Goal: Task Accomplishment & Management: Manage account settings

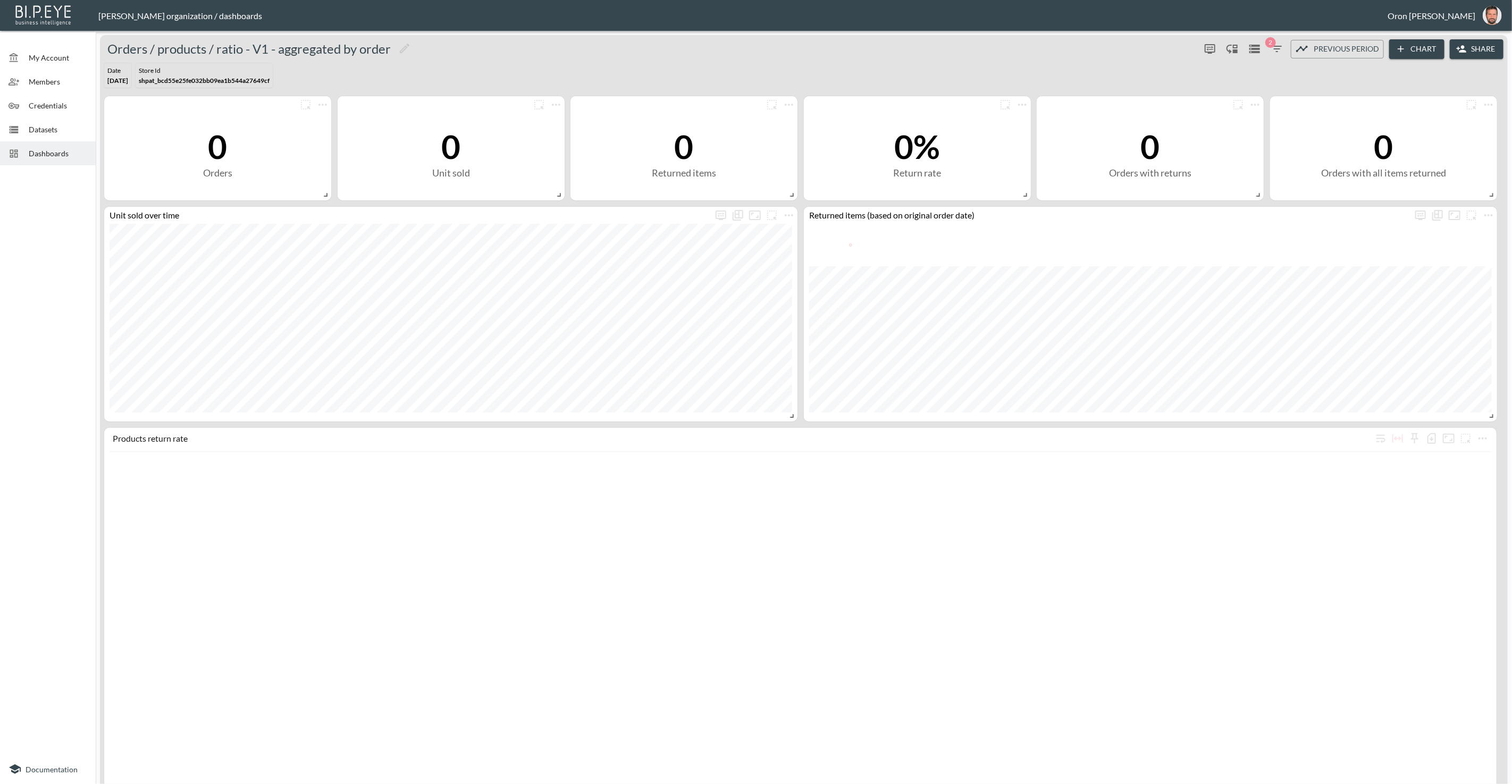
click at [60, 134] on div "Datasets" at bounding box center [48, 129] width 96 height 24
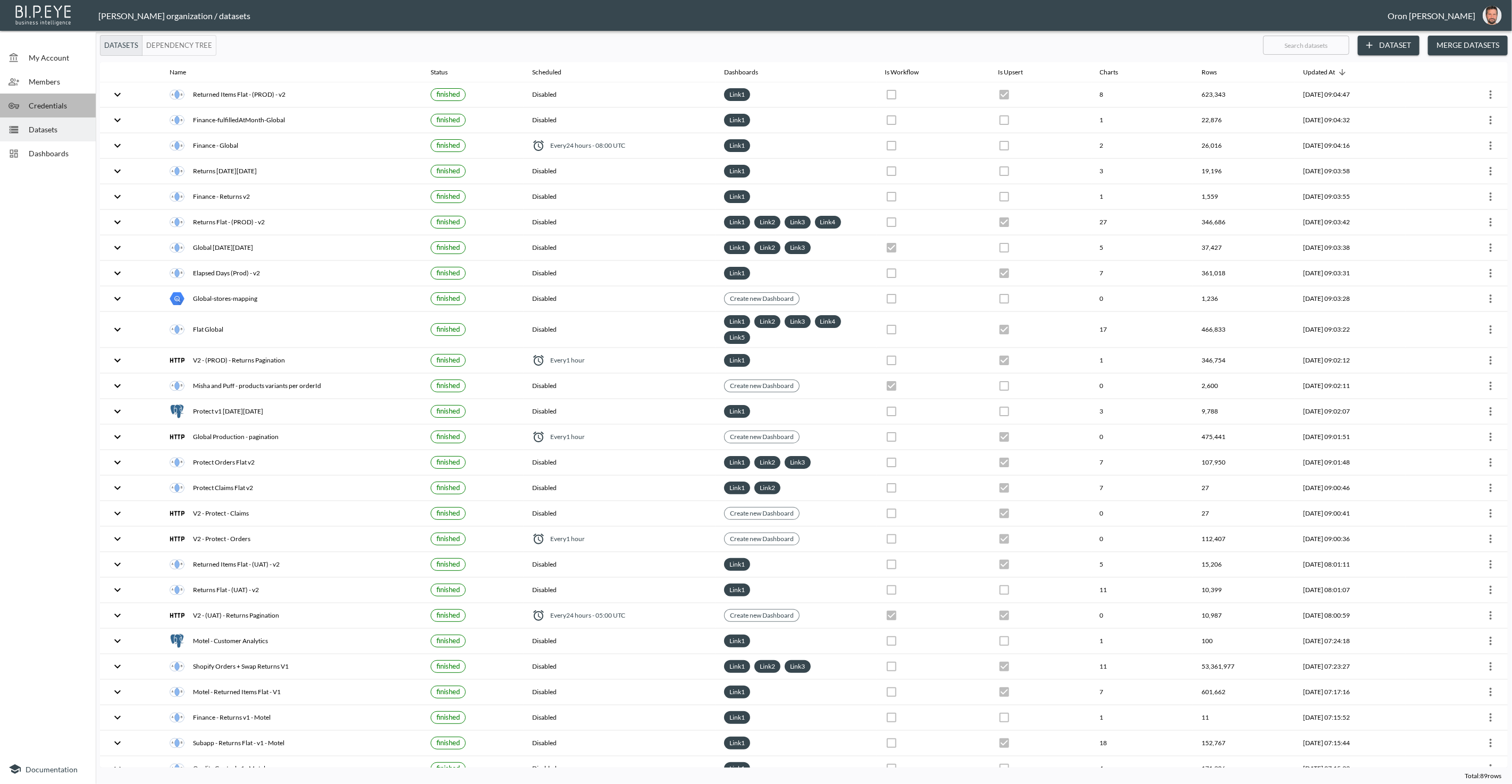
click at [60, 107] on span "Credentials" at bounding box center [58, 105] width 59 height 11
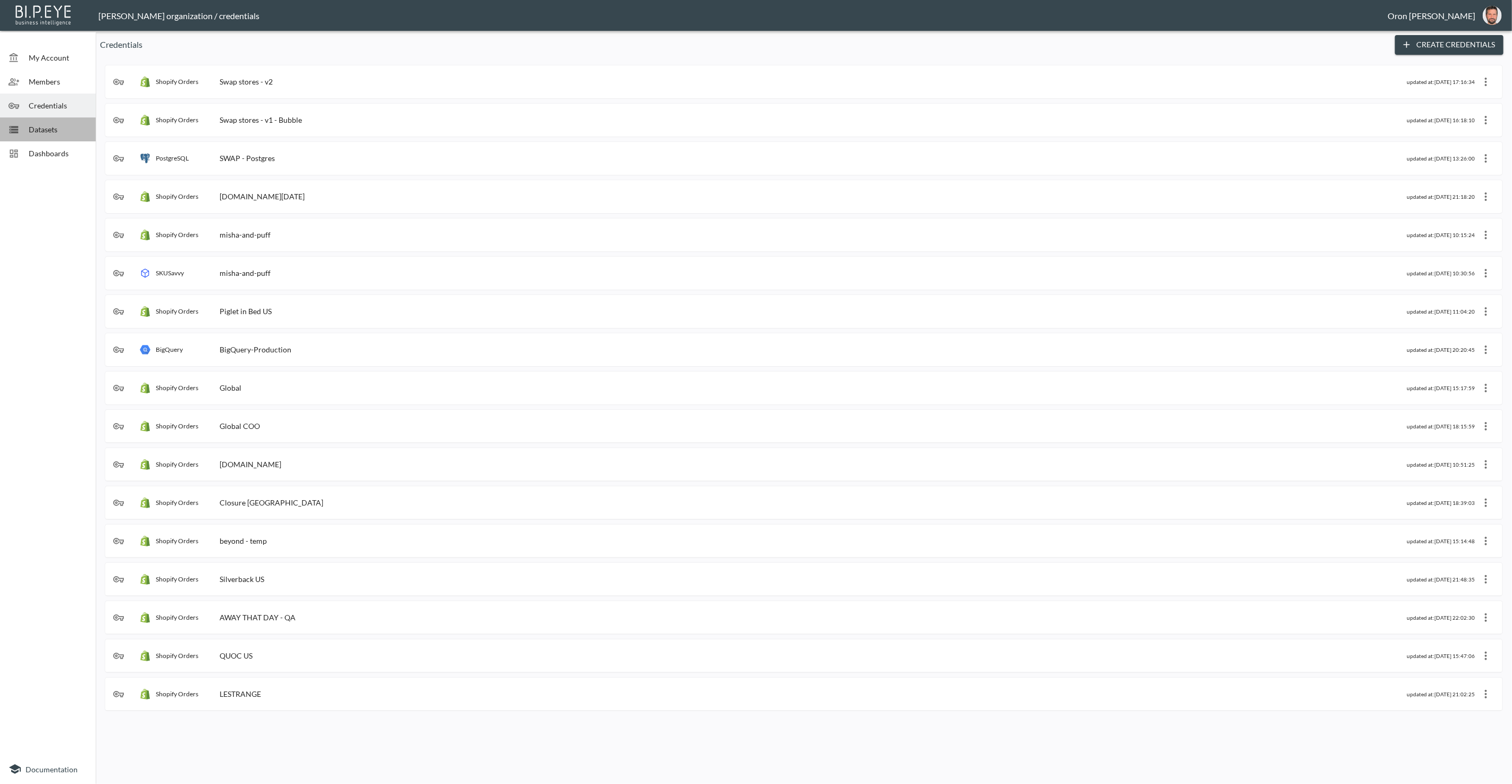
click at [55, 122] on div "Datasets" at bounding box center [48, 129] width 96 height 24
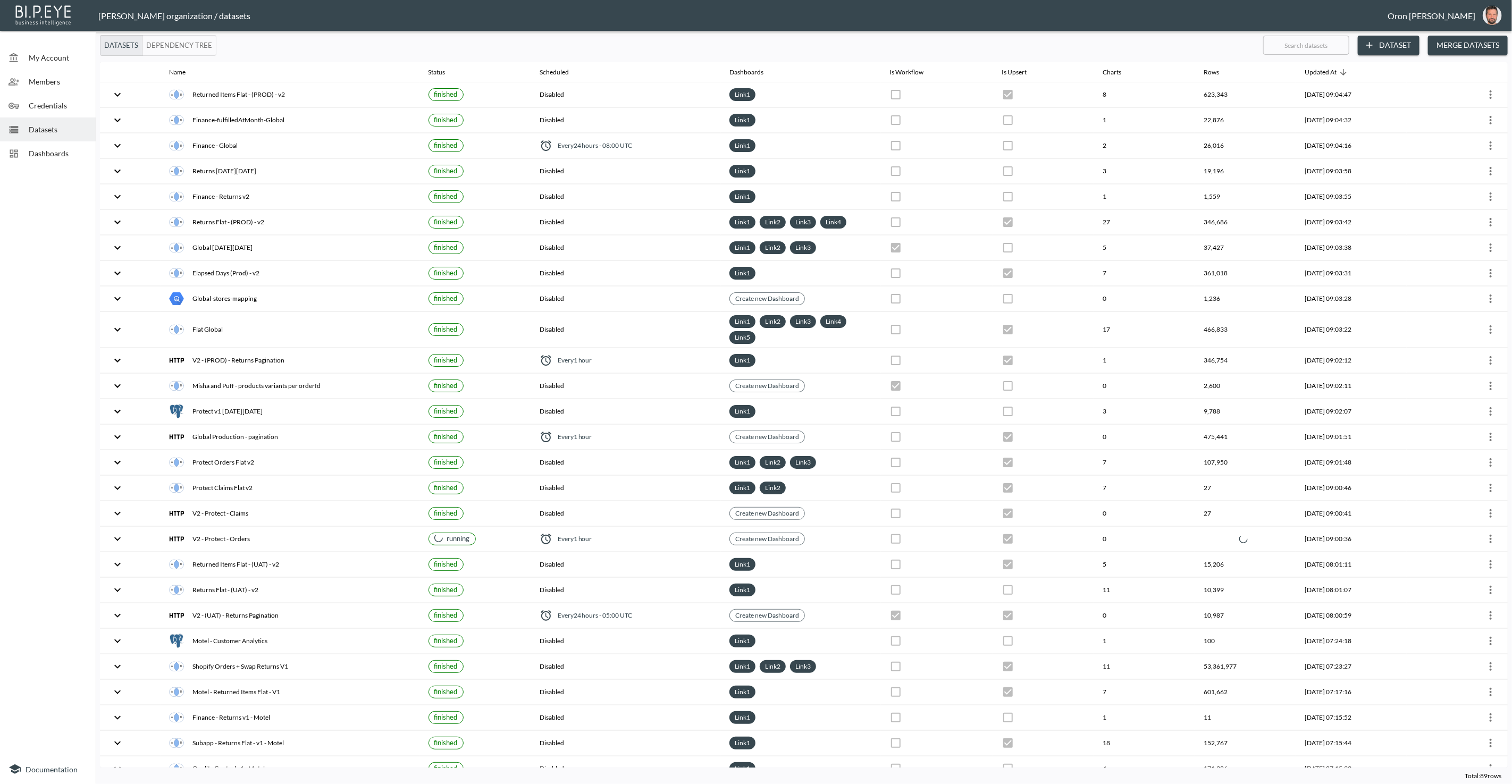
checkbox input "true"
checkbox input "false"
checkbox input "true"
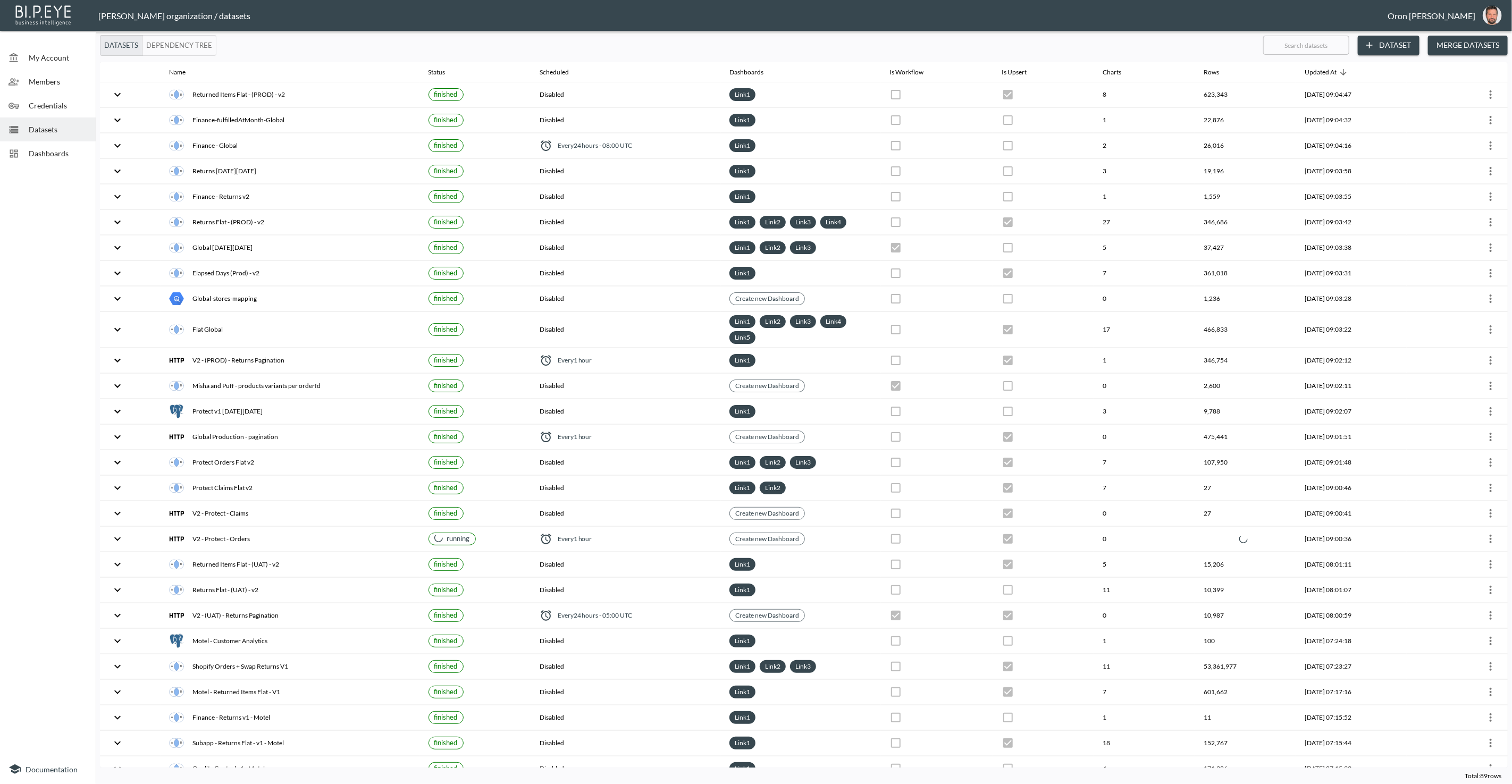
checkbox input "false"
checkbox input "true"
checkbox input "false"
checkbox input "true"
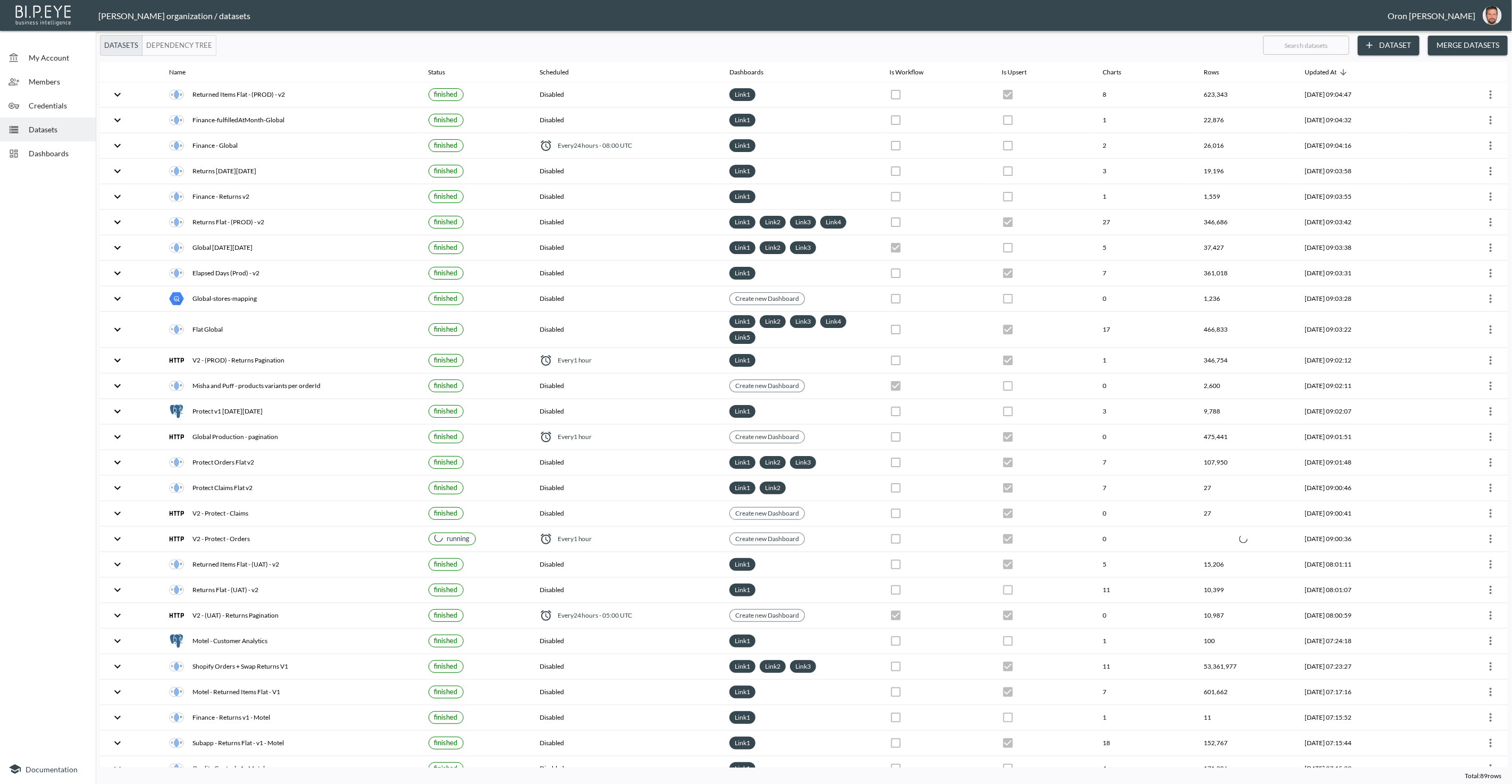
checkbox input "true"
checkbox input "false"
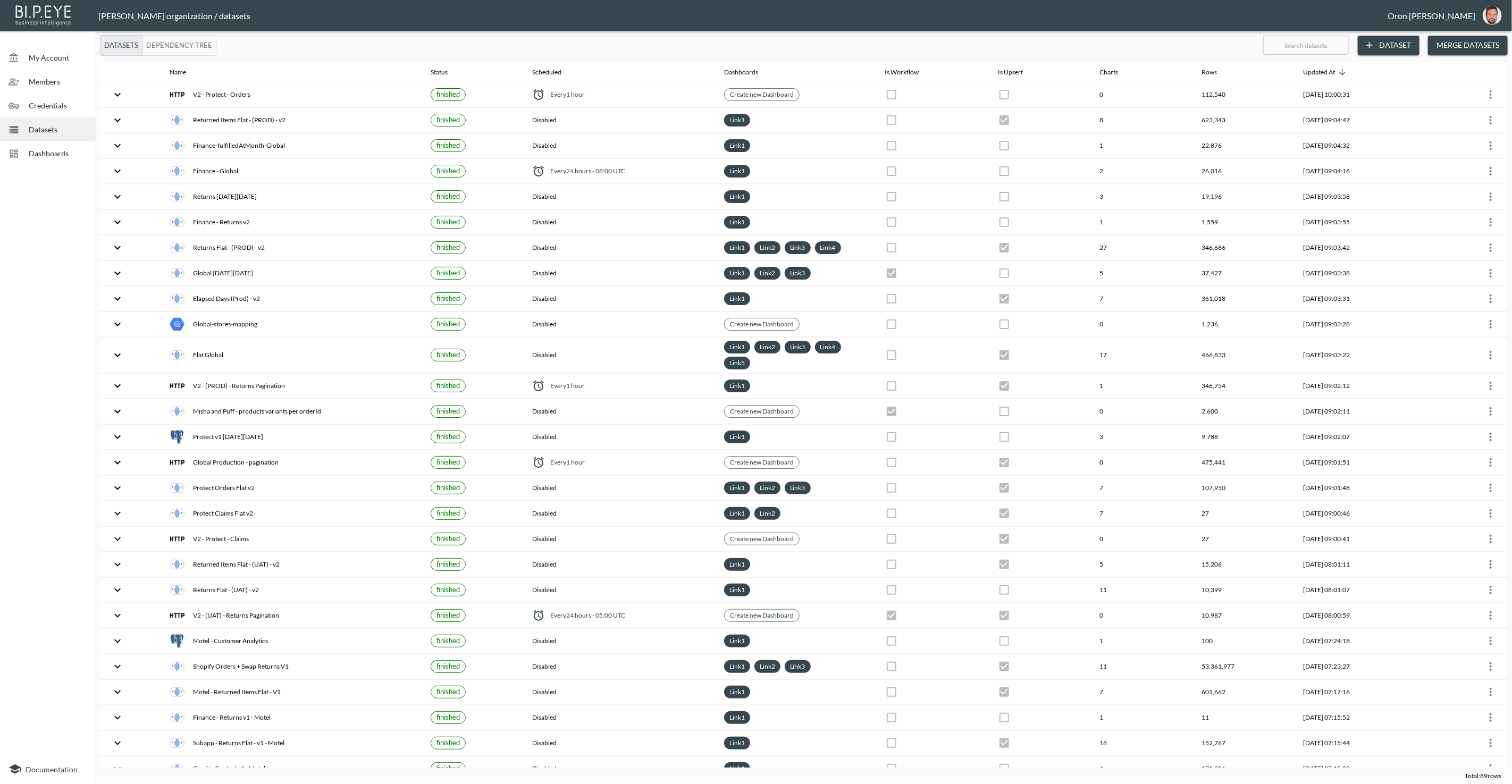
checkbox input "false"
checkbox input "true"
checkbox input "false"
checkbox input "true"
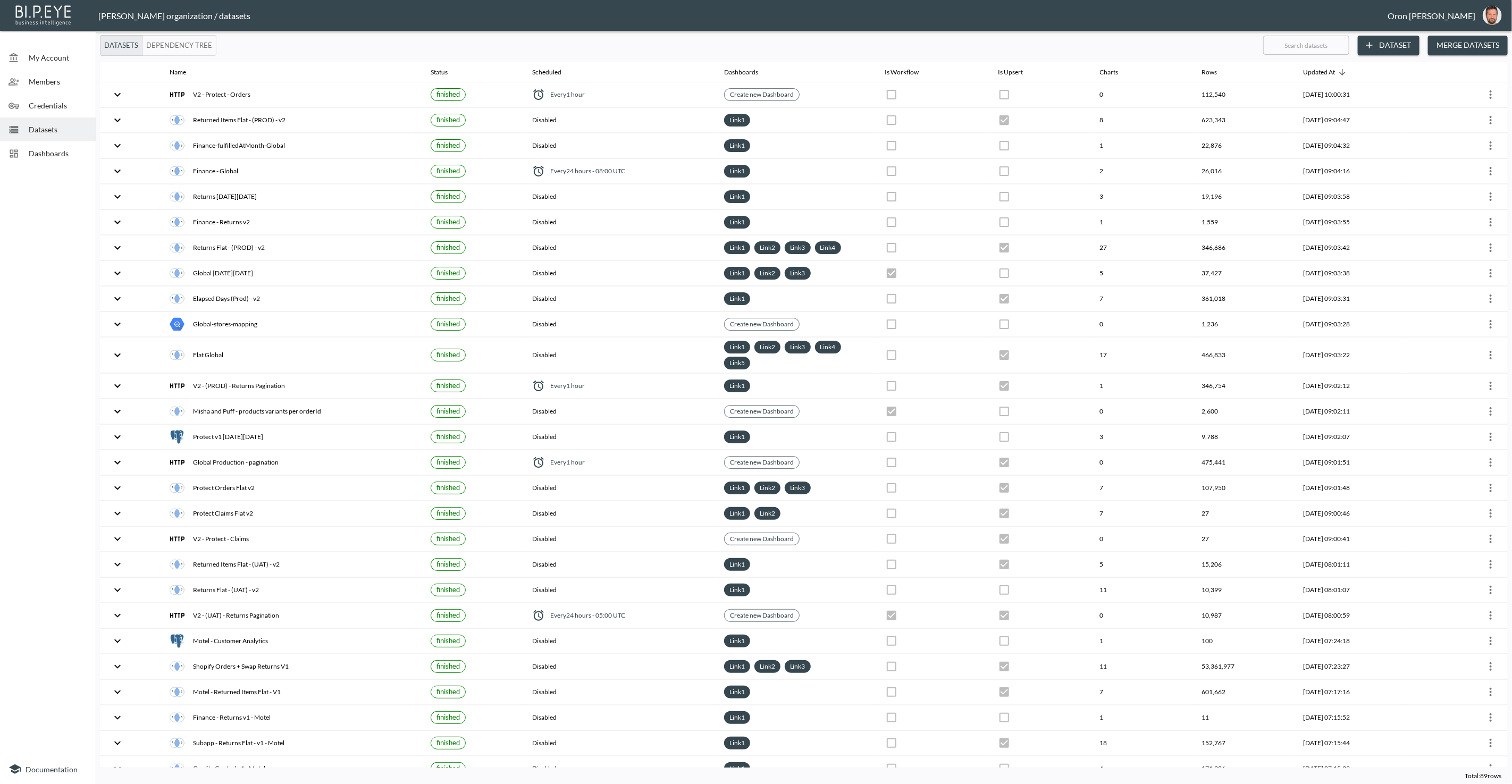
checkbox input "true"
checkbox input "false"
checkbox input "true"
checkbox input "false"
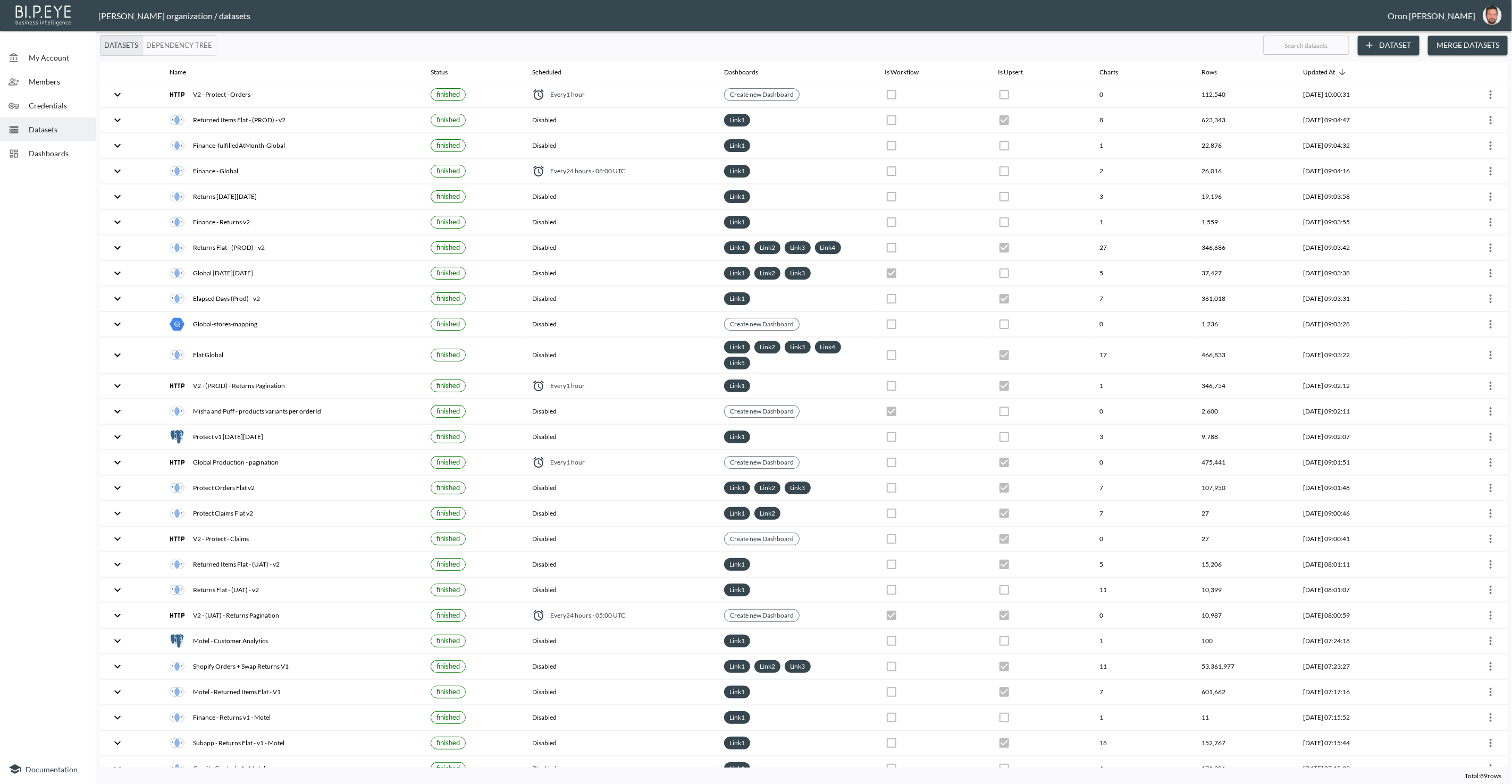
checkbox input "true"
checkbox input "false"
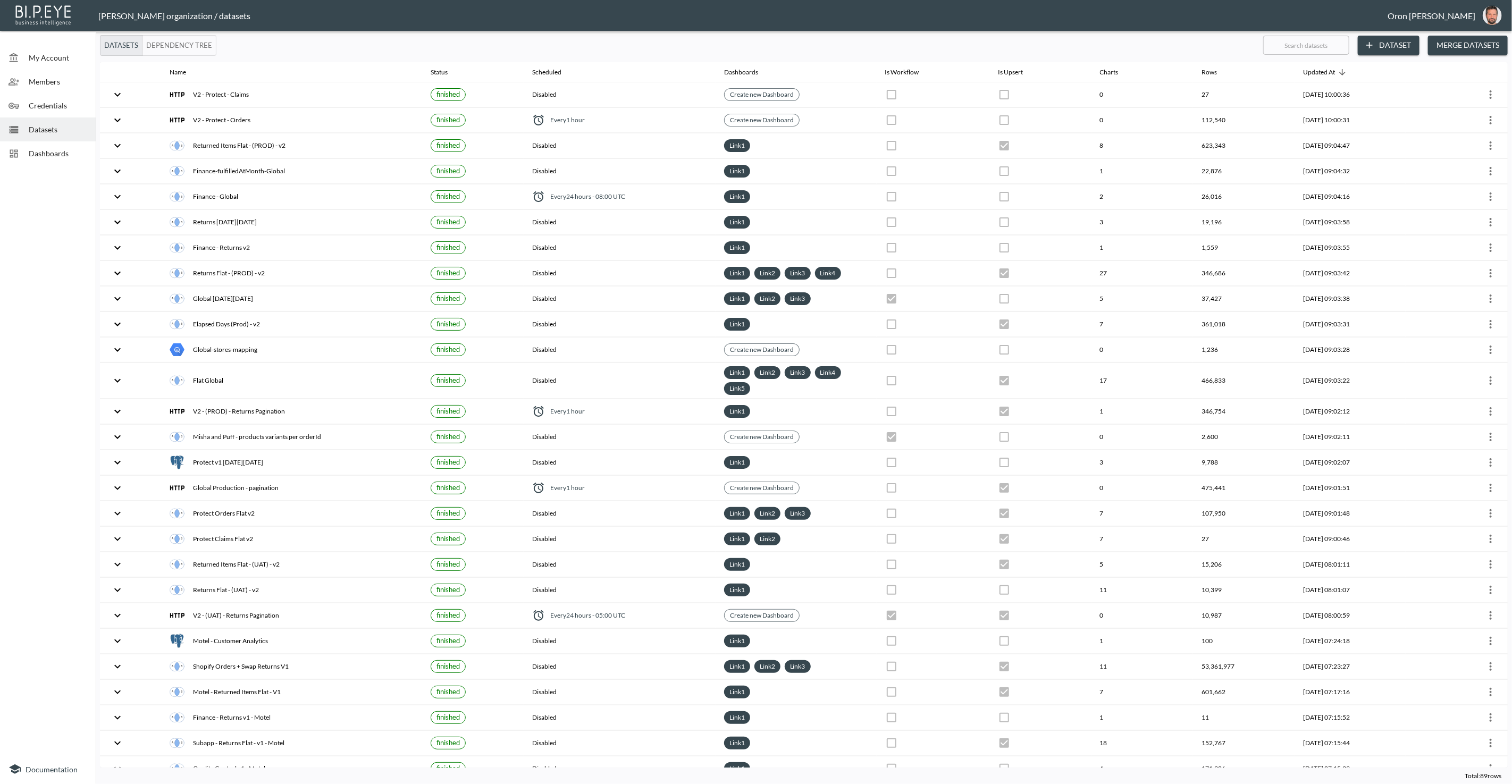
checkbox input "false"
checkbox input "true"
checkbox input "false"
checkbox input "true"
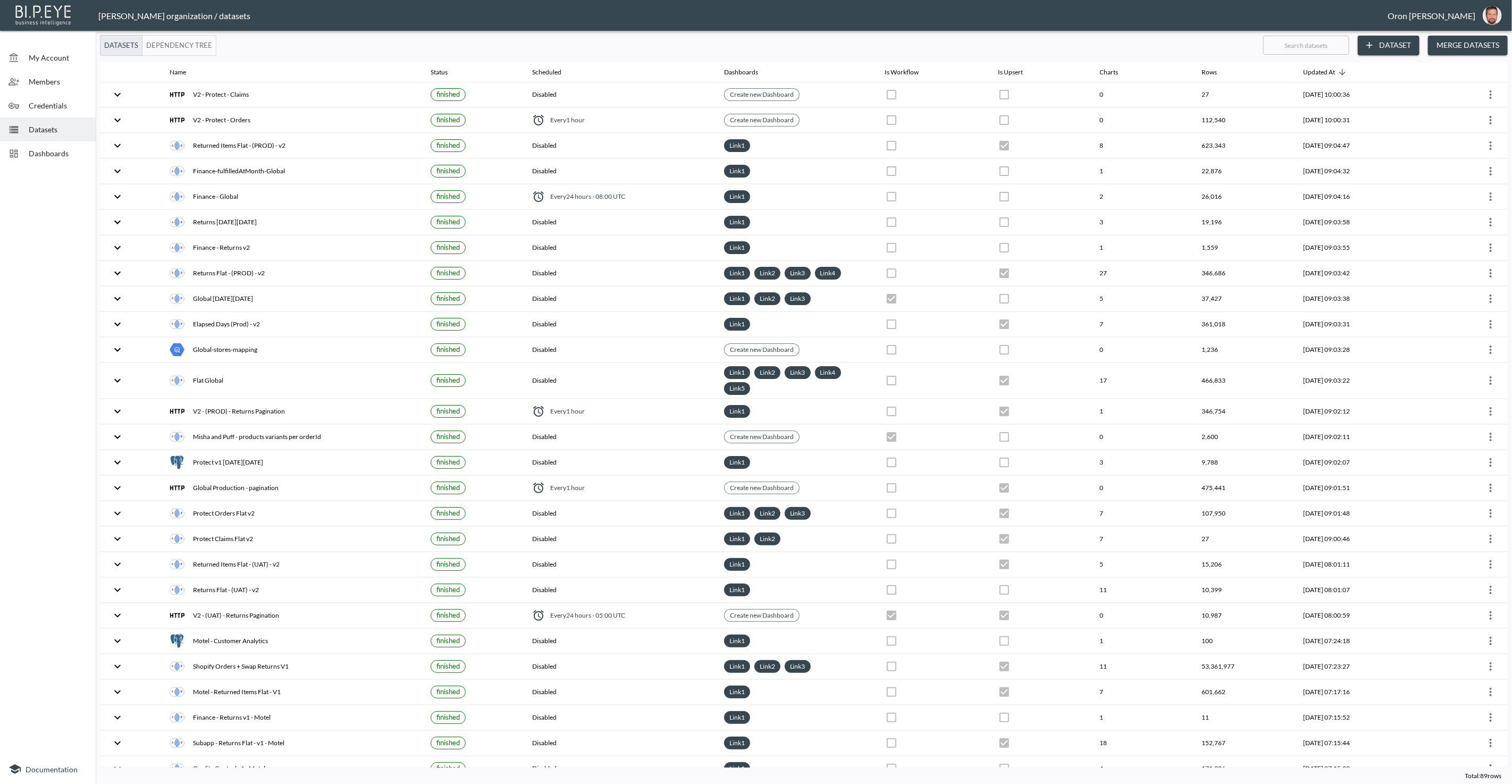
checkbox input "true"
checkbox input "false"
checkbox input "true"
checkbox input "false"
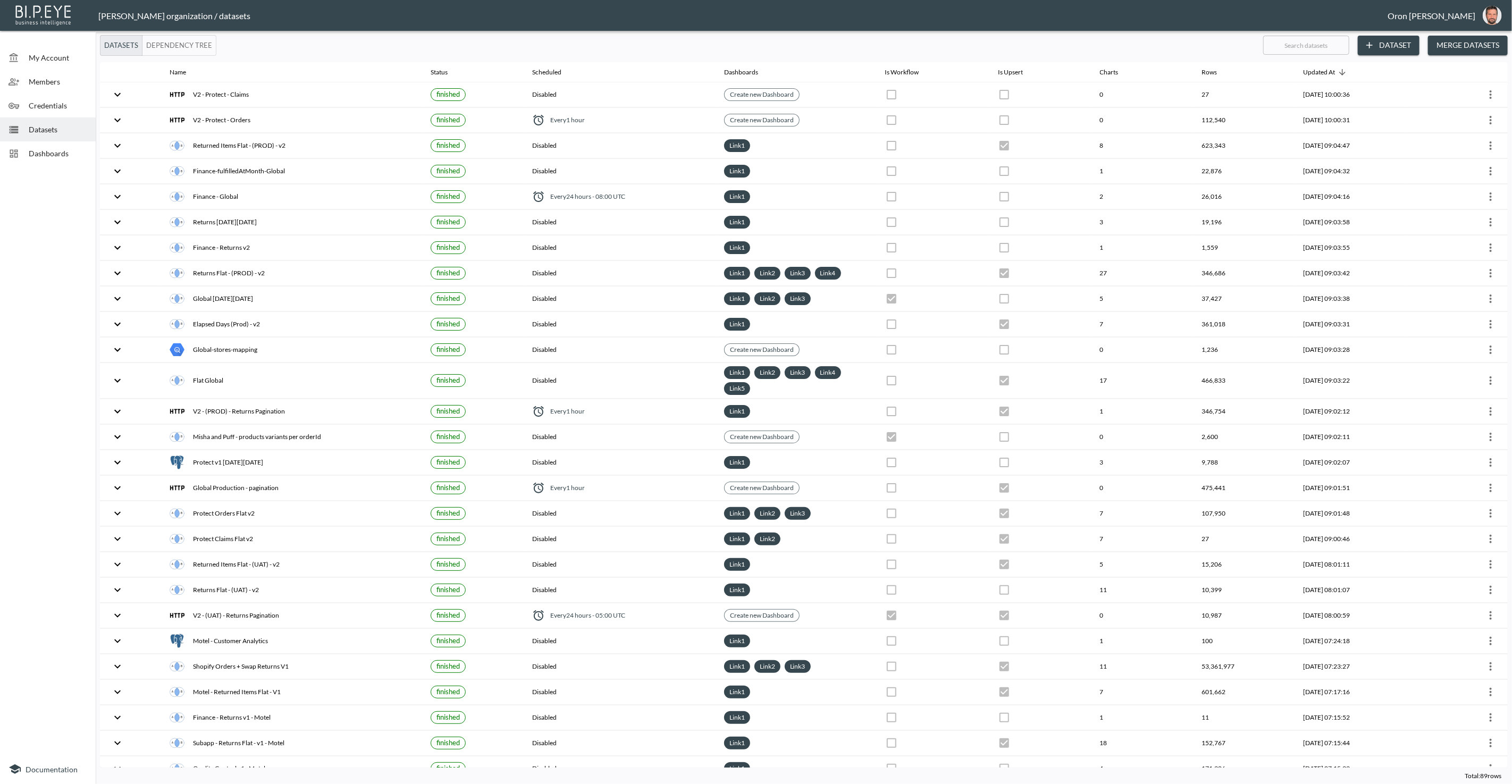
checkbox input "true"
checkbox input "false"
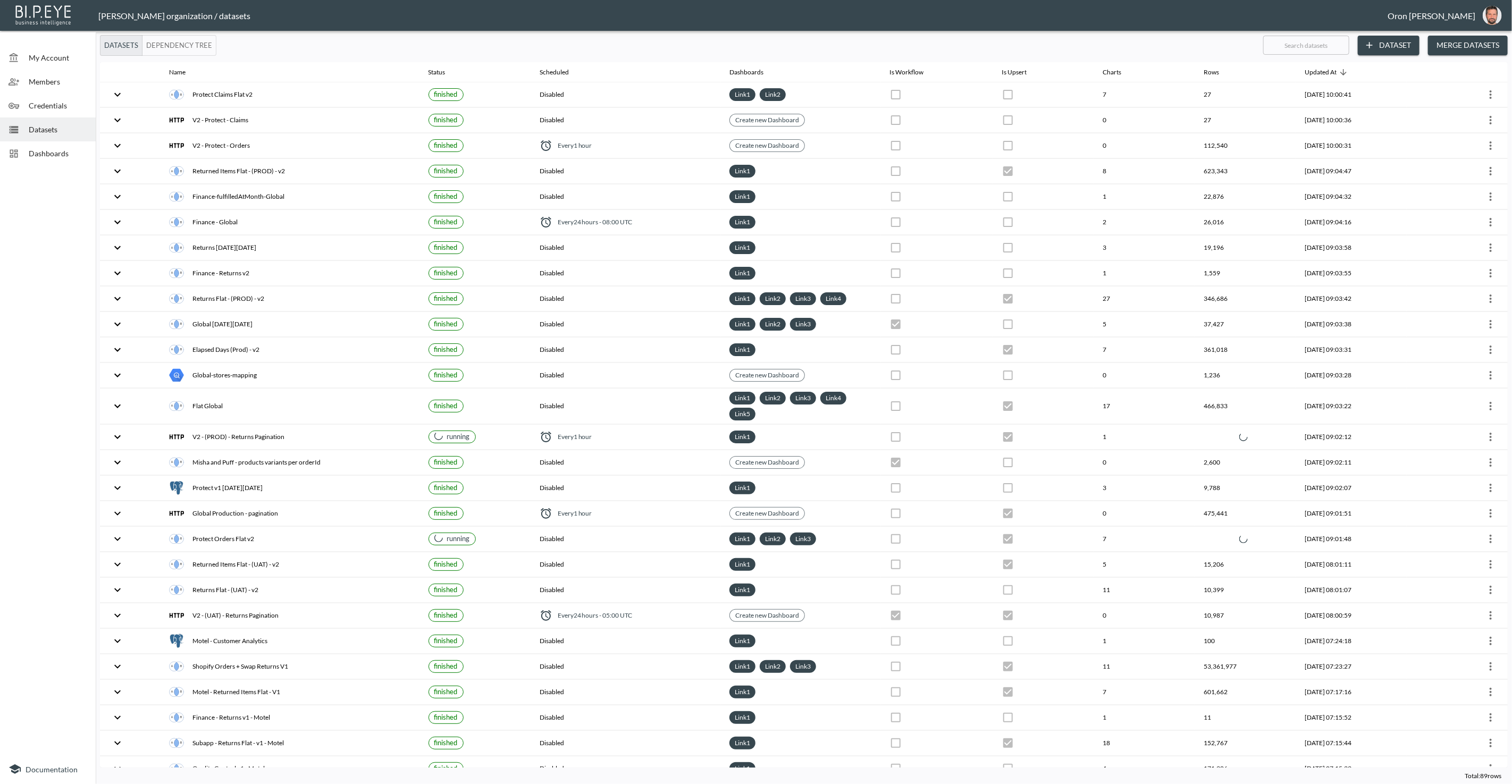
checkbox input "false"
checkbox input "true"
checkbox input "false"
checkbox input "true"
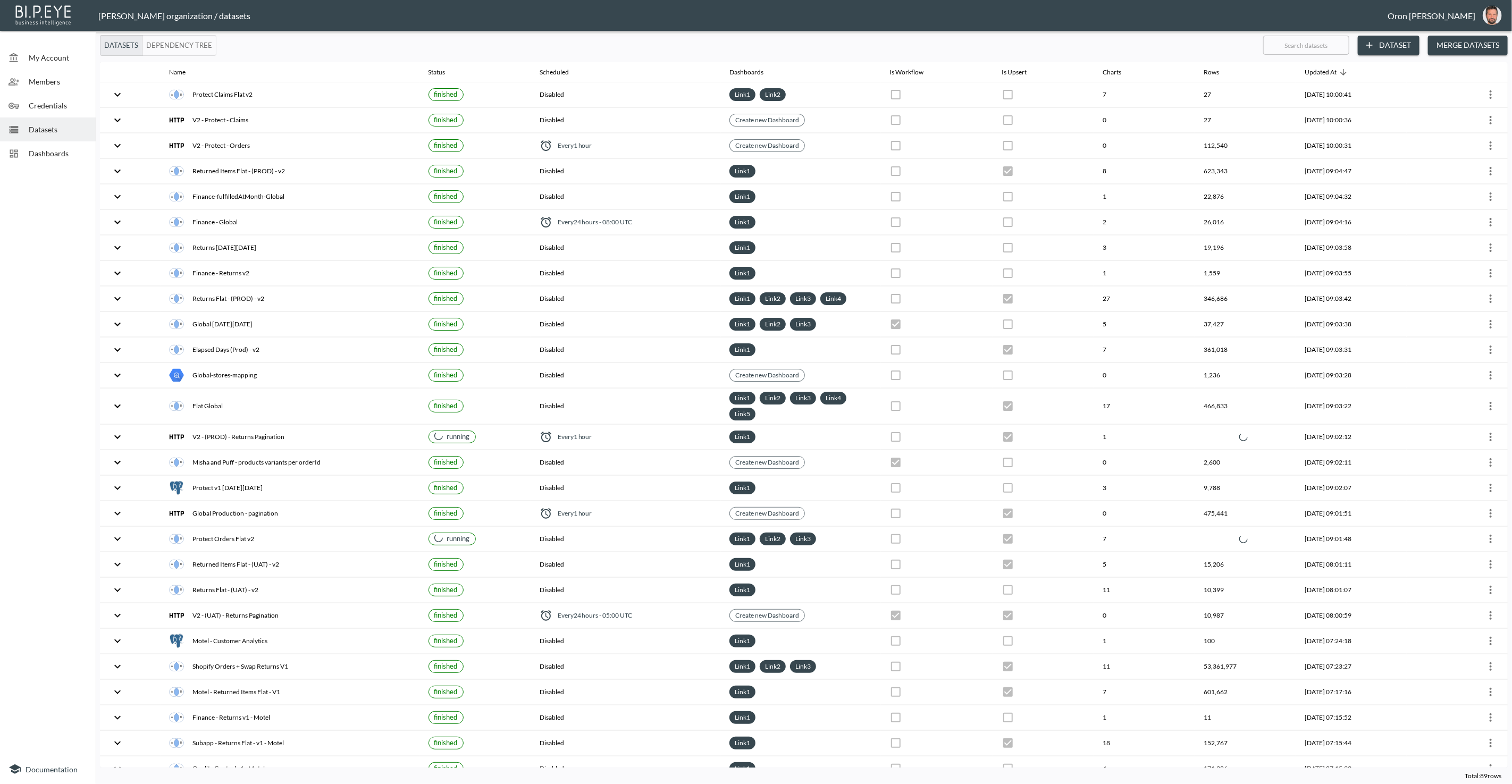
checkbox input "true"
checkbox input "false"
checkbox input "true"
checkbox input "false"
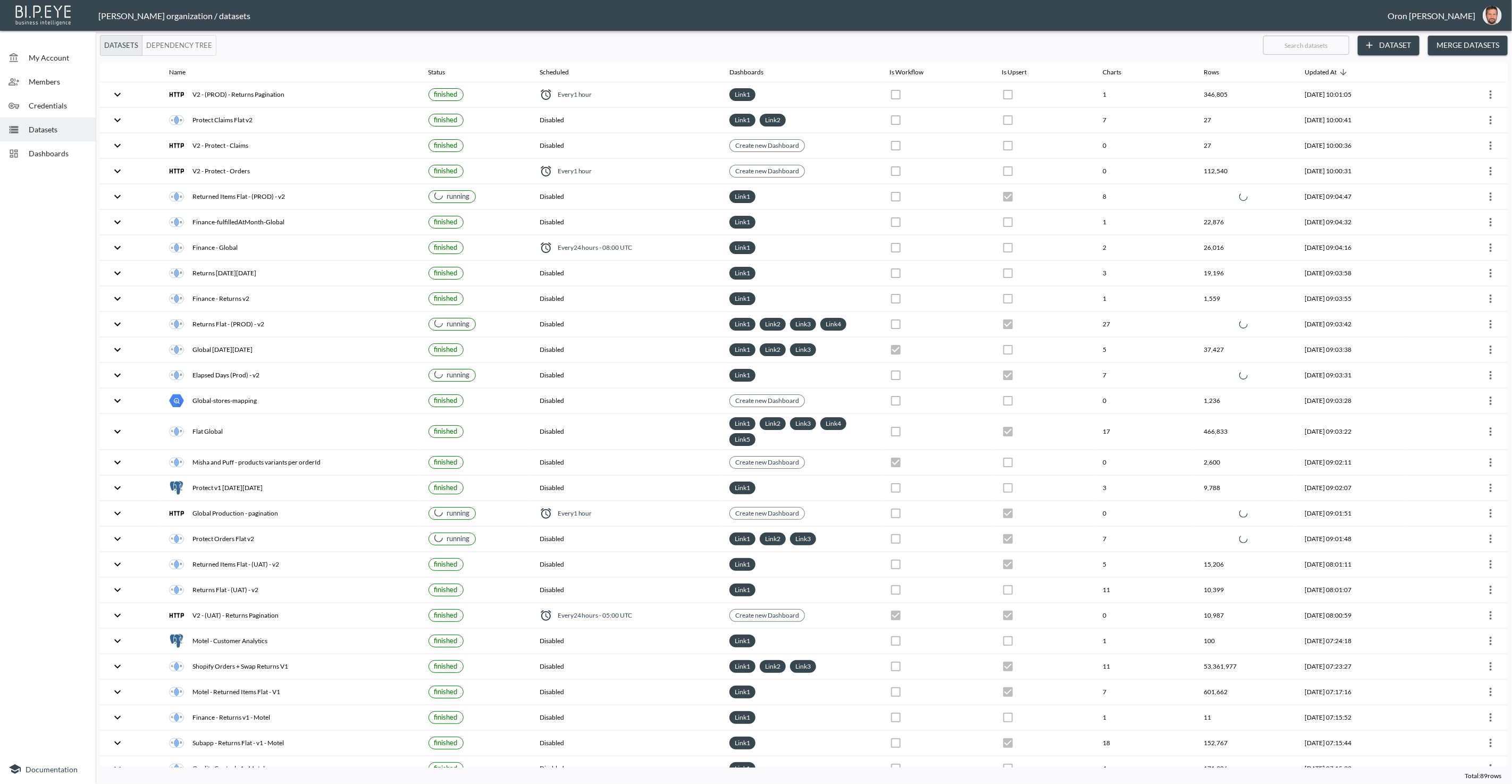
checkbox input "false"
checkbox input "true"
checkbox input "false"
checkbox input "true"
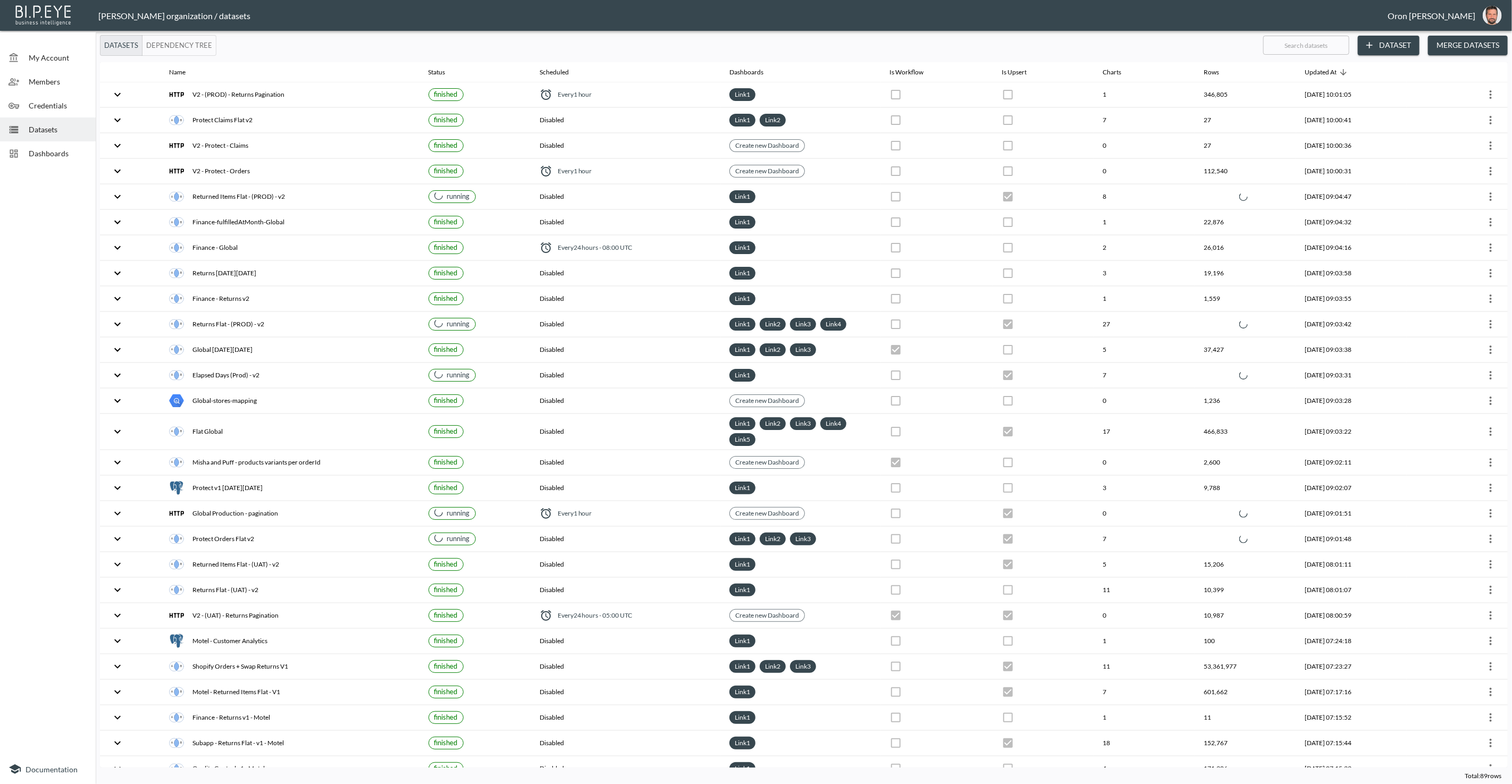
checkbox input "true"
checkbox input "false"
checkbox input "true"
checkbox input "false"
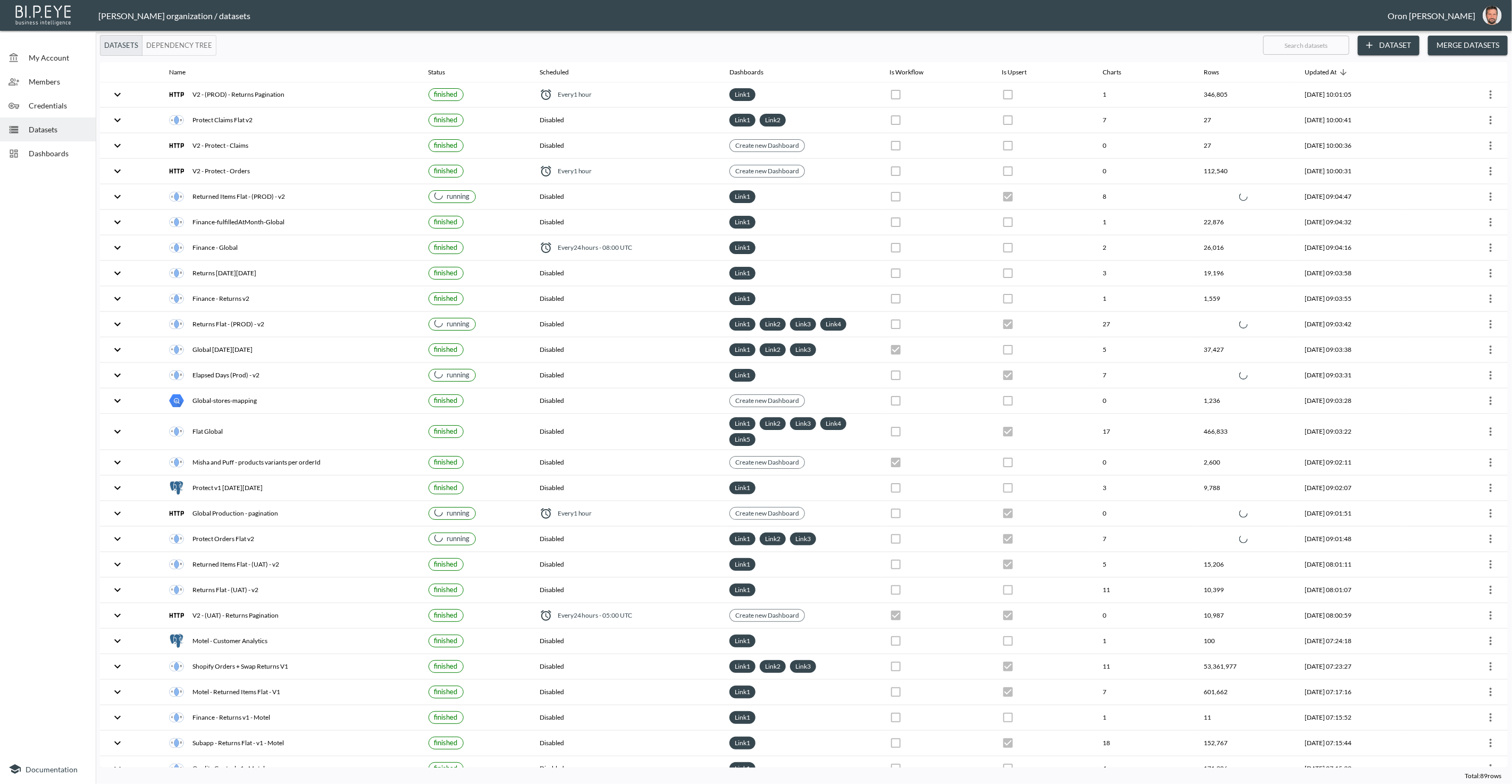
checkbox input "true"
checkbox input "false"
checkbox input "true"
checkbox input "false"
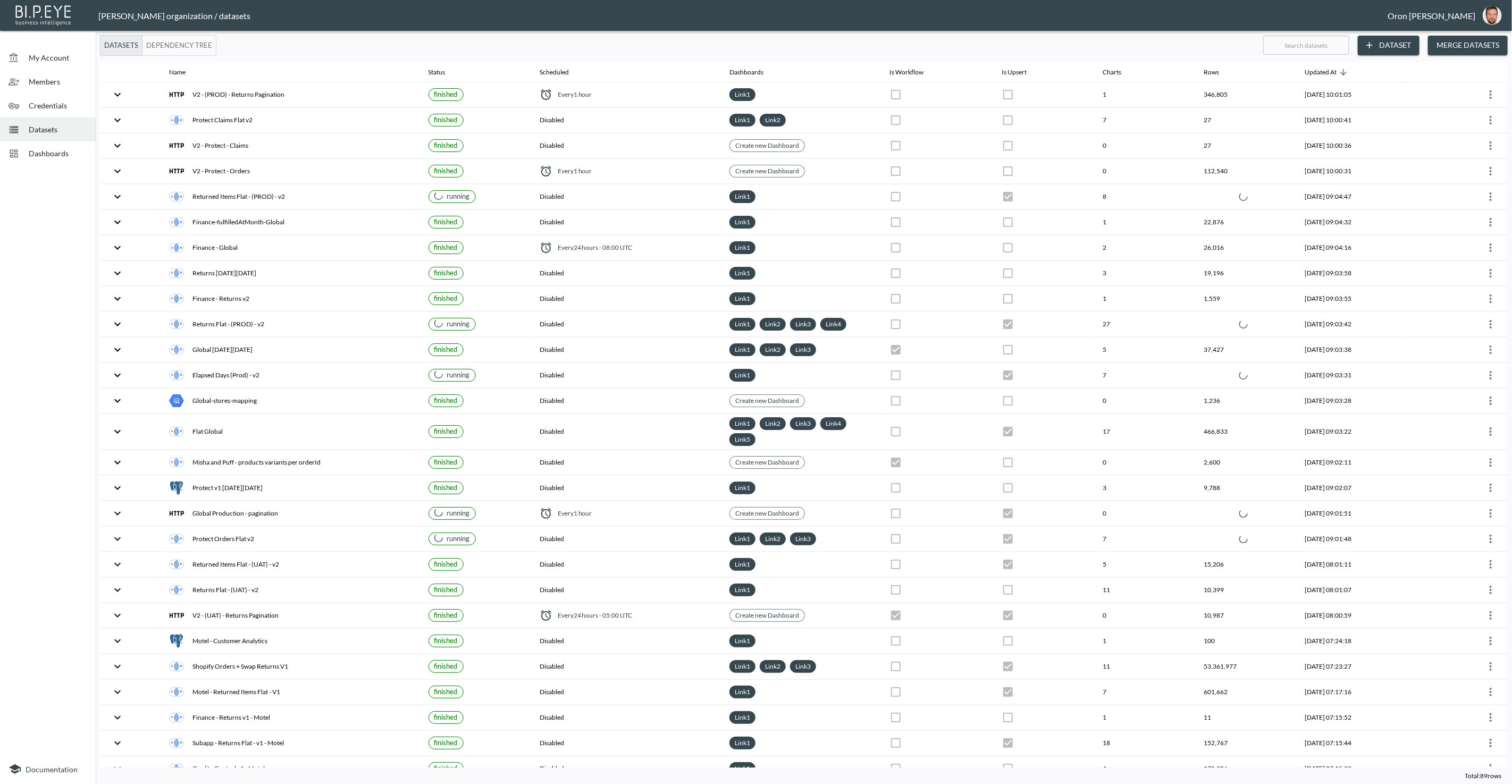
checkbox input "false"
checkbox input "true"
checkbox input "false"
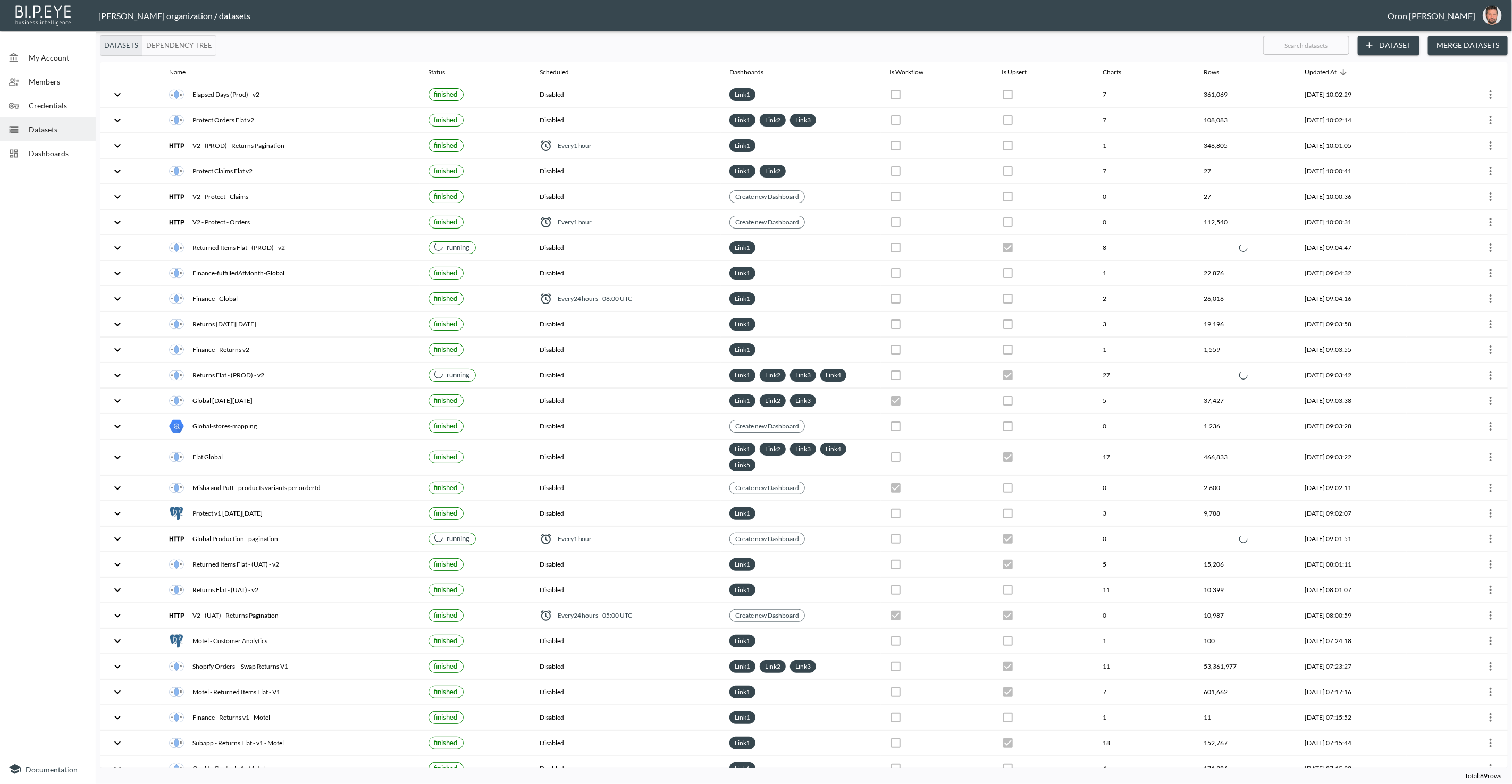
checkbox input "false"
checkbox input "true"
checkbox input "false"
checkbox input "true"
checkbox input "false"
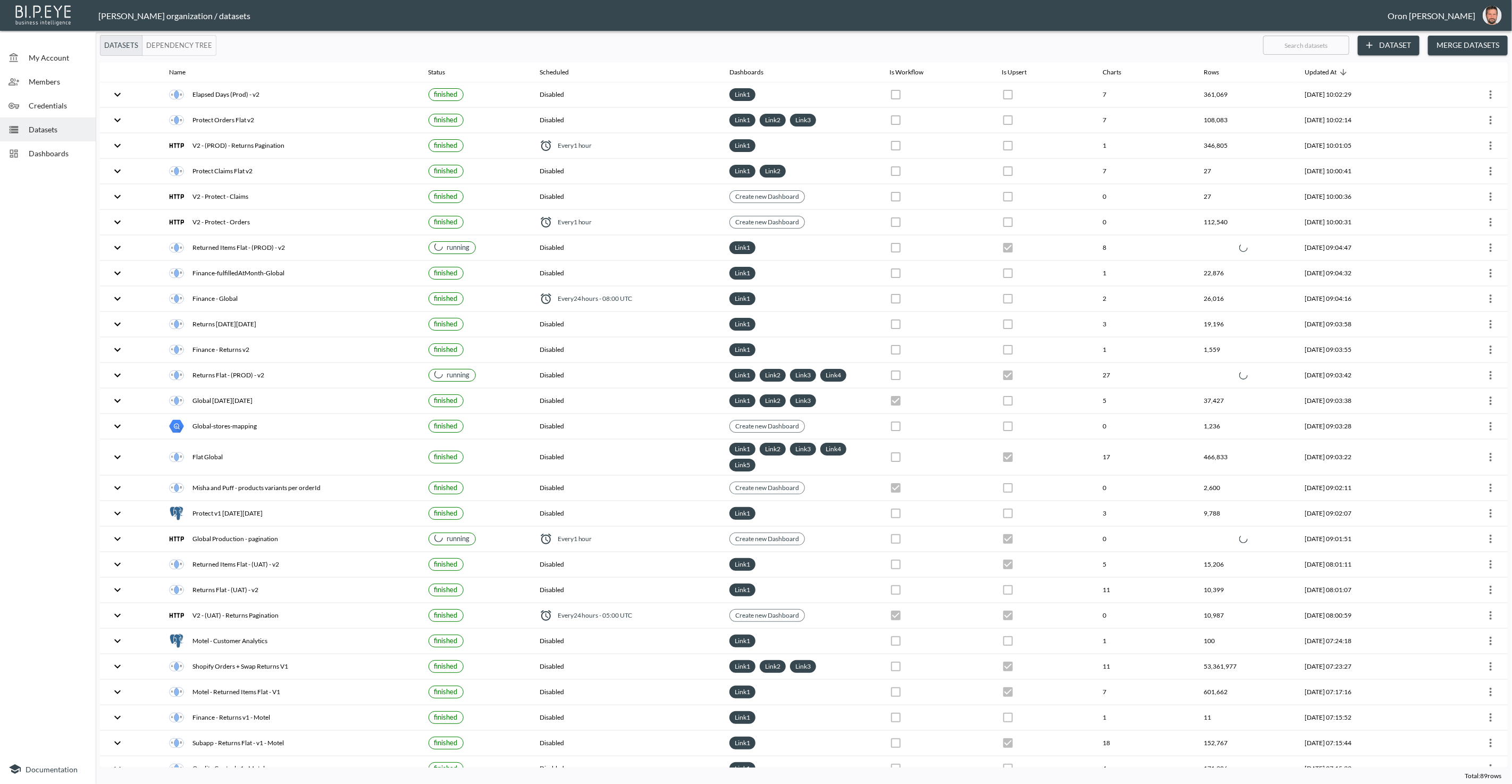
checkbox input "true"
checkbox input "false"
checkbox input "true"
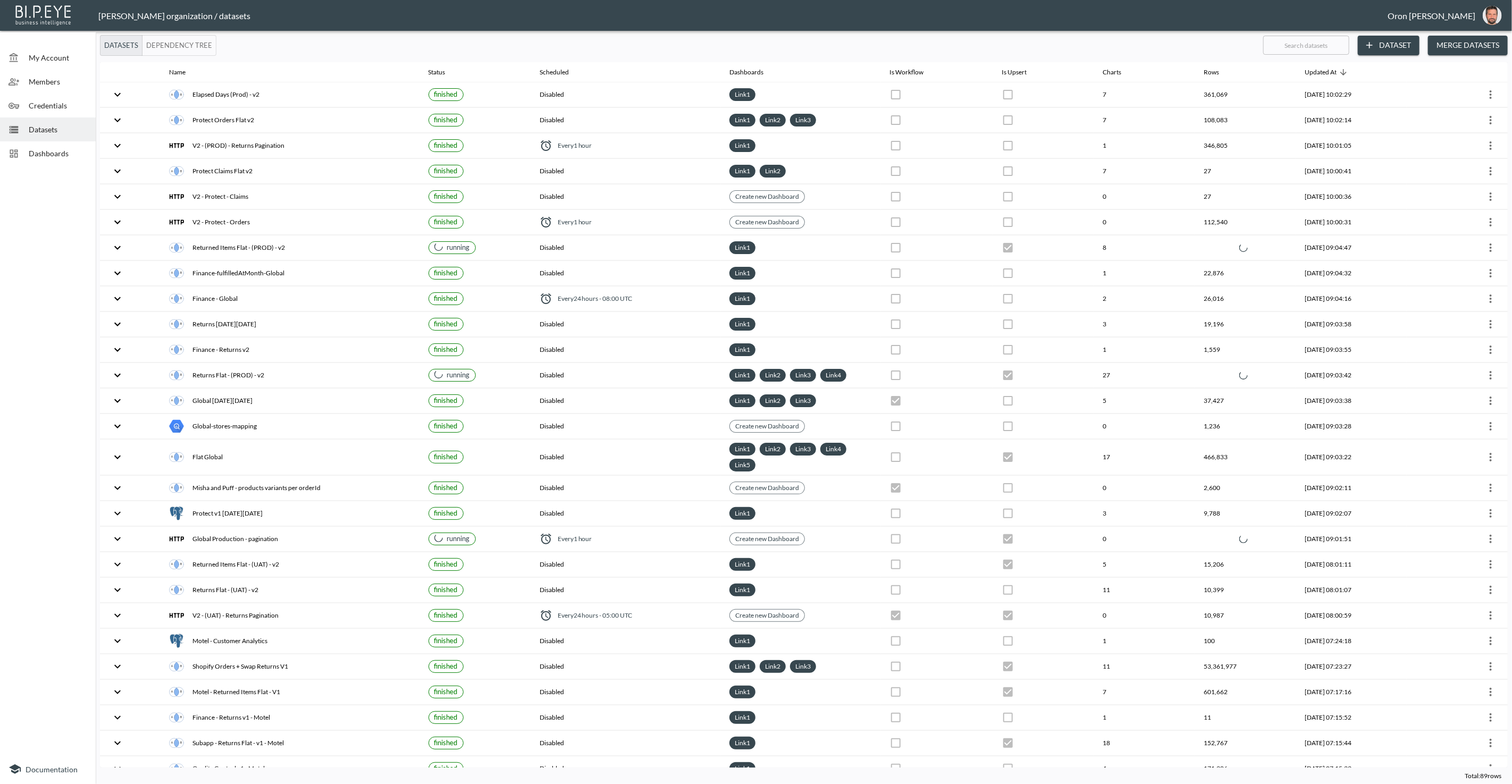
checkbox input "false"
checkbox input "true"
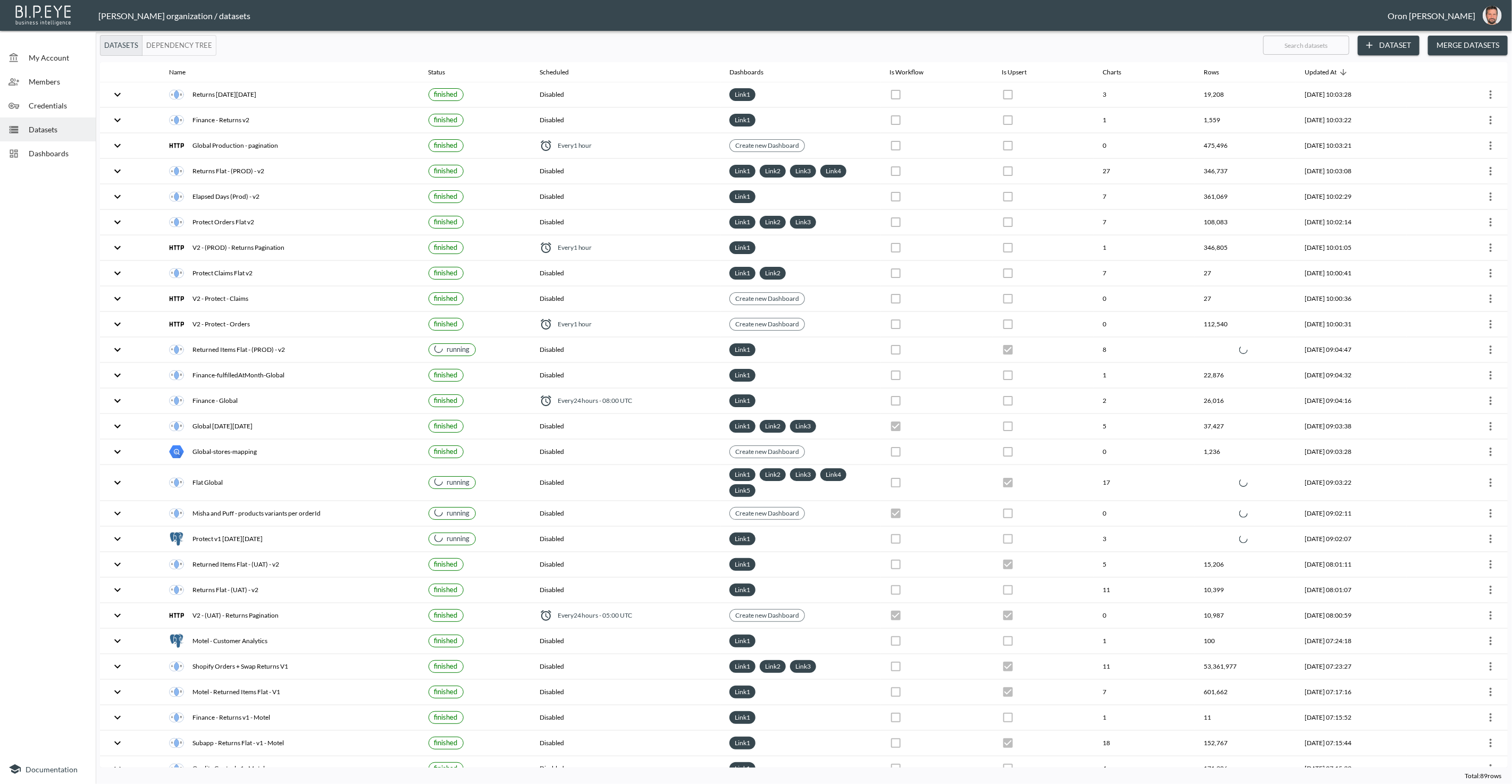
checkbox input "true"
checkbox input "false"
checkbox input "true"
checkbox input "false"
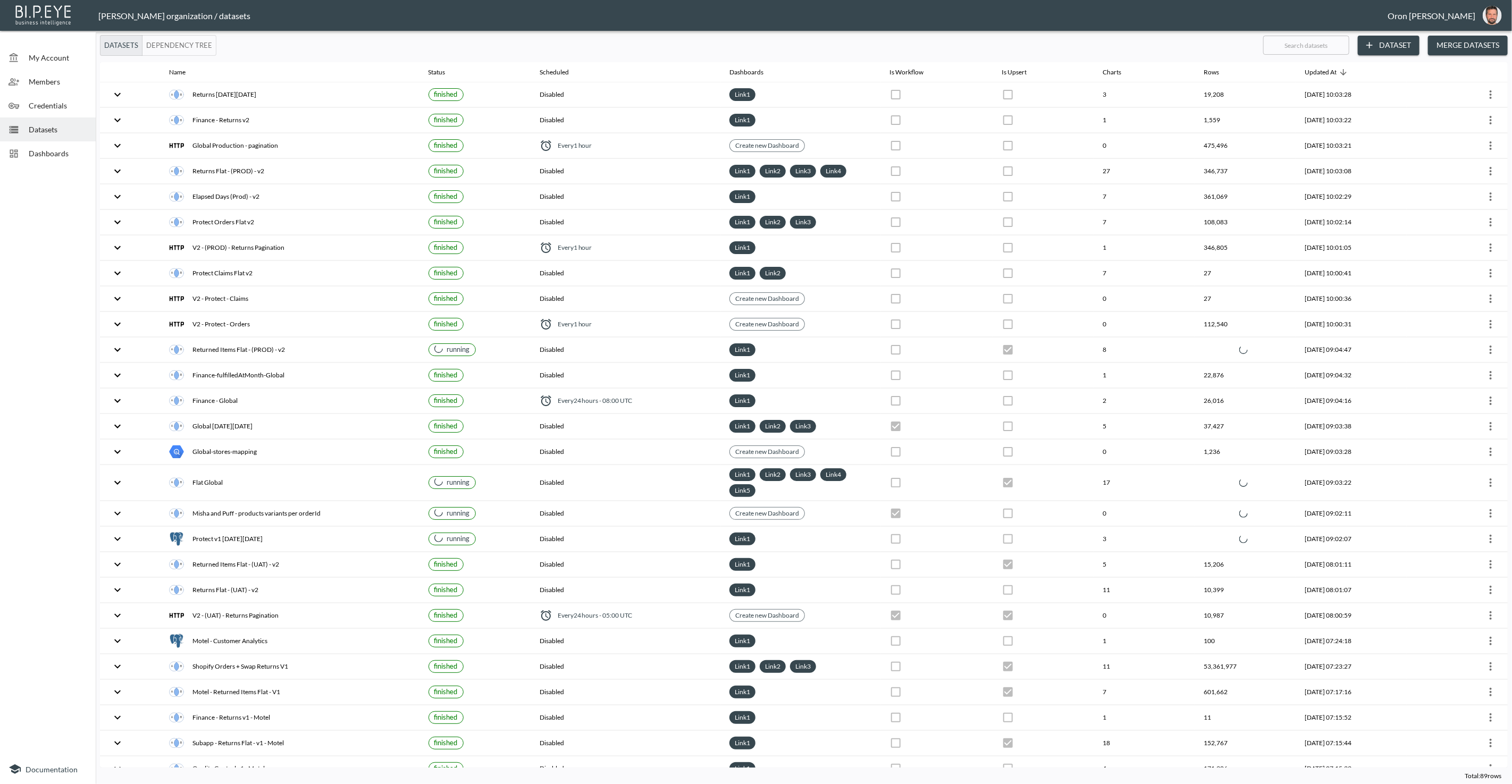
checkbox input "false"
checkbox input "true"
checkbox input "false"
checkbox input "true"
checkbox input "false"
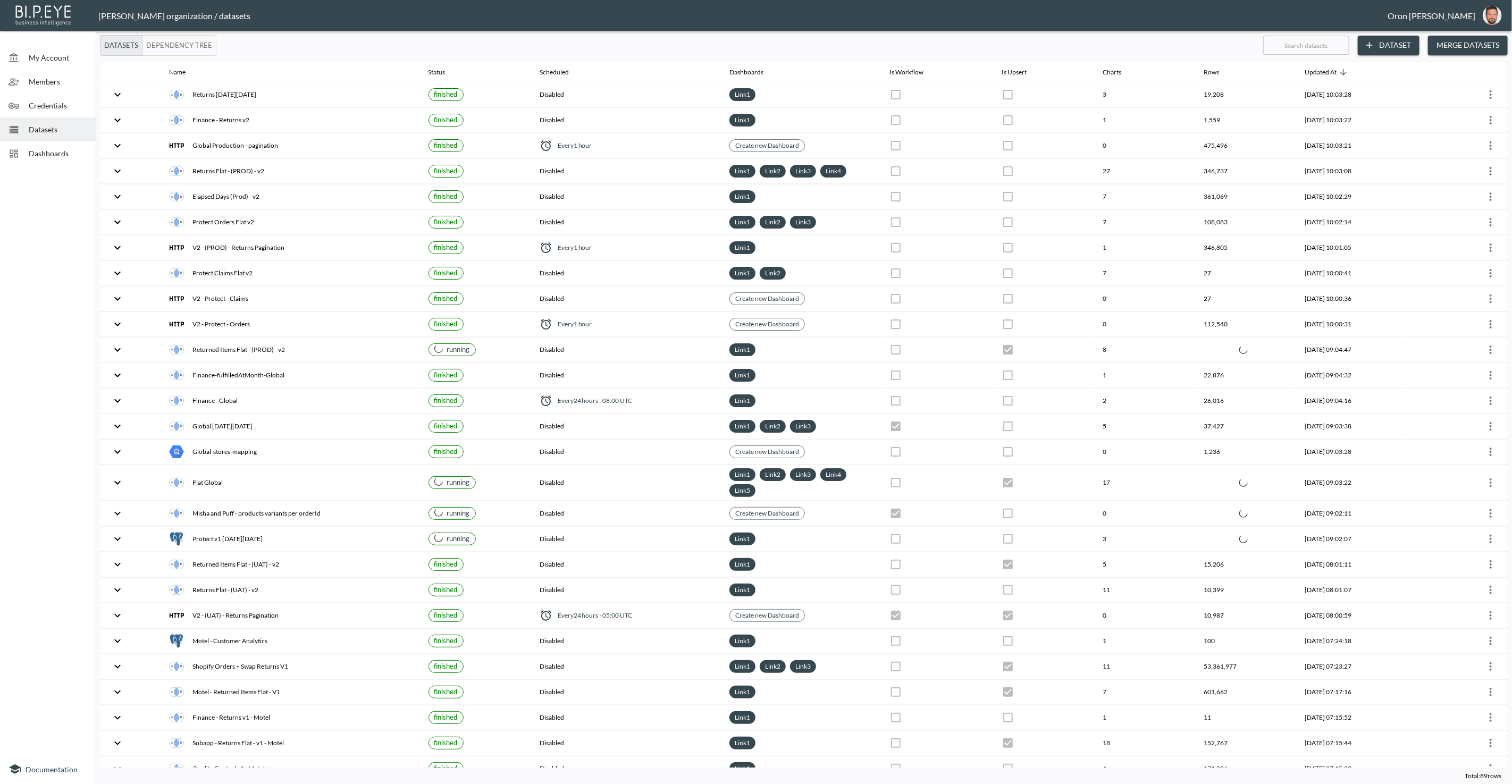
checkbox input "true"
checkbox input "false"
checkbox input "true"
checkbox input "false"
checkbox input "true"
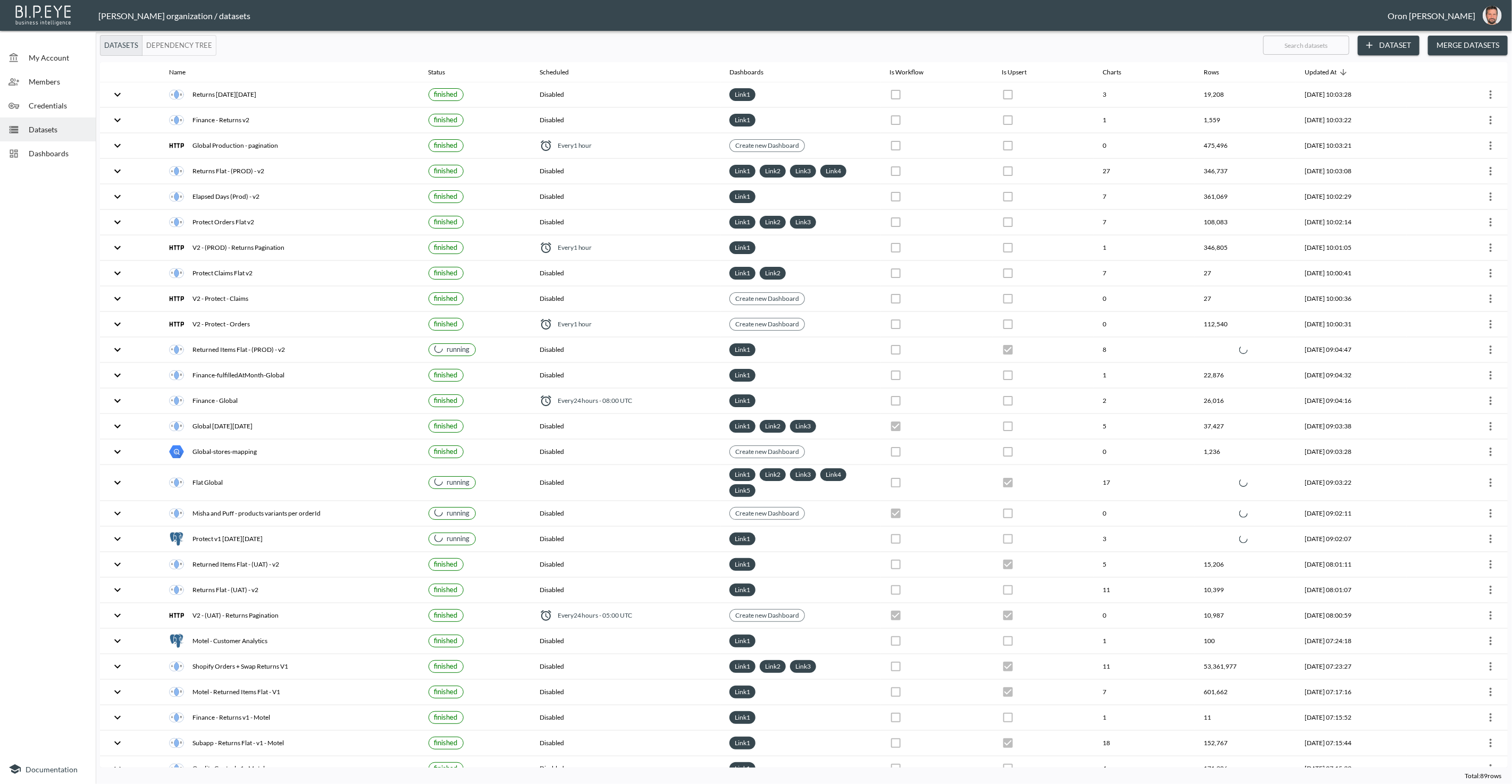
checkbox input "false"
checkbox input "true"
checkbox input "false"
checkbox input "true"
checkbox input "false"
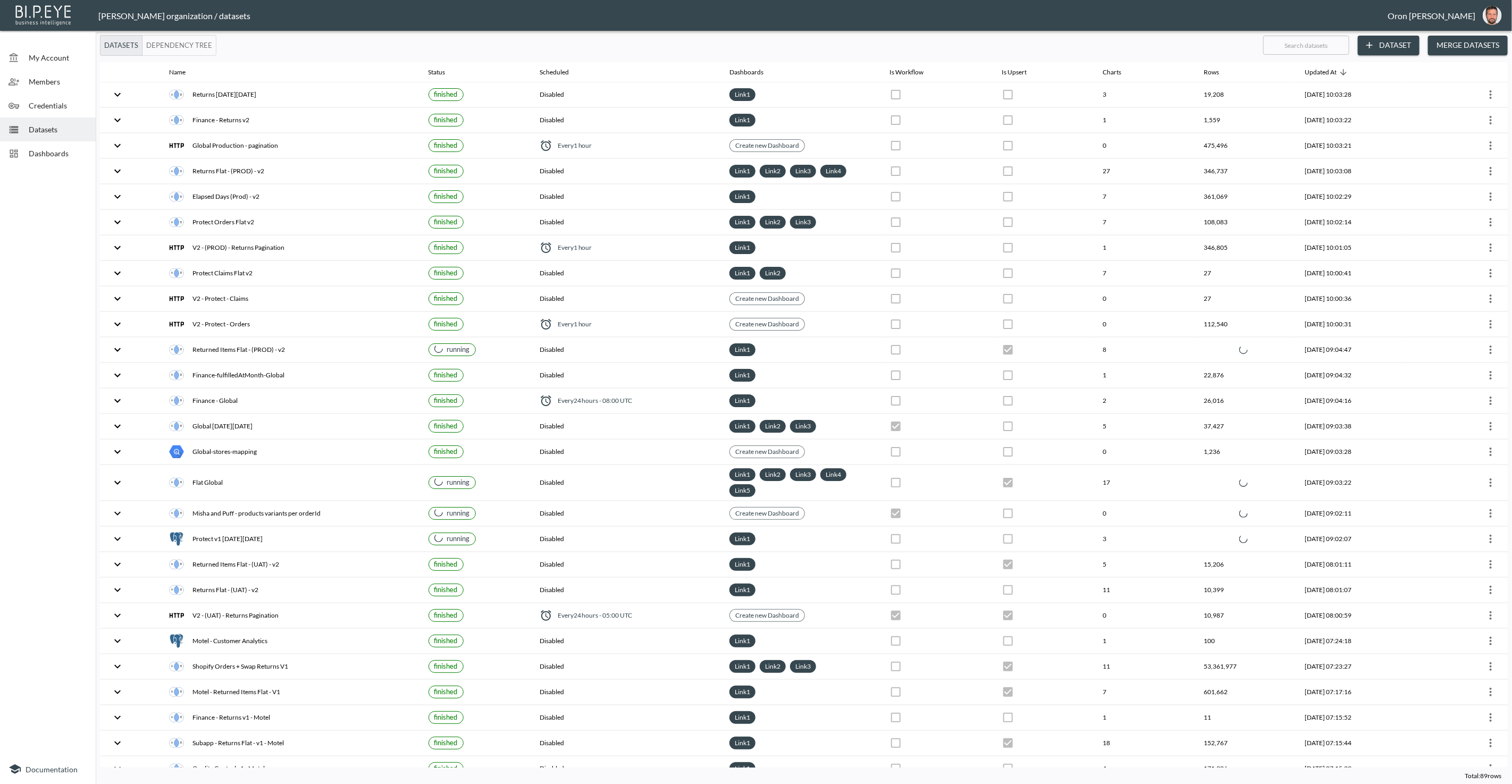
checkbox input "true"
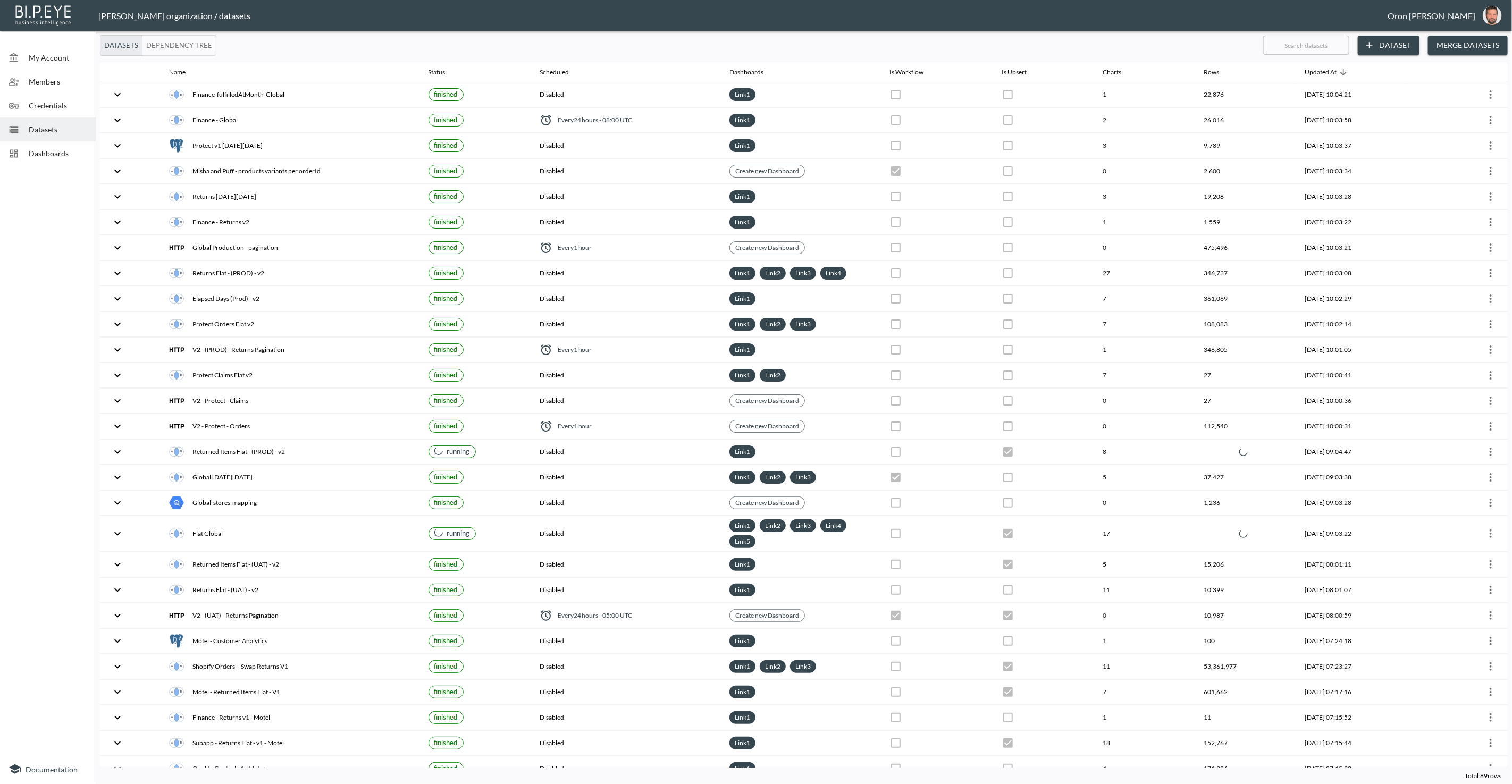
checkbox input "false"
checkbox input "true"
checkbox input "false"
checkbox input "true"
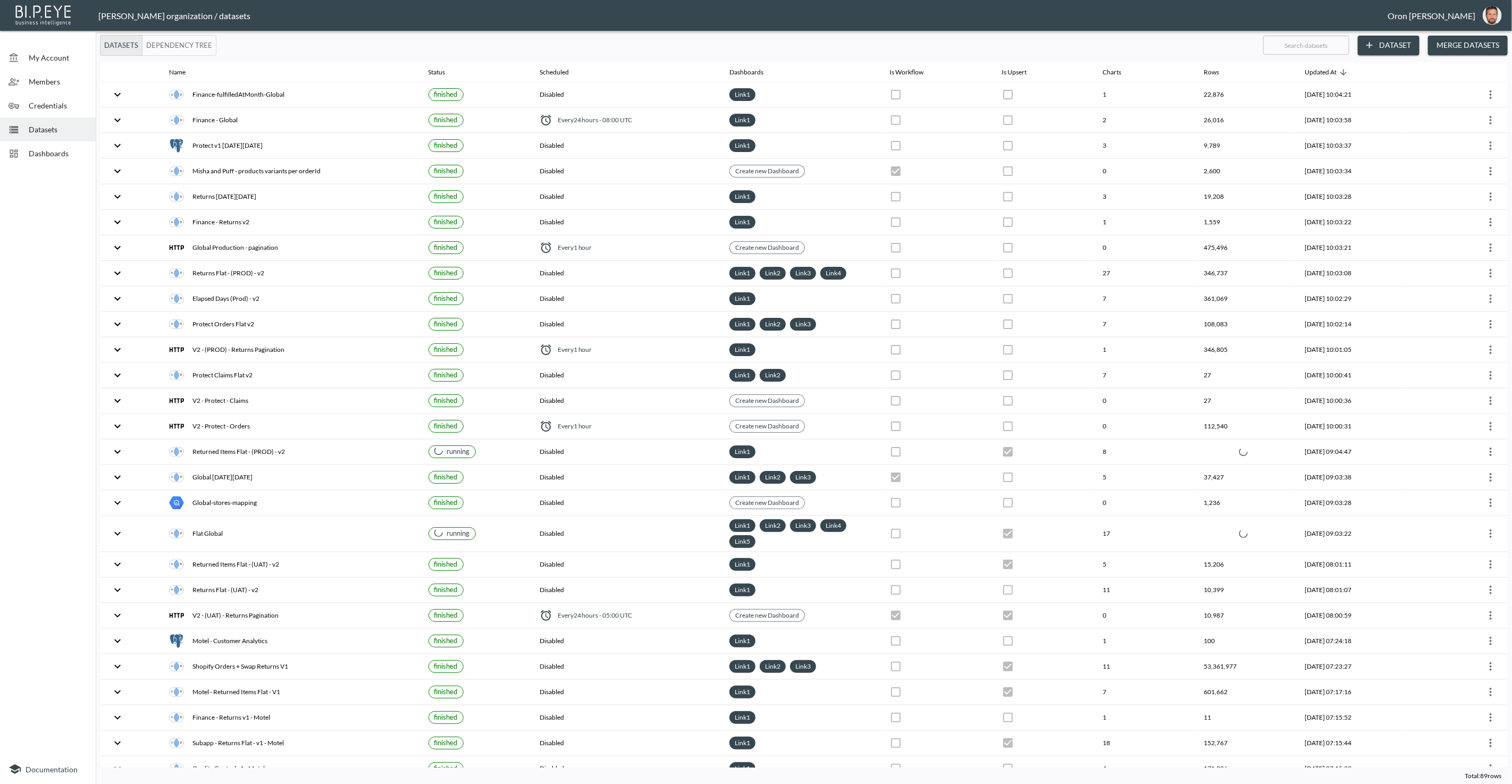
checkbox input "true"
checkbox input "false"
checkbox input "true"
checkbox input "false"
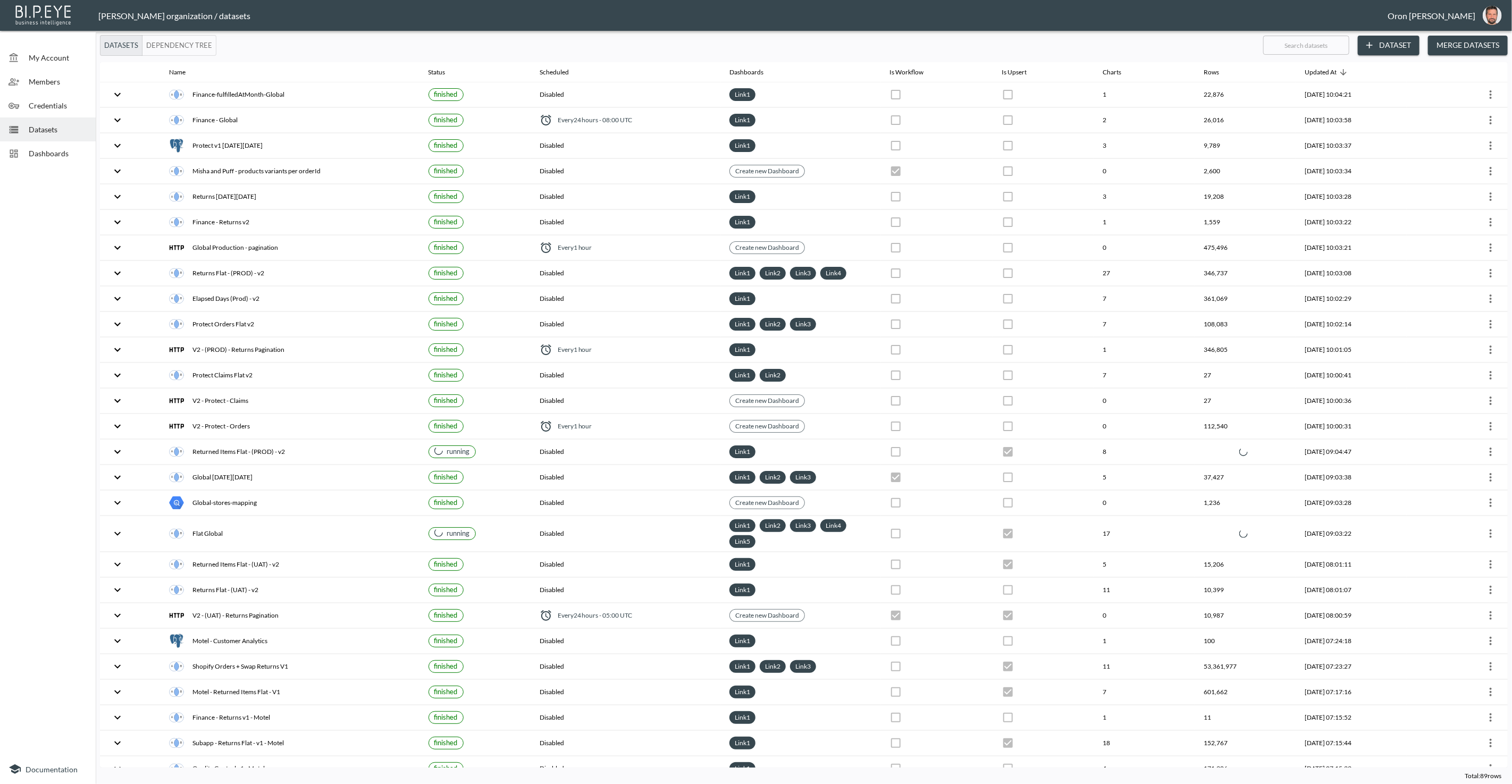
checkbox input "true"
checkbox input "false"
checkbox input "true"
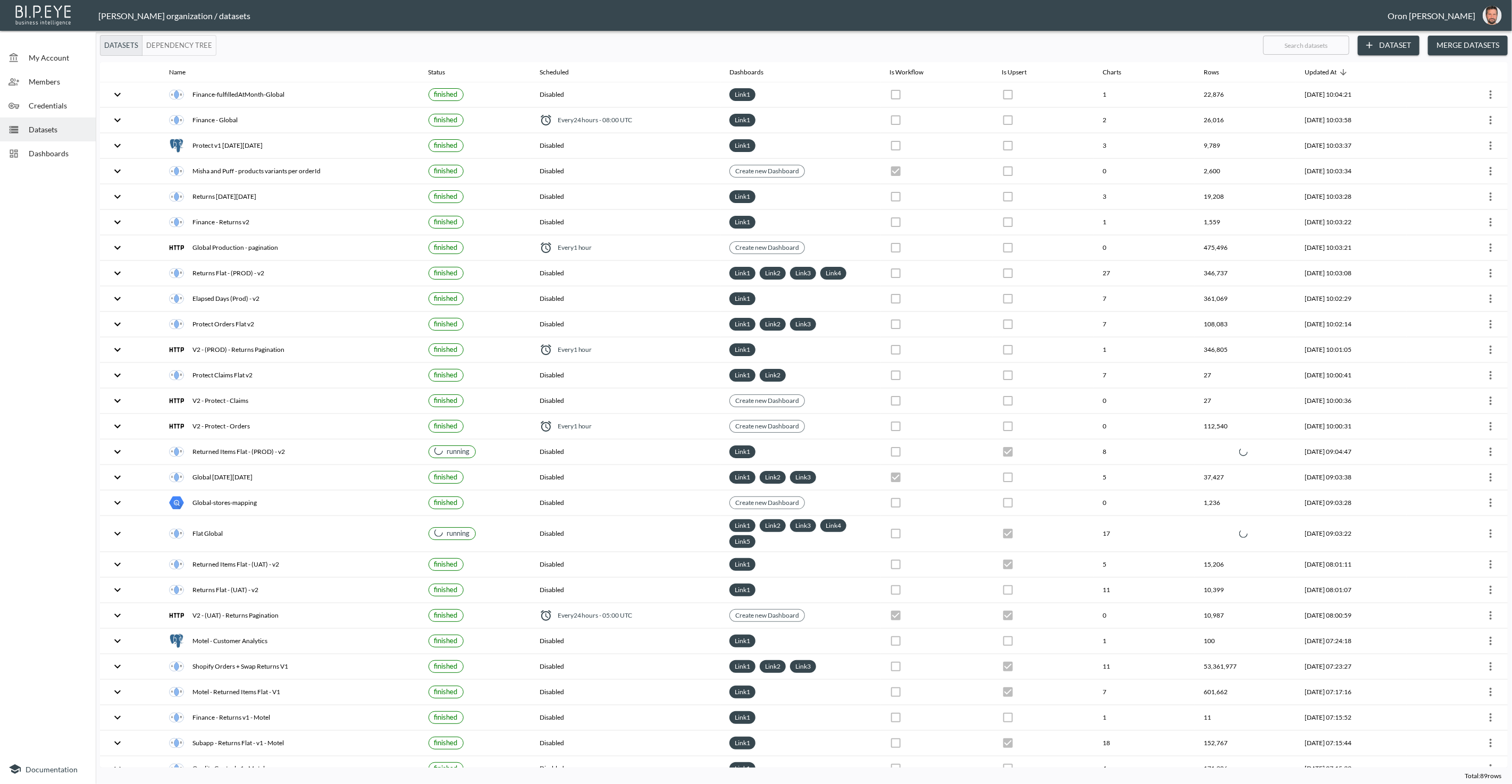
checkbox input "false"
checkbox input "true"
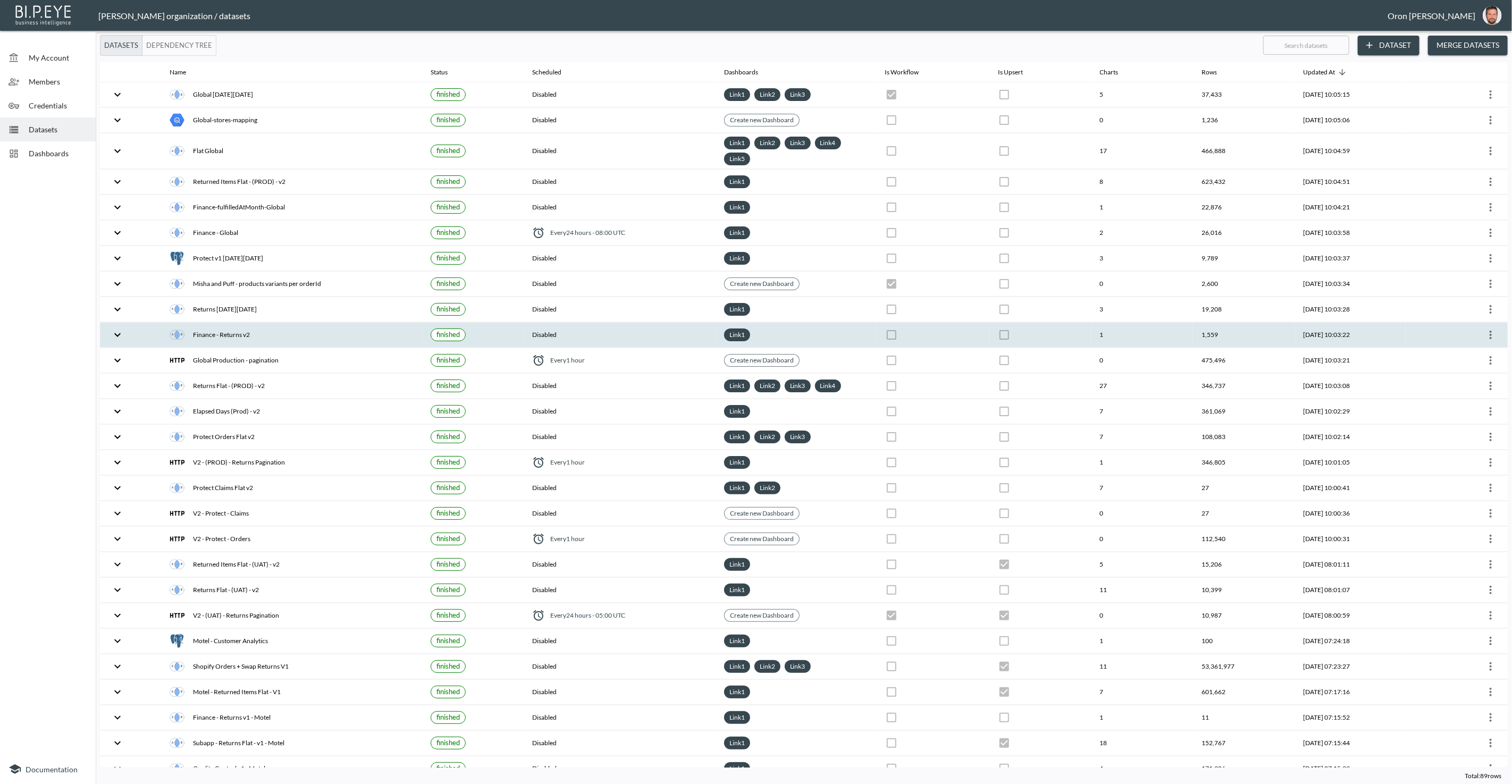
drag, startPoint x: 295, startPoint y: 346, endPoint x: 287, endPoint y: 340, distance: 10.0
click at [295, 348] on th "Global Production - pagination" at bounding box center [291, 360] width 261 height 25
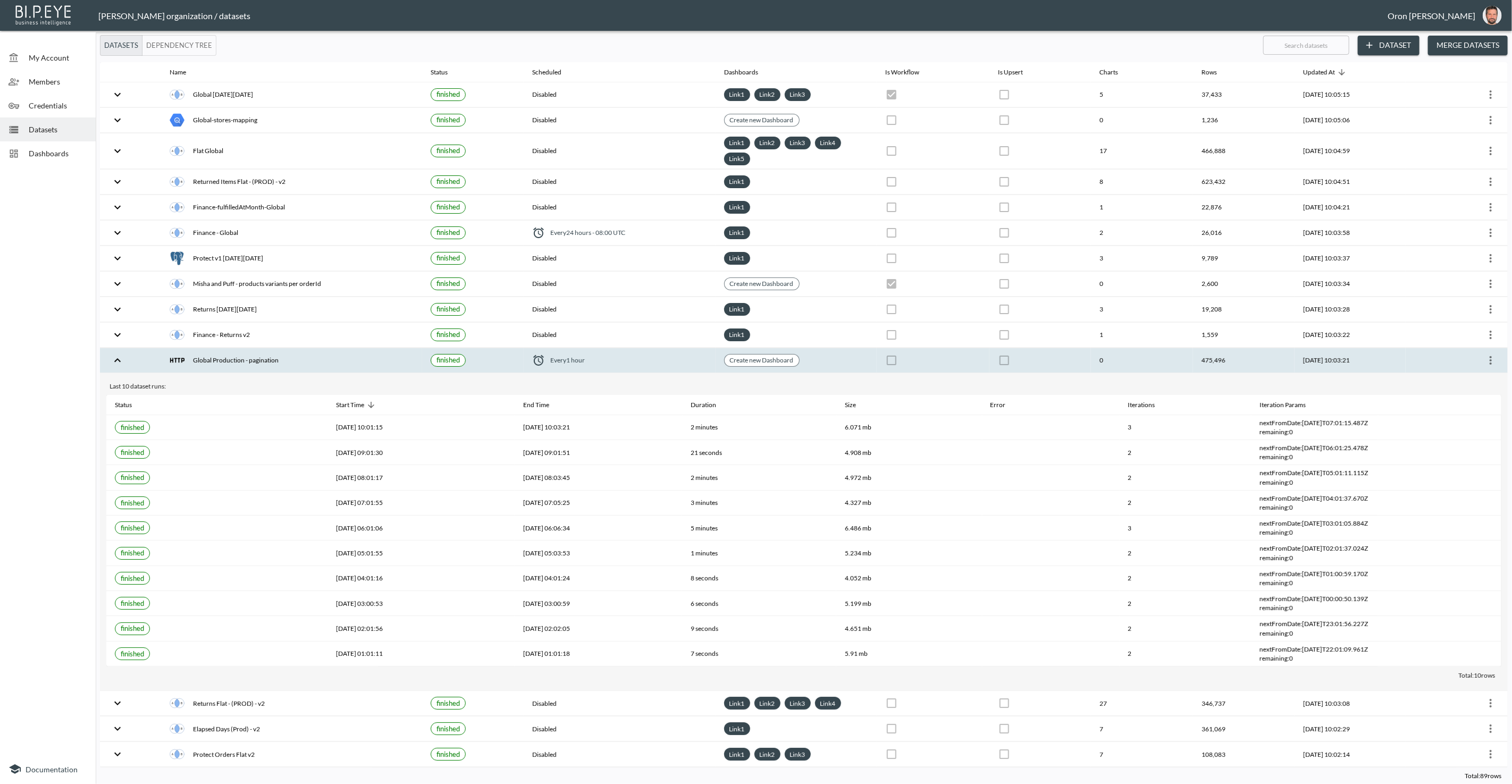
click at [1490, 356] on icon "more" at bounding box center [1491, 360] width 2 height 8
click at [1452, 372] on p "Edit Data Pipeline" at bounding box center [1459, 376] width 66 height 13
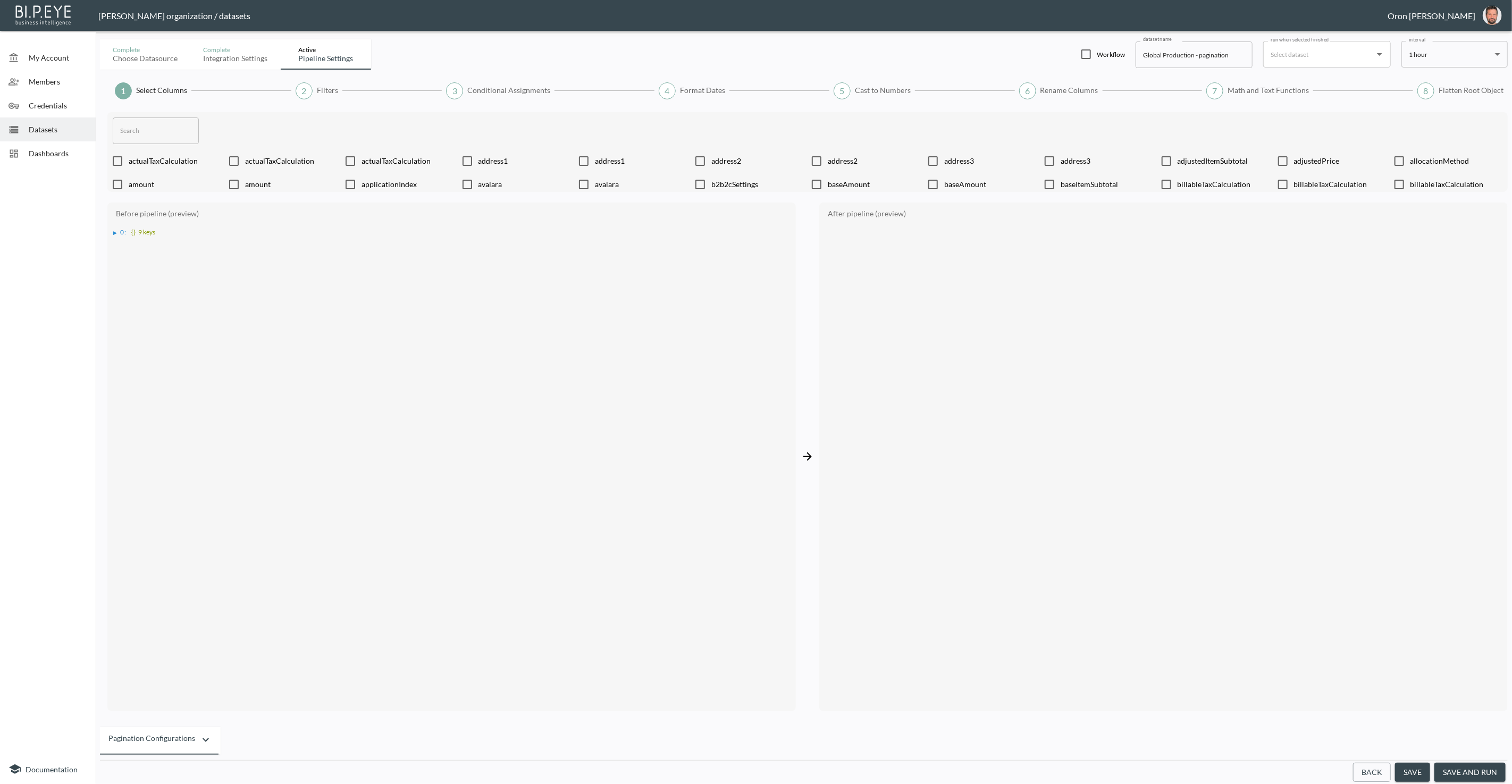
click at [1379, 772] on button "Back" at bounding box center [1372, 773] width 38 height 20
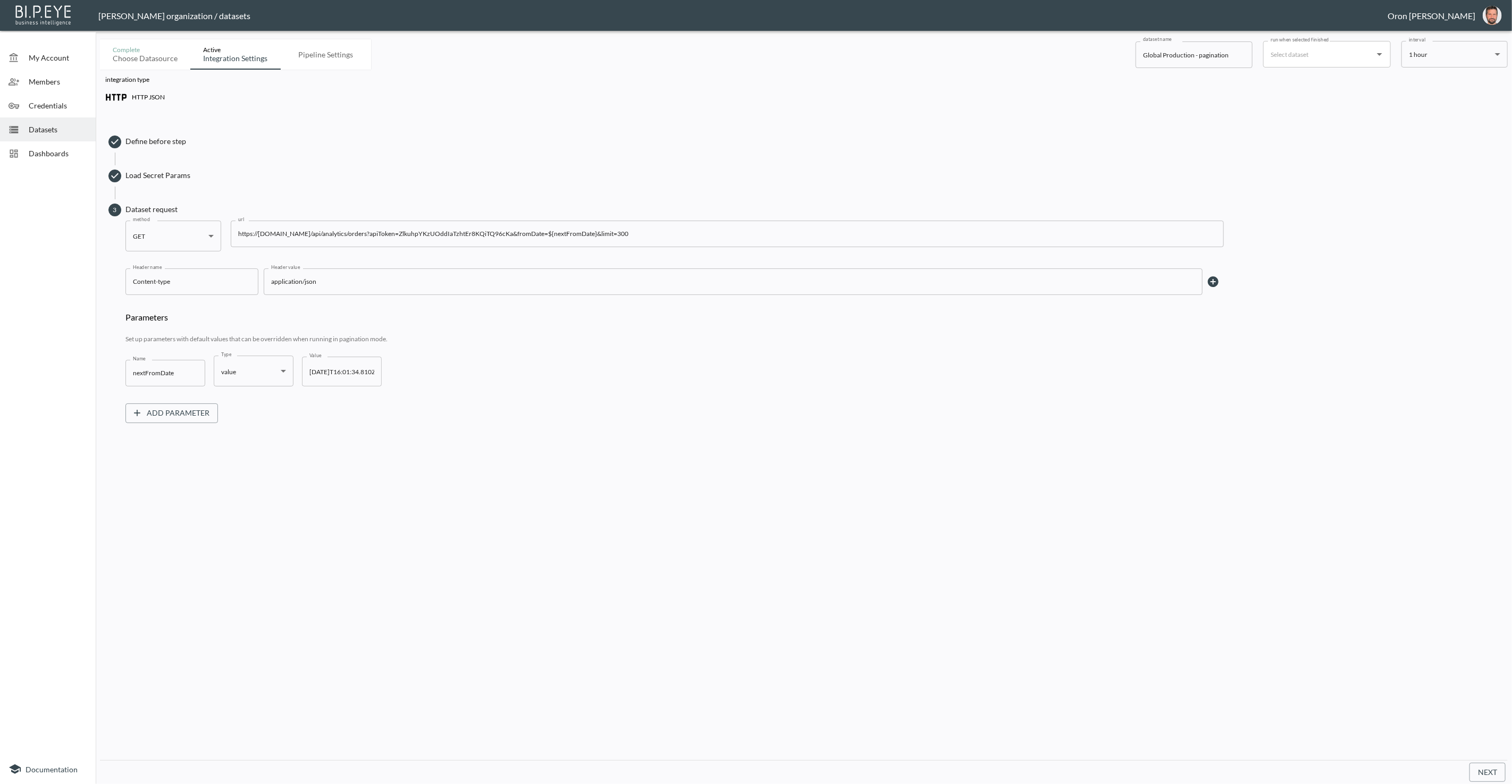
click at [490, 236] on input "https://[DOMAIN_NAME]/api/analytics/orders?apiToken=ZlkuhpYKzUOddIaTzhtEr8KQiTQ…" at bounding box center [727, 234] width 993 height 26
click at [70, 113] on div "Credentials" at bounding box center [48, 105] width 96 height 24
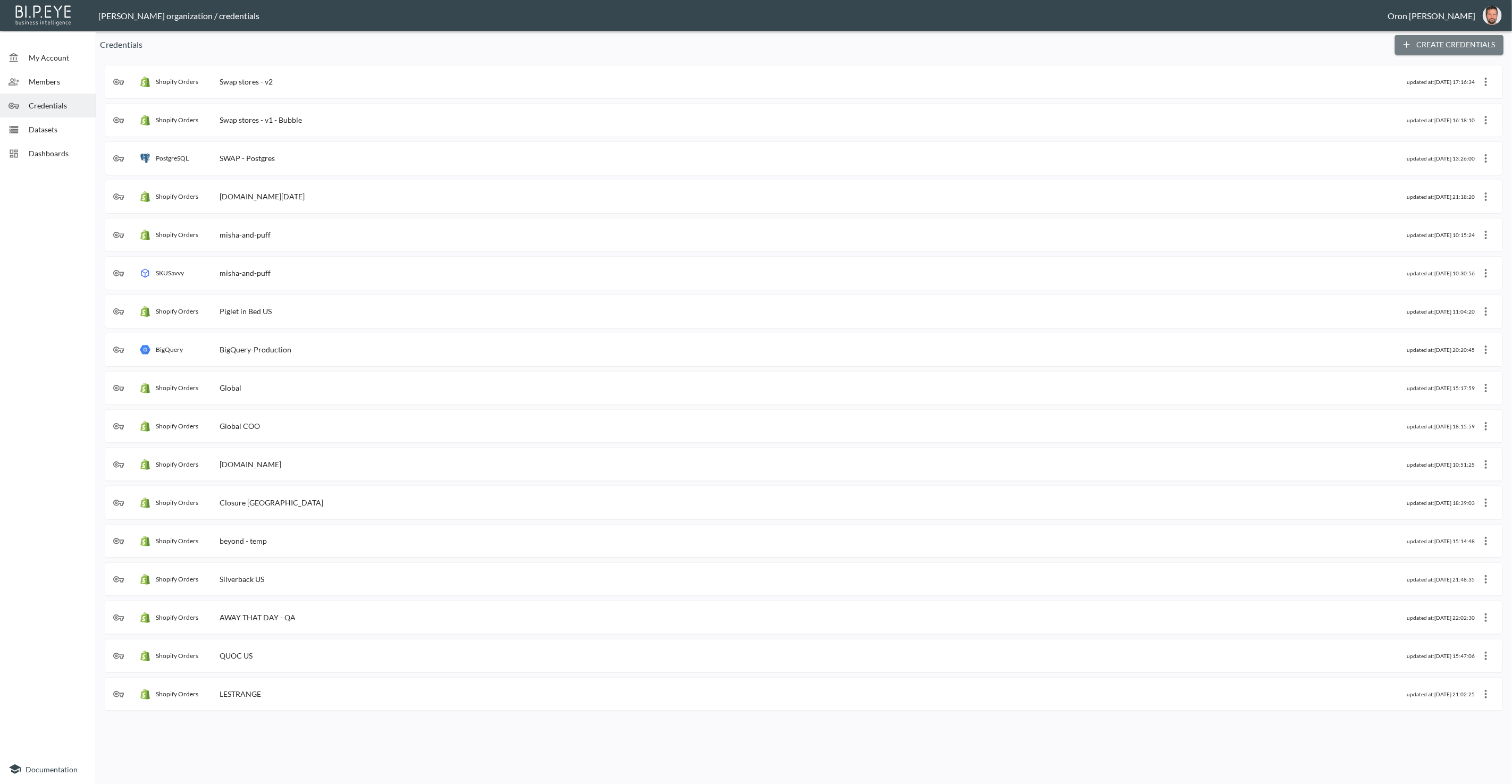
click at [1453, 40] on button "Create Credentials" at bounding box center [1449, 45] width 109 height 20
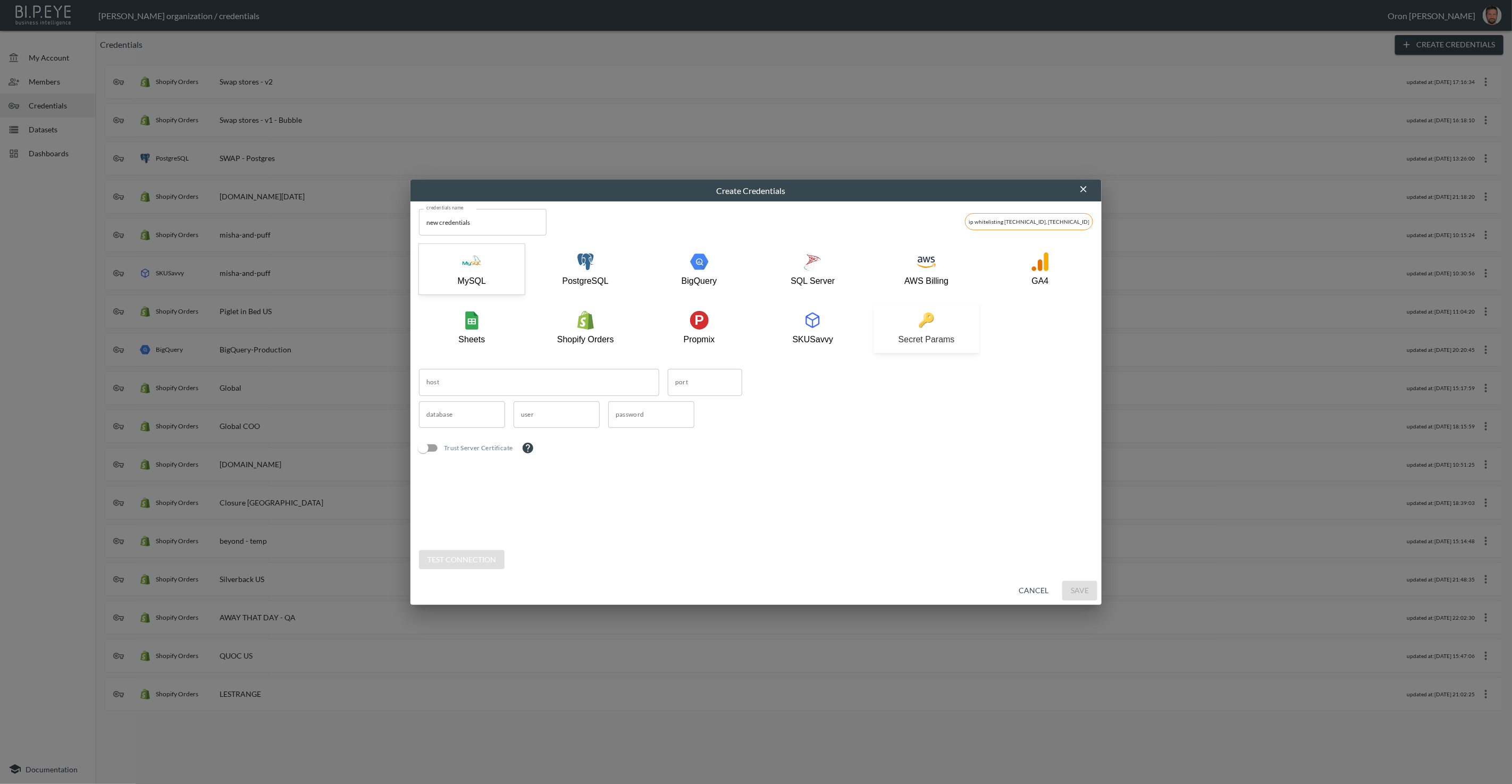
click at [930, 328] on img "button" at bounding box center [926, 320] width 19 height 19
click at [475, 229] on input "new credentials" at bounding box center [482, 222] width 127 height 26
click at [478, 230] on input "new credentials" at bounding box center [482, 222] width 127 height 26
type input "Global Api token"
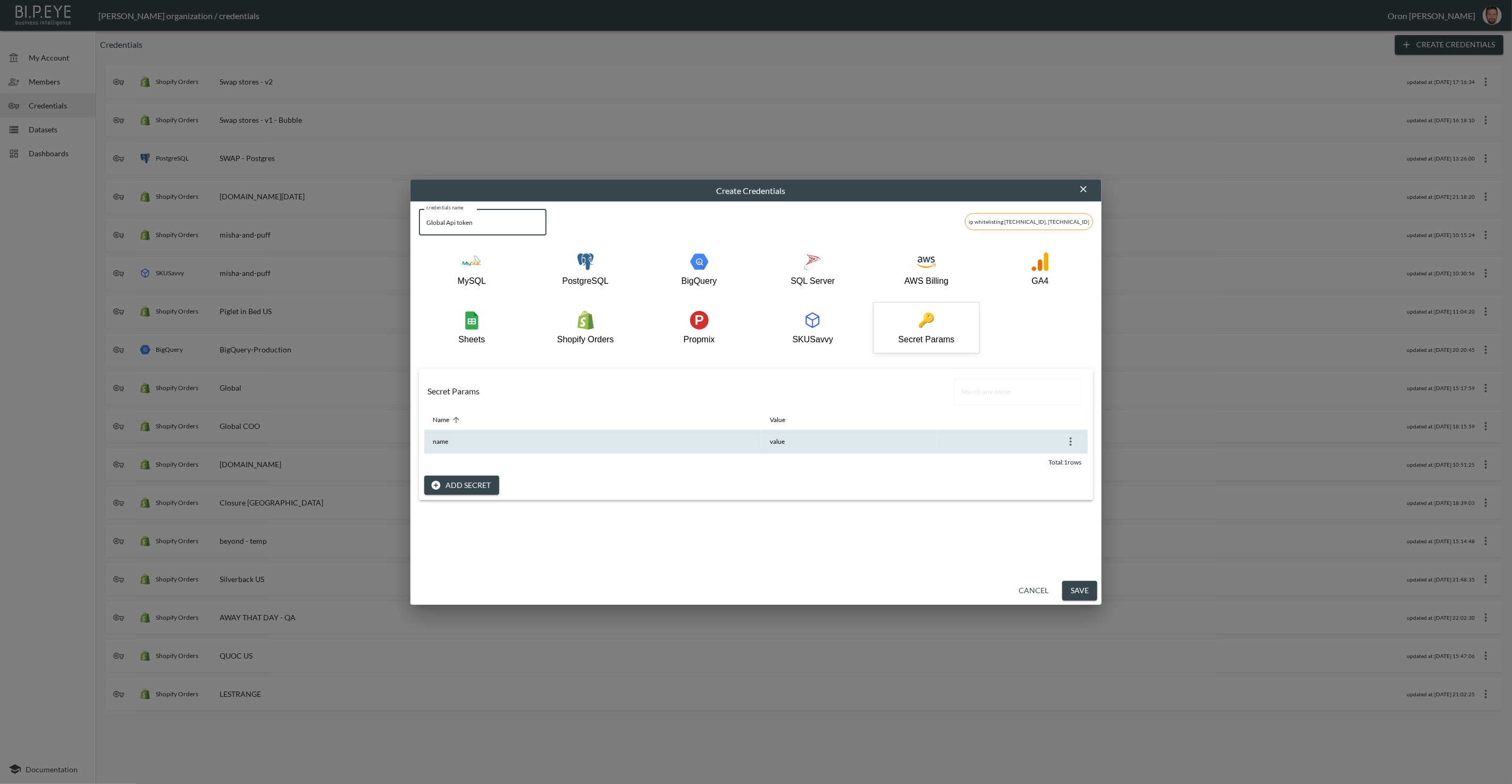
click at [1069, 442] on icon "more" at bounding box center [1071, 441] width 2 height 8
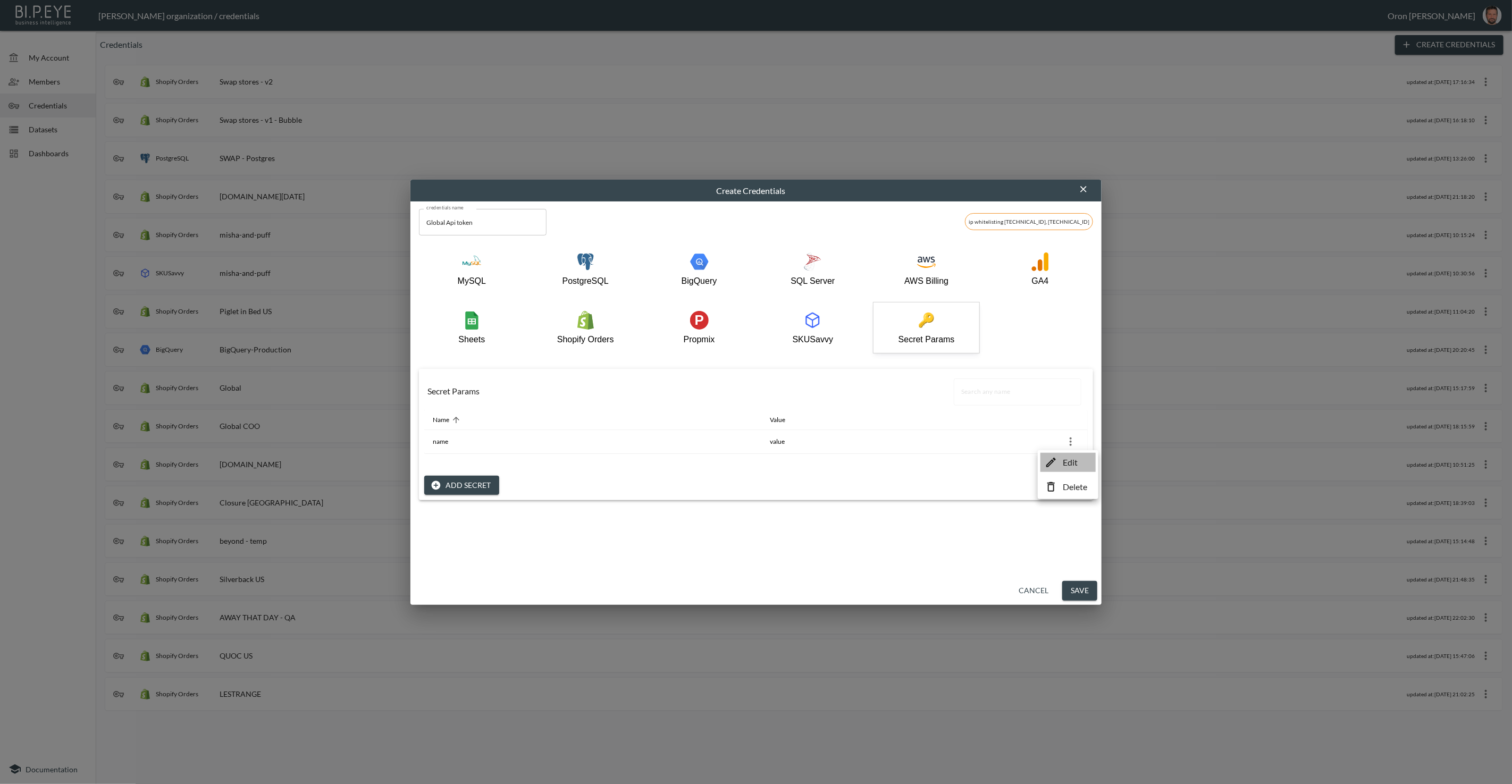
click at [1058, 458] on li "Edit" at bounding box center [1068, 462] width 55 height 19
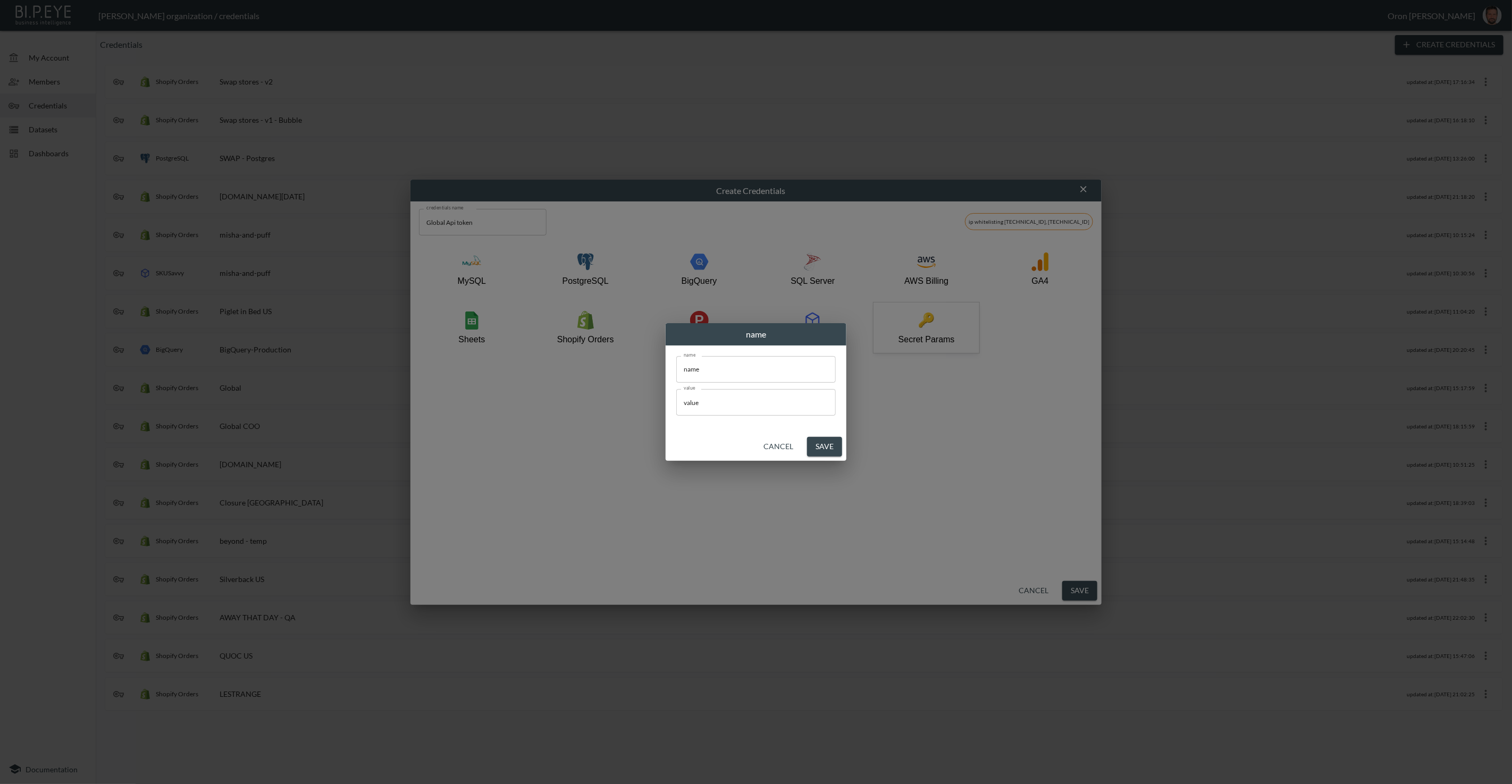
click at [726, 380] on input "name" at bounding box center [756, 369] width 160 height 26
type input "token"
paste input "ZlkuhpYKzUOddIaTzhtEr8KQiTQ96cKa"
type input "ZlkuhpYKzUOddIaTzhtEr8KQiTQ96cKa"
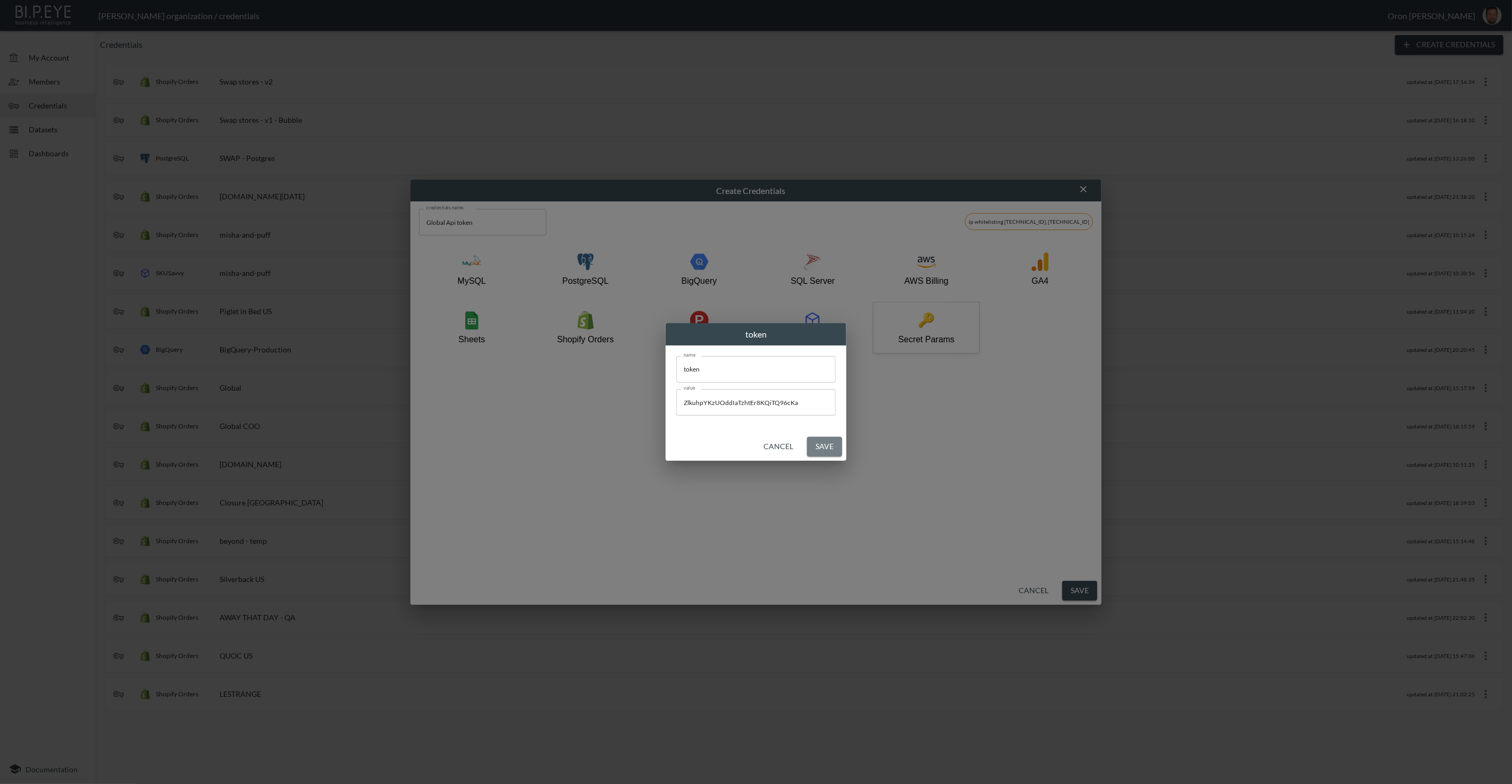
click at [835, 444] on button "Save" at bounding box center [825, 447] width 35 height 20
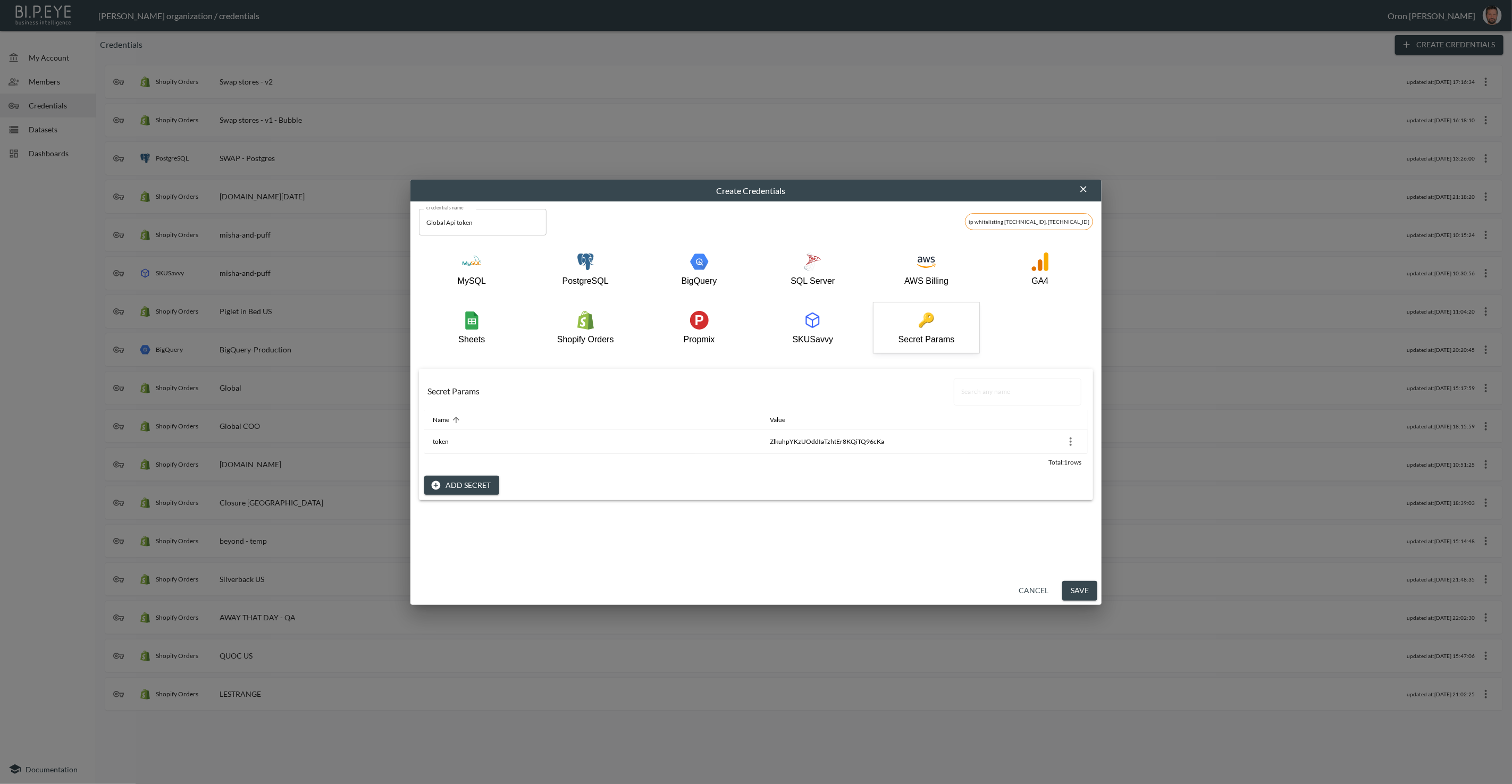
click at [1074, 588] on button "Save" at bounding box center [1080, 591] width 35 height 20
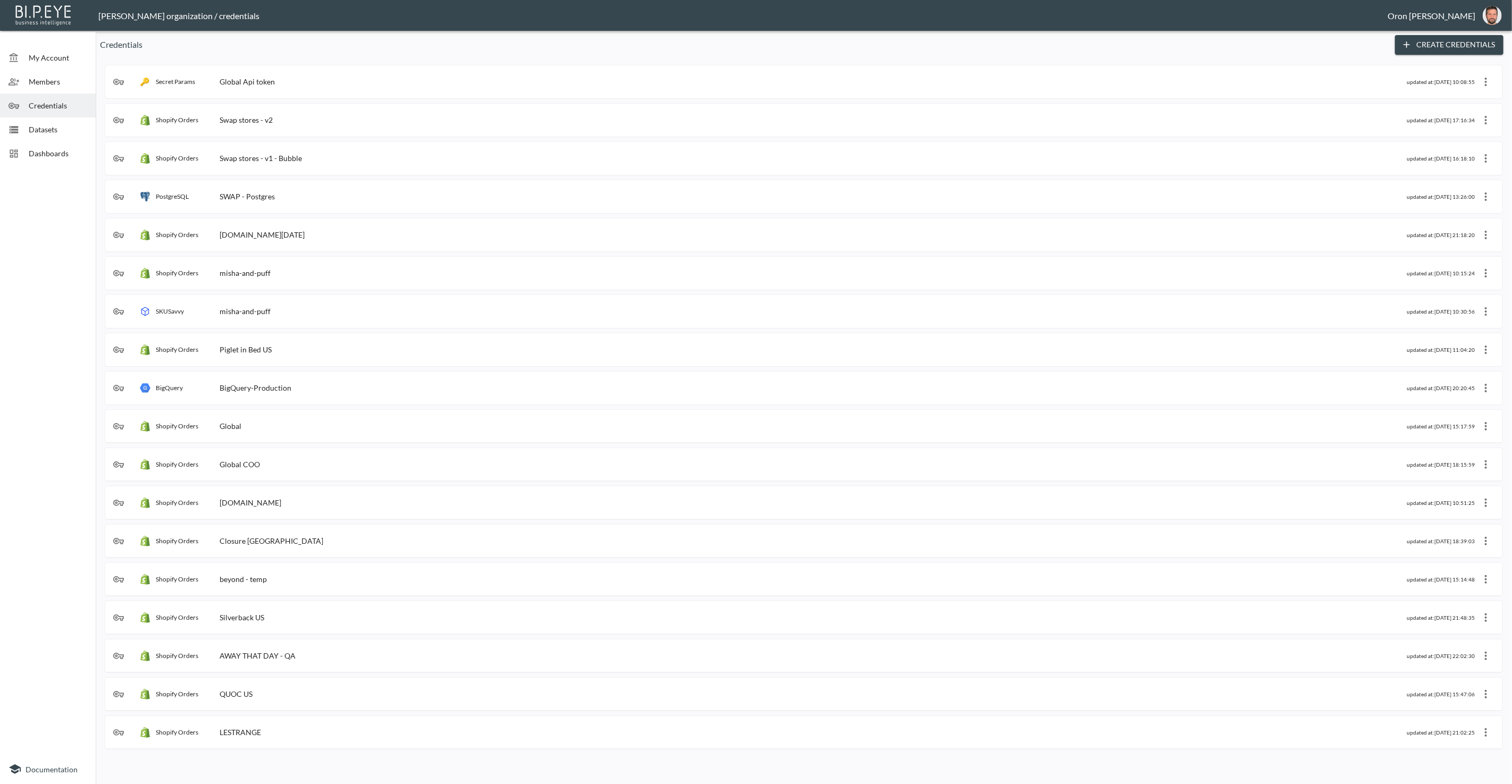
click at [58, 121] on div "Datasets" at bounding box center [48, 129] width 96 height 24
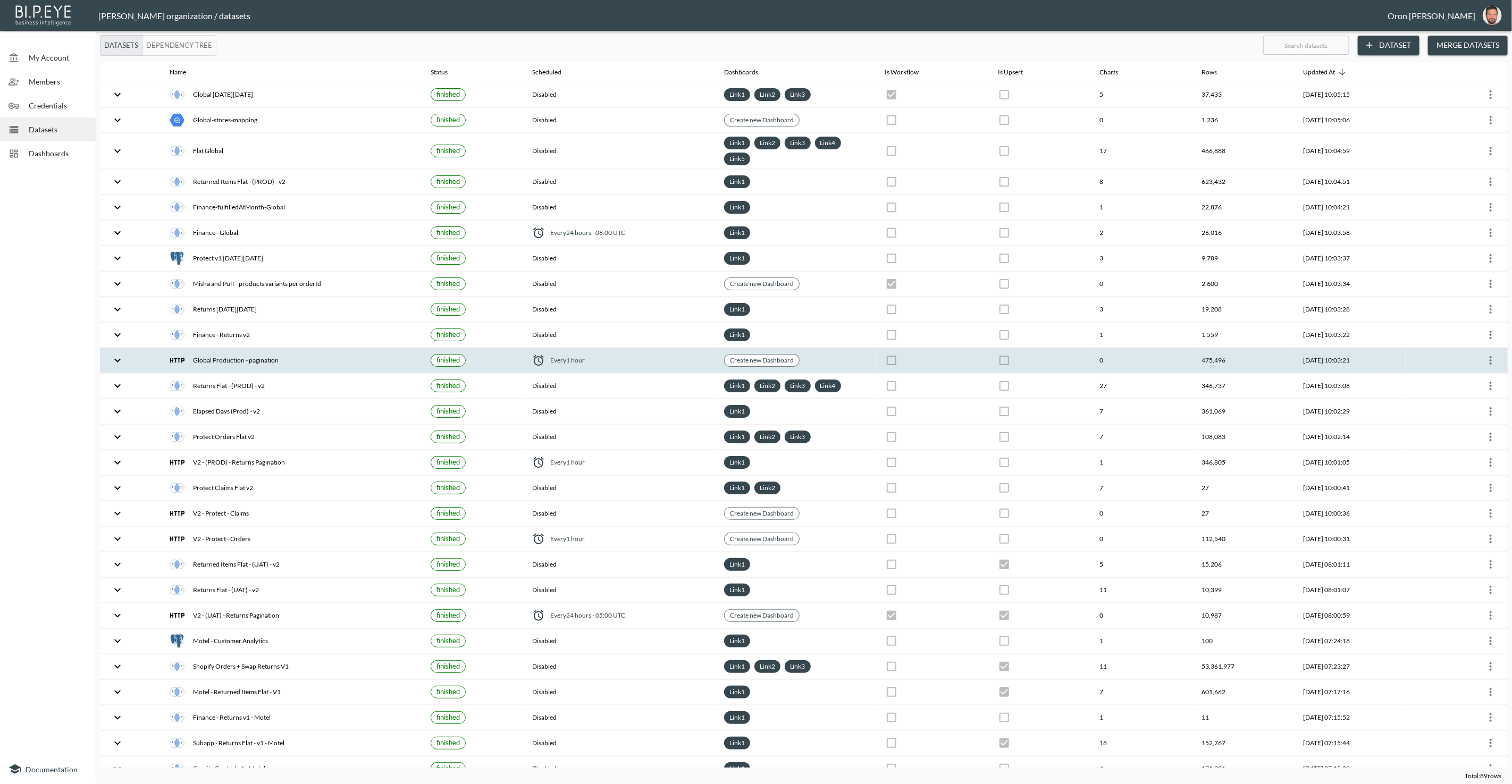
click at [1485, 354] on icon "more" at bounding box center [1491, 360] width 13 height 13
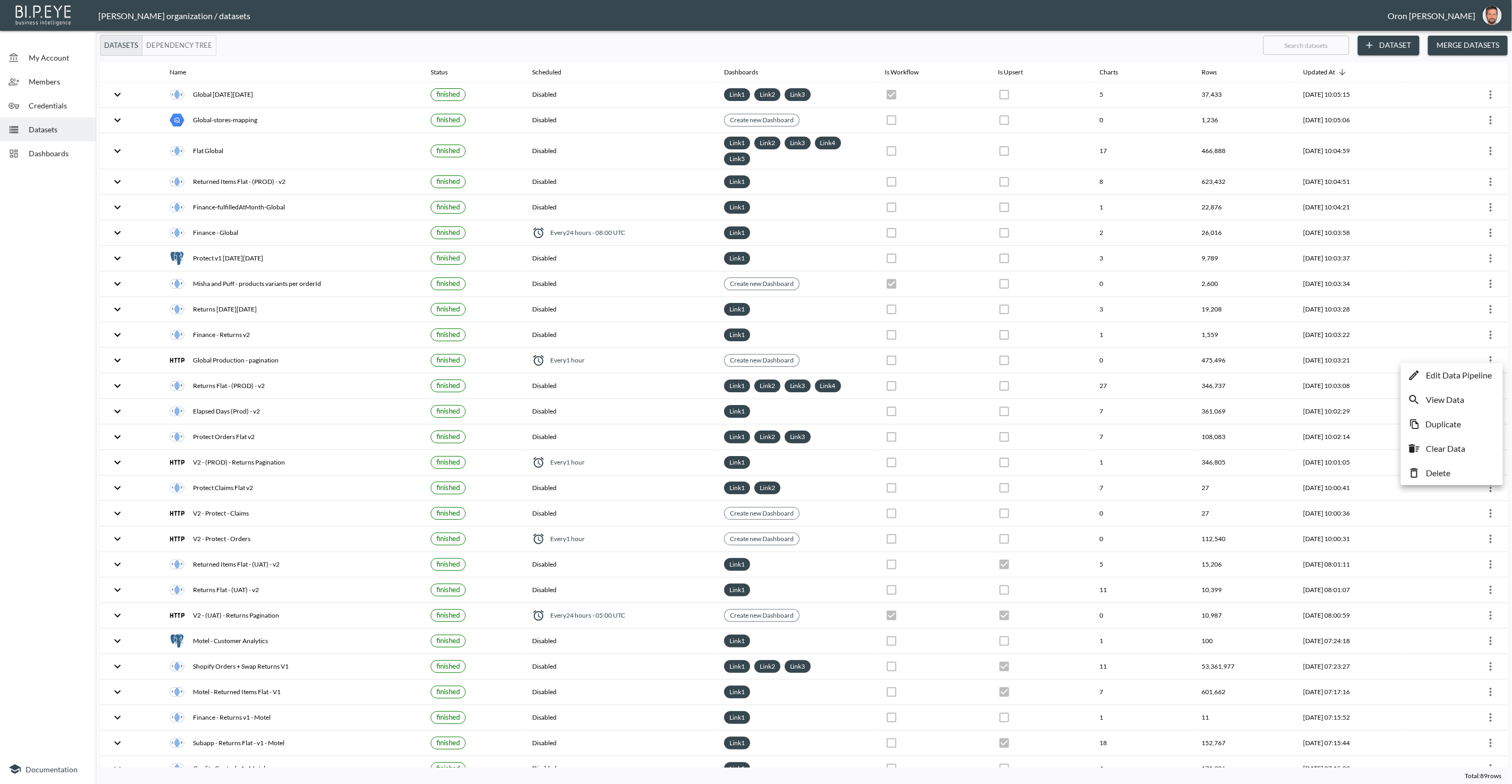
click at [1305, 360] on div at bounding box center [756, 392] width 1512 height 784
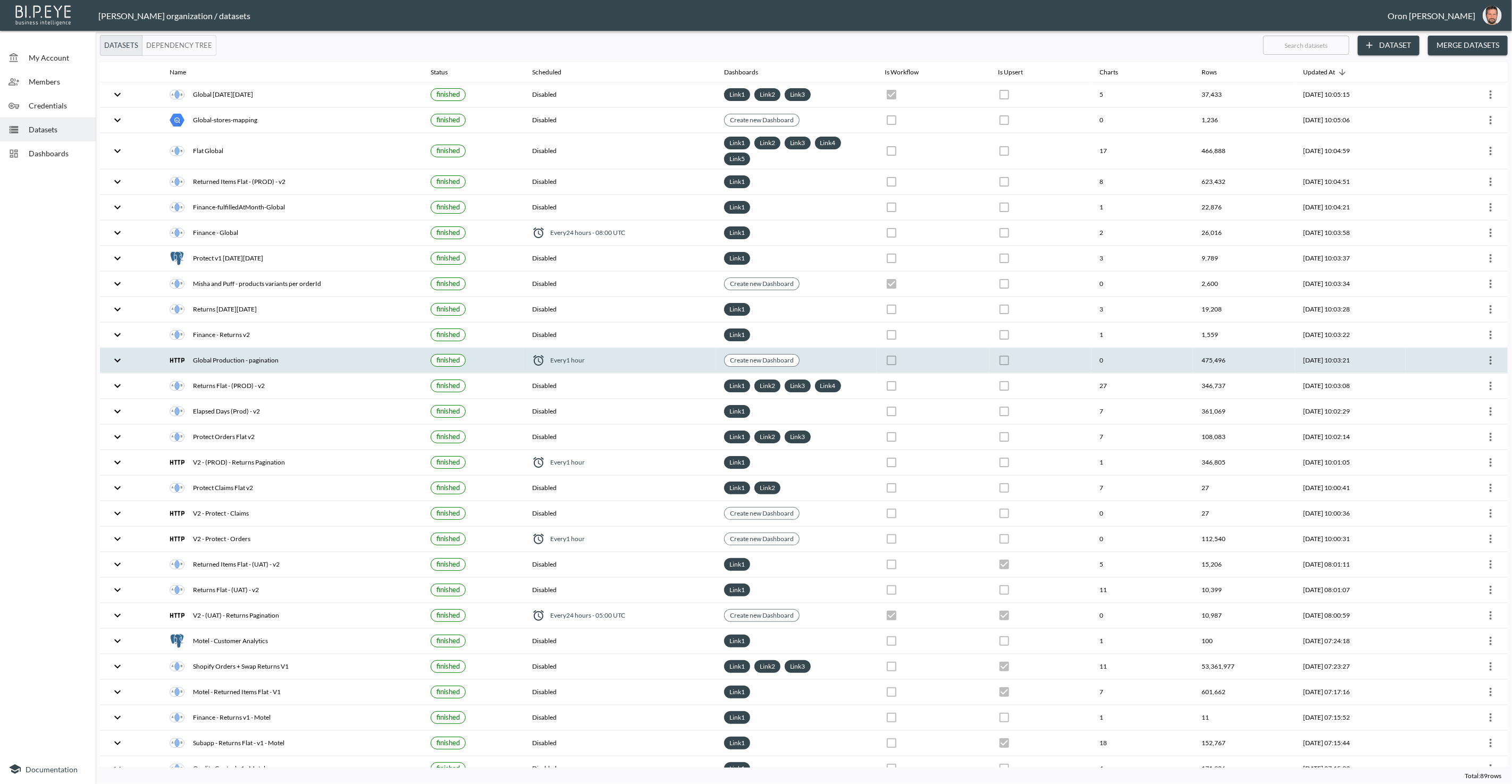
click at [1304, 356] on th "[DATE] 10:03:21" at bounding box center [1350, 360] width 111 height 25
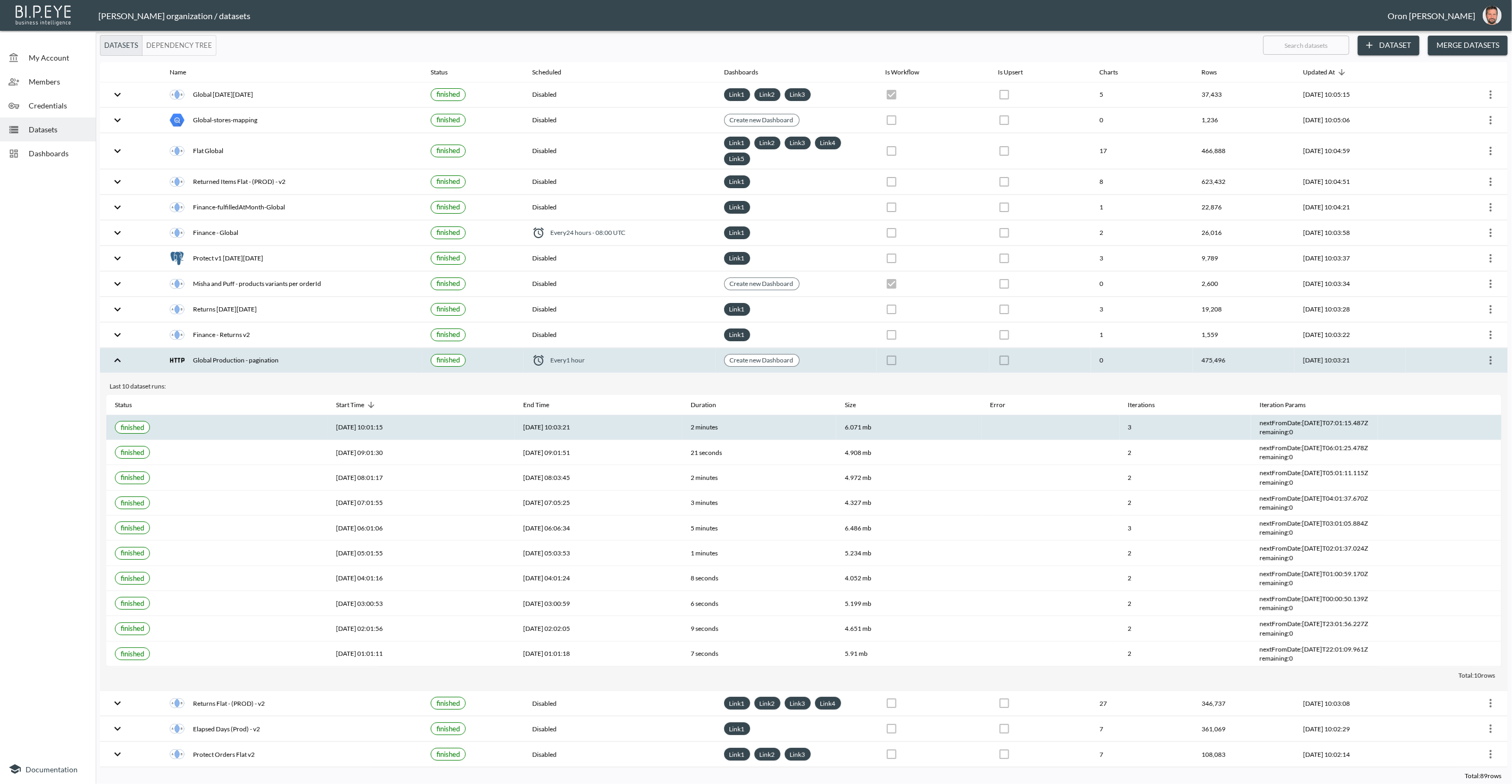
drag, startPoint x: 1303, startPoint y: 419, endPoint x: 1375, endPoint y: 417, distance: 72.0
click at [1369, 418] on div "nextFromDate : [DATE]T07:01:15.487Z" at bounding box center [1314, 423] width 110 height 9
copy div "[DATE]T07:01:15.487"
click at [1491, 354] on icon "more" at bounding box center [1491, 360] width 13 height 13
click at [1474, 376] on p "Edit Data Pipeline" at bounding box center [1459, 376] width 66 height 13
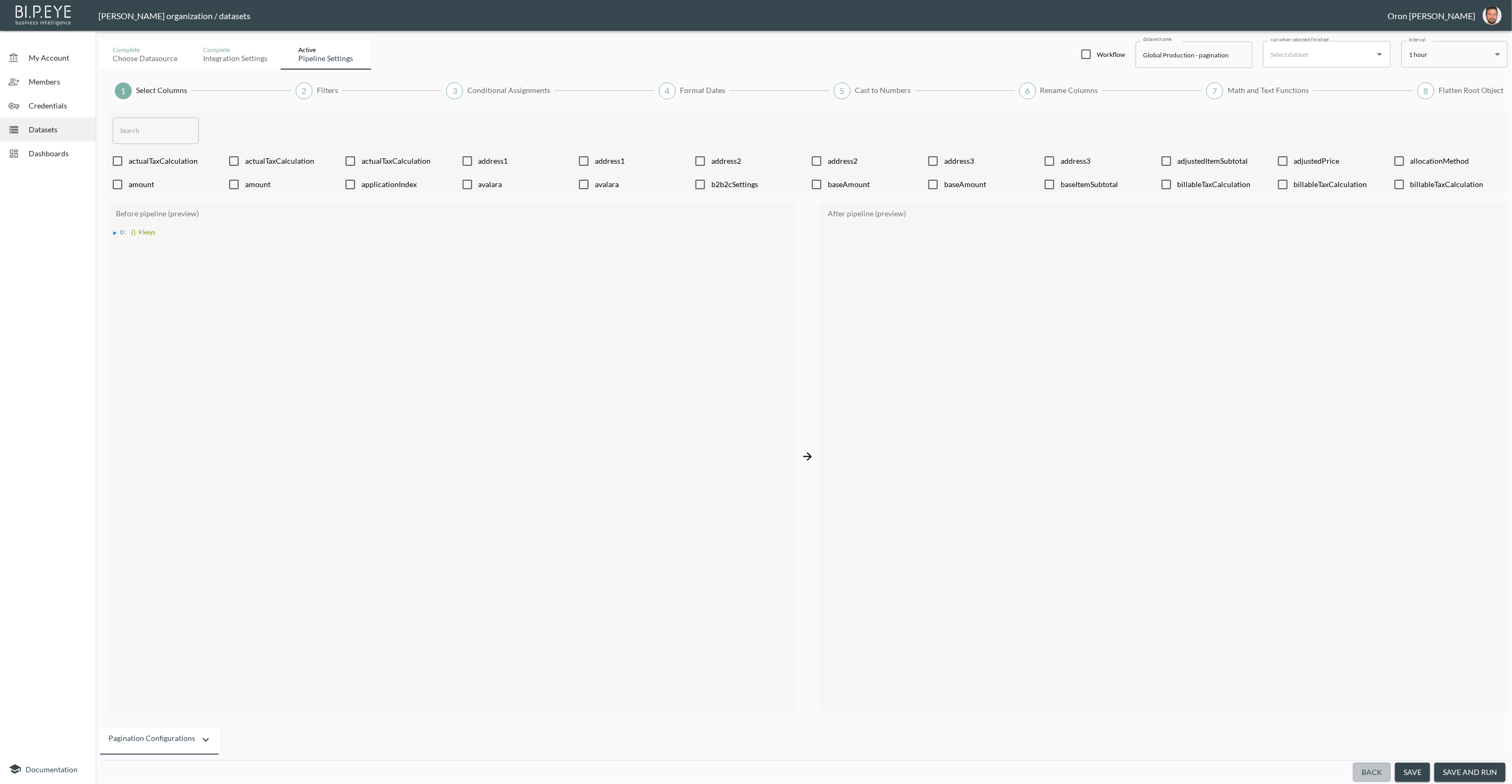
drag, startPoint x: 1372, startPoint y: 772, endPoint x: 1330, endPoint y: 763, distance: 43.0
click at [1372, 772] on button "Back" at bounding box center [1372, 773] width 38 height 20
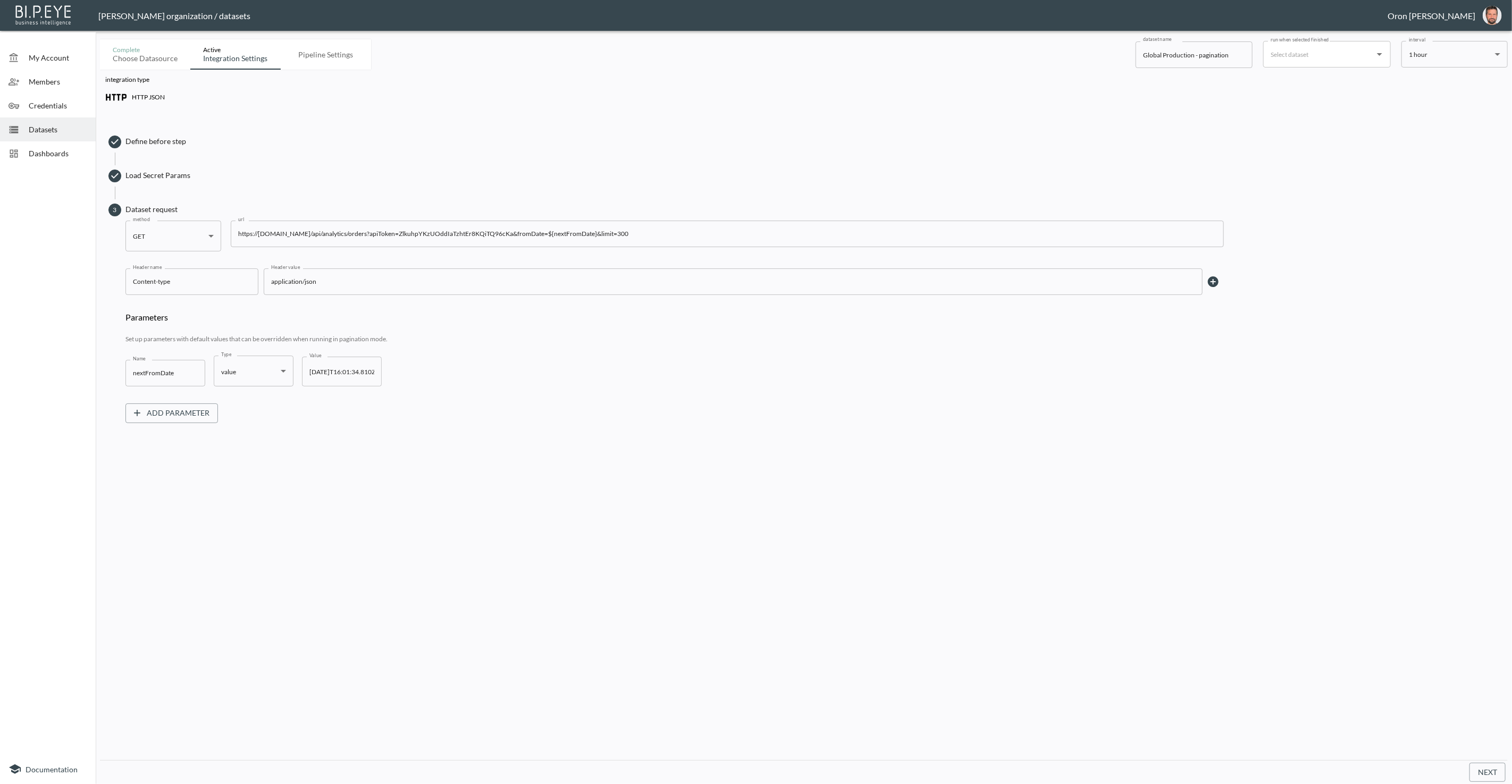
click at [333, 371] on input "[DATE]T16:01:34.810Z" at bounding box center [342, 371] width 80 height 30
paste input "10-08T07:01:15.487"
drag, startPoint x: 333, startPoint y: 371, endPoint x: 347, endPoint y: 409, distance: 40.5
click at [332, 373] on input "[DATE]T16:01:34.810Z" at bounding box center [342, 371] width 80 height 30
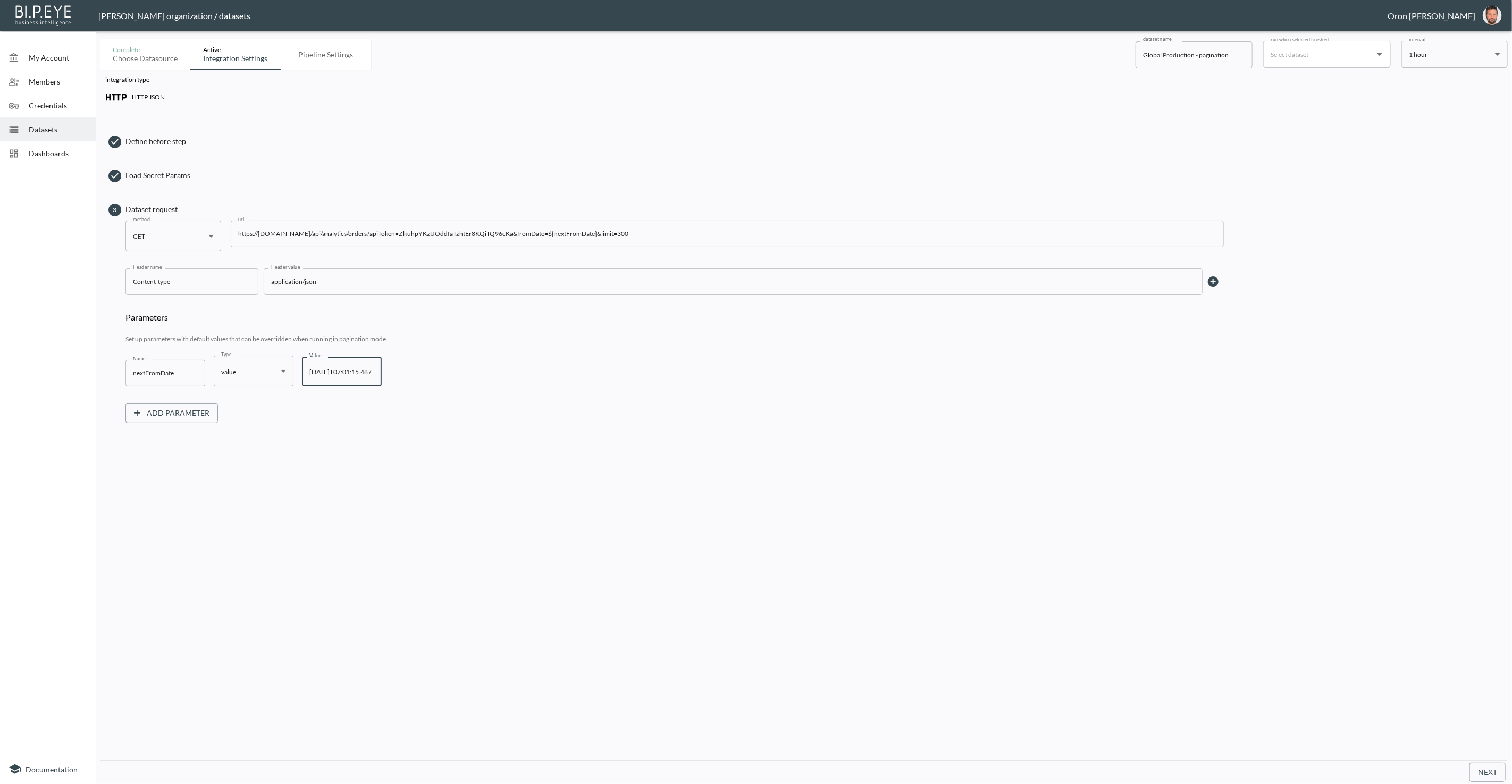
scroll to position [0, 11]
type input "[DATE]T07:01:15.487"
click at [180, 177] on span "Load Secret Params" at bounding box center [814, 175] width 1377 height 11
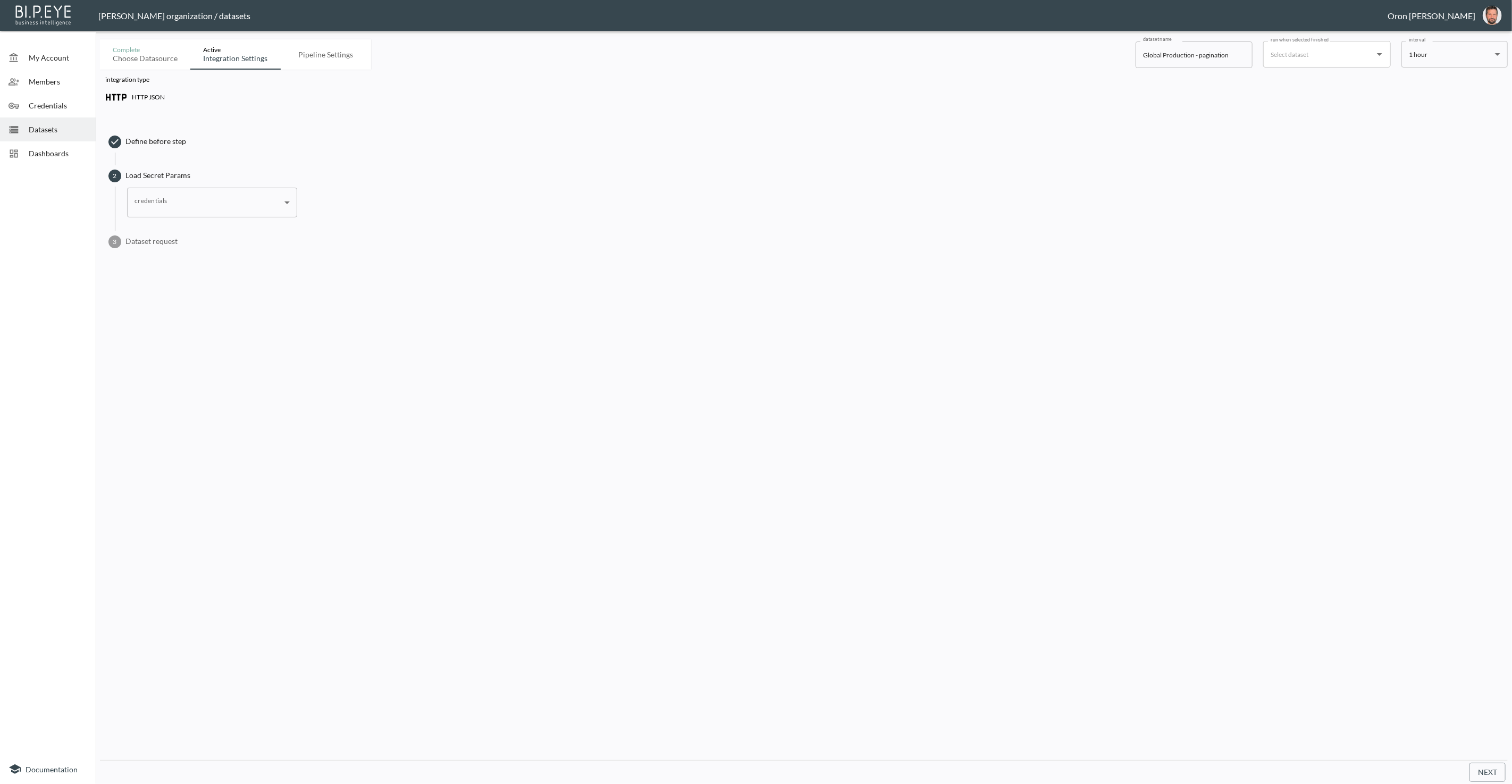
click at [188, 197] on body "BI.P.EYE, Interactive Analytics Dashboards - app [PERSON_NAME] organization / d…" at bounding box center [756, 392] width 1512 height 784
click at [188, 224] on li "Secret Params Global Api token" at bounding box center [212, 229] width 170 height 17
type input "d960e635-644d-4264-a9d2-91aa0281898a"
click at [167, 241] on span "Dataset request" at bounding box center [814, 241] width 1377 height 11
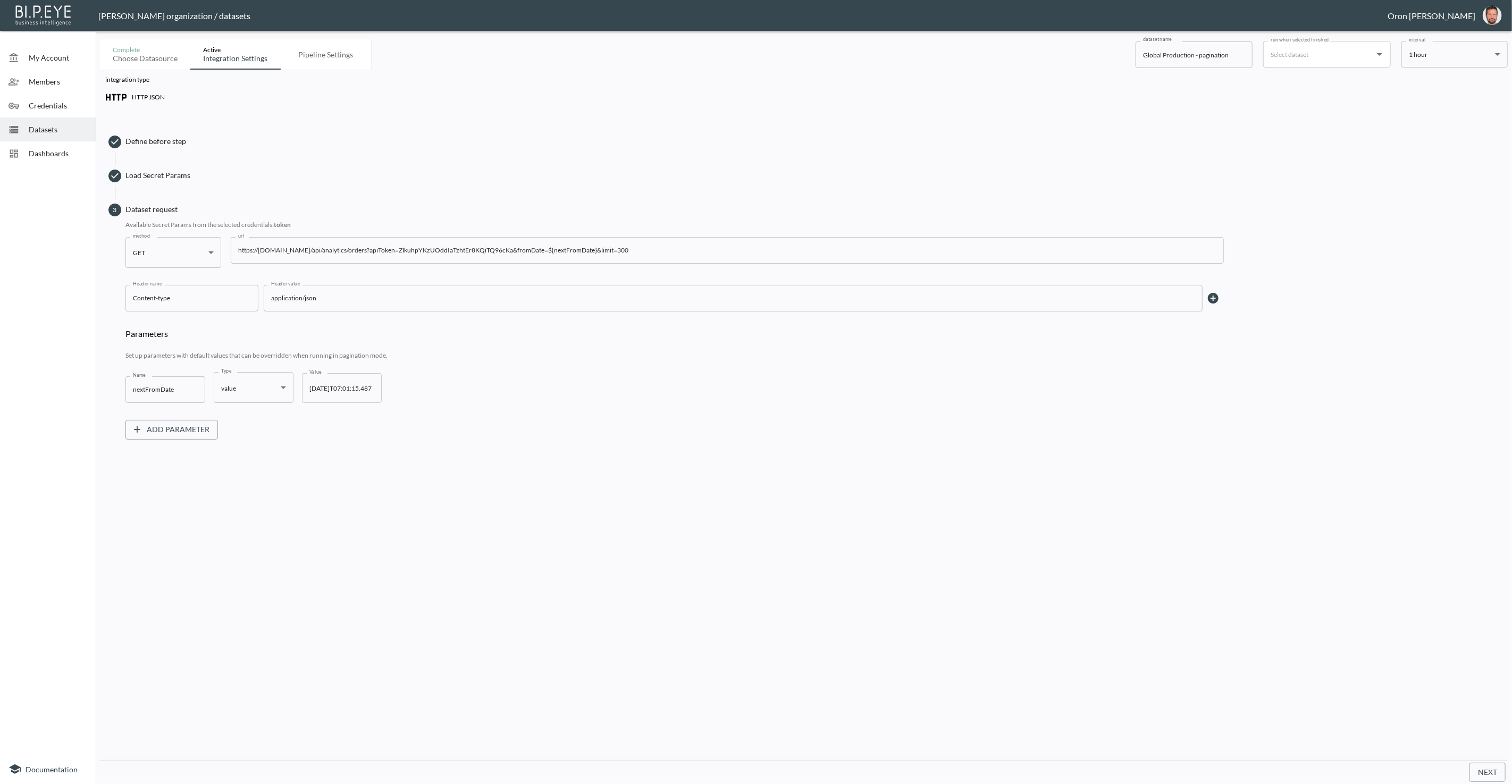
click at [492, 251] on input "https://[DOMAIN_NAME]/api/analytics/orders?apiToken=ZlkuhpYKzUOddIaTzhtEr8KQiTQ…" at bounding box center [727, 250] width 993 height 26
click at [494, 249] on input "https://[DOMAIN_NAME]/api/analytics/orders?apiToken=${token}&fromDate=${nextFro…" at bounding box center [727, 250] width 993 height 26
click at [1484, 776] on button "Next" at bounding box center [1488, 773] width 36 height 20
drag, startPoint x: 497, startPoint y: 249, endPoint x: 518, endPoint y: 263, distance: 25.2
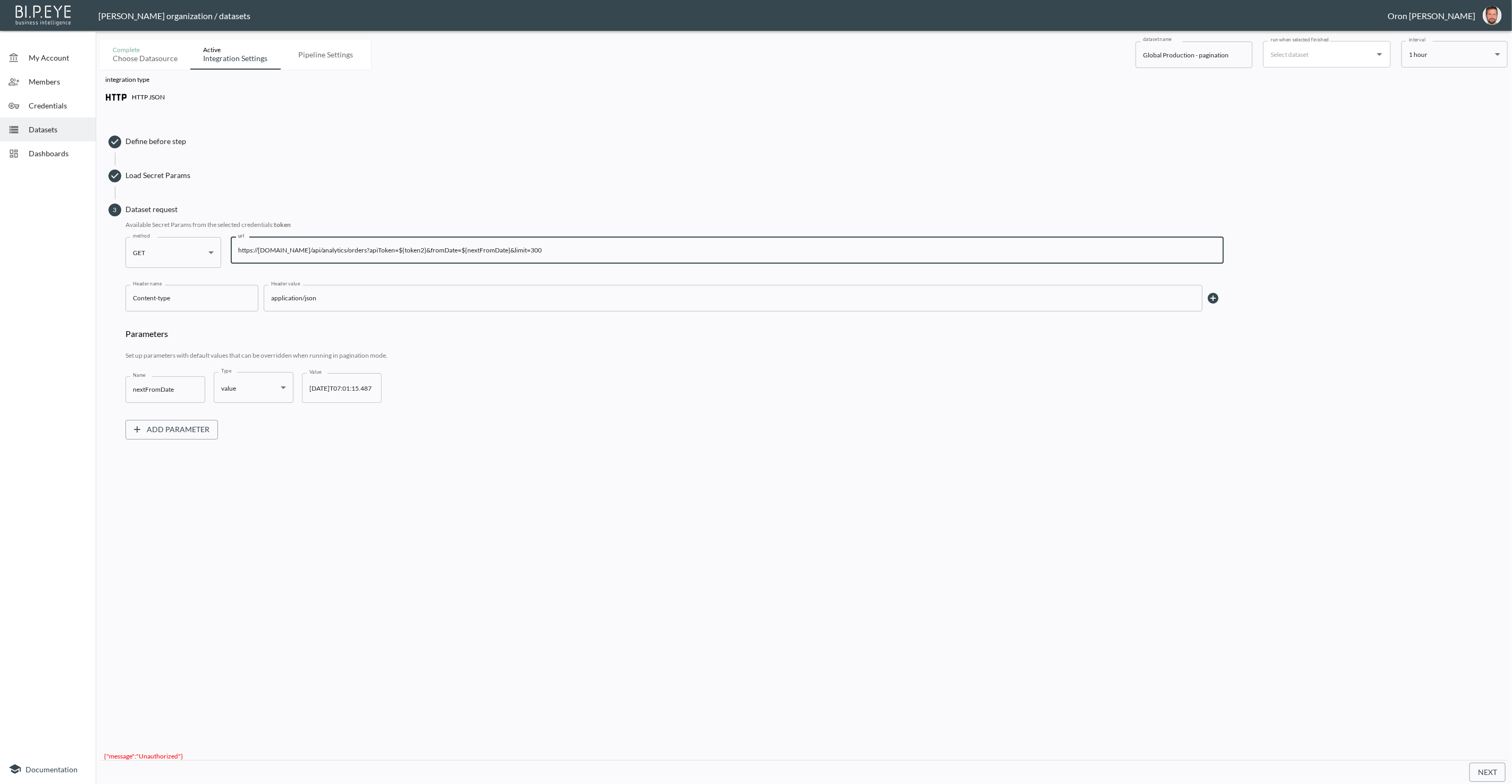
click at [498, 251] on input "https://[DOMAIN_NAME]/api/analytics/orders?apiToken=${token2}&fromDate=${nextFr…" at bounding box center [727, 250] width 993 height 26
type input "https://[DOMAIN_NAME]/api/analytics/orders?apiToken=${token}&fromDate=${nextFro…"
drag, startPoint x: 1476, startPoint y: 768, endPoint x: 1429, endPoint y: 753, distance: 49.3
click at [1475, 768] on button "Next" at bounding box center [1488, 773] width 36 height 20
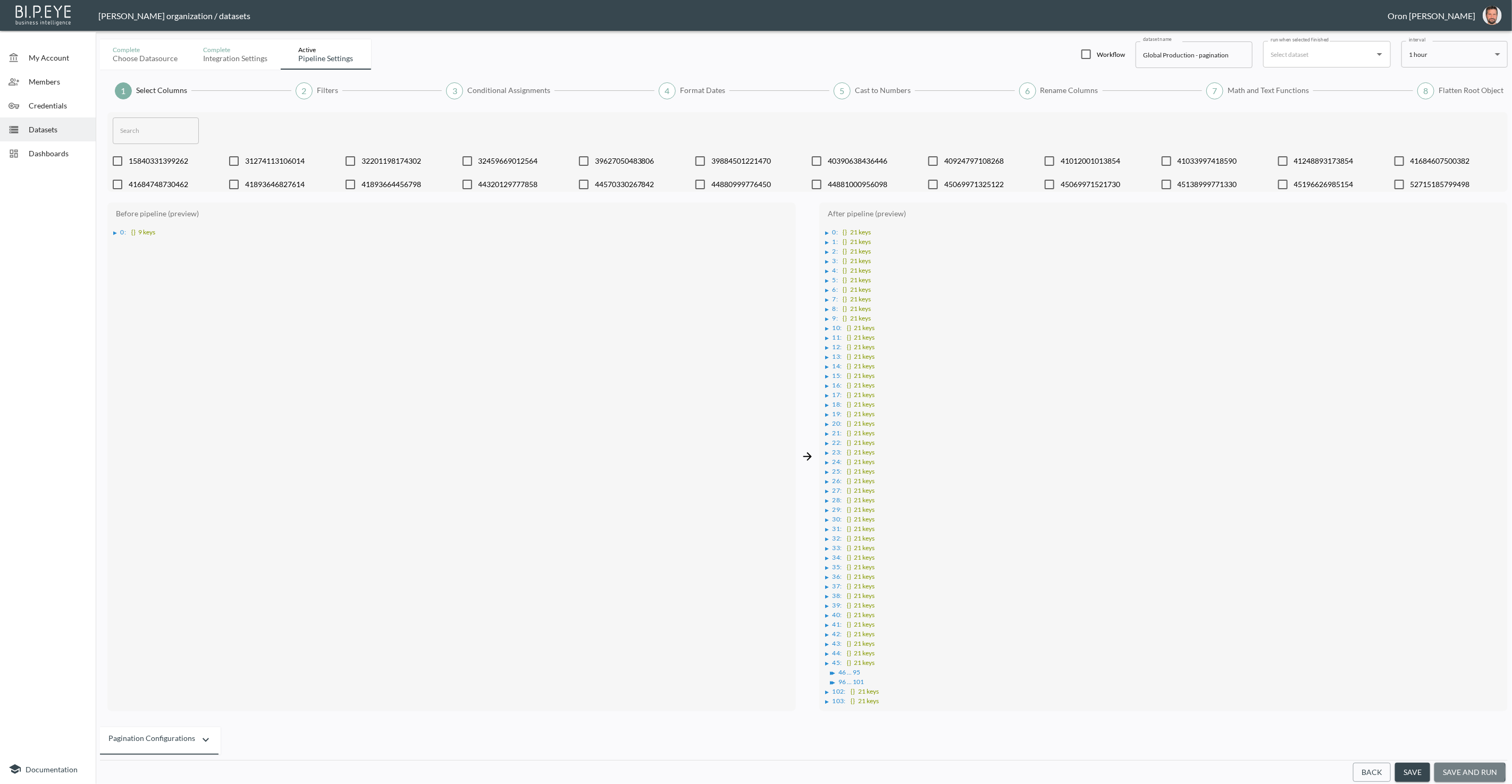
click at [1462, 772] on button "save and run" at bounding box center [1470, 773] width 71 height 20
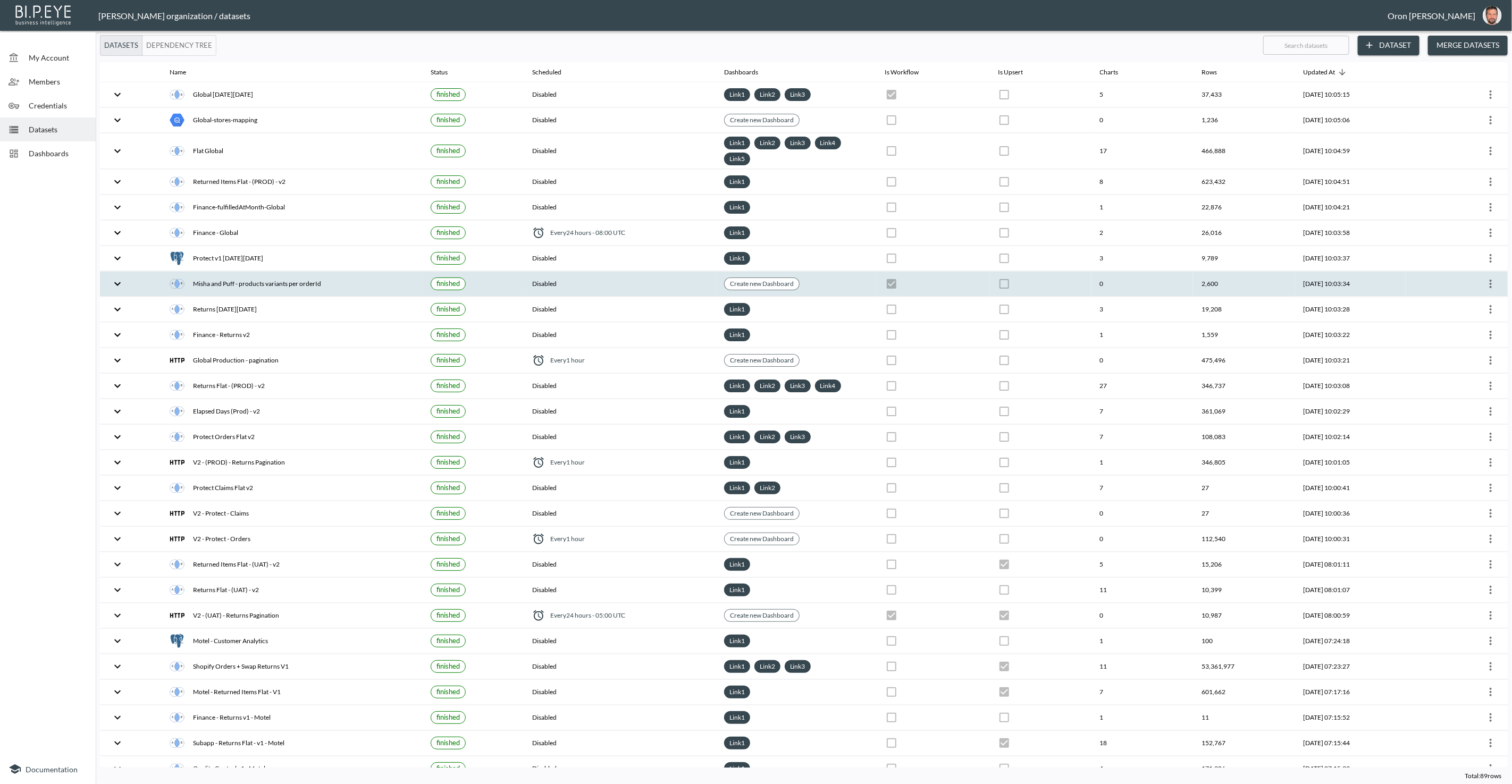
checkbox input "false"
checkbox input "true"
checkbox input "false"
checkbox input "true"
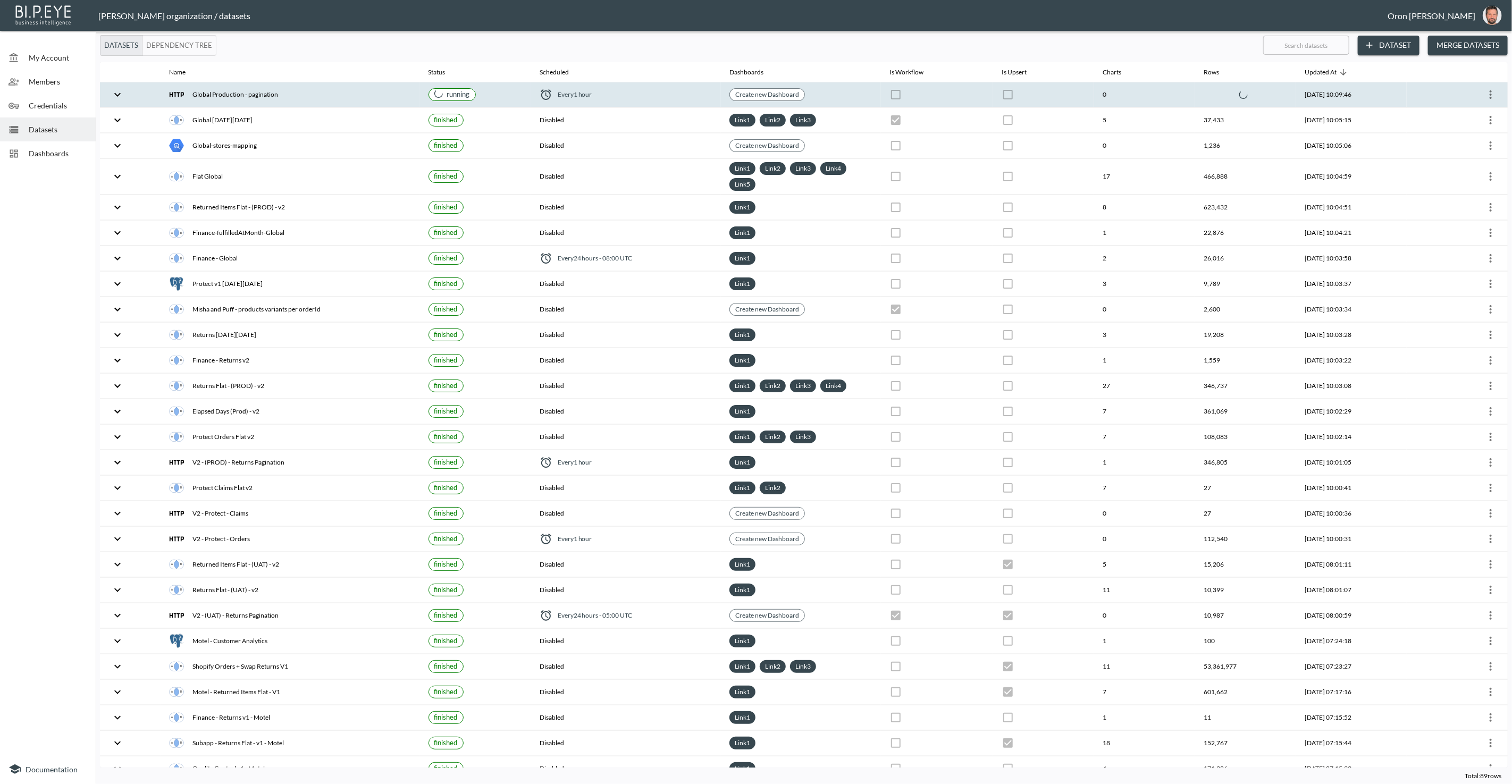
click at [327, 89] on div "Global Production - pagination" at bounding box center [290, 94] width 242 height 15
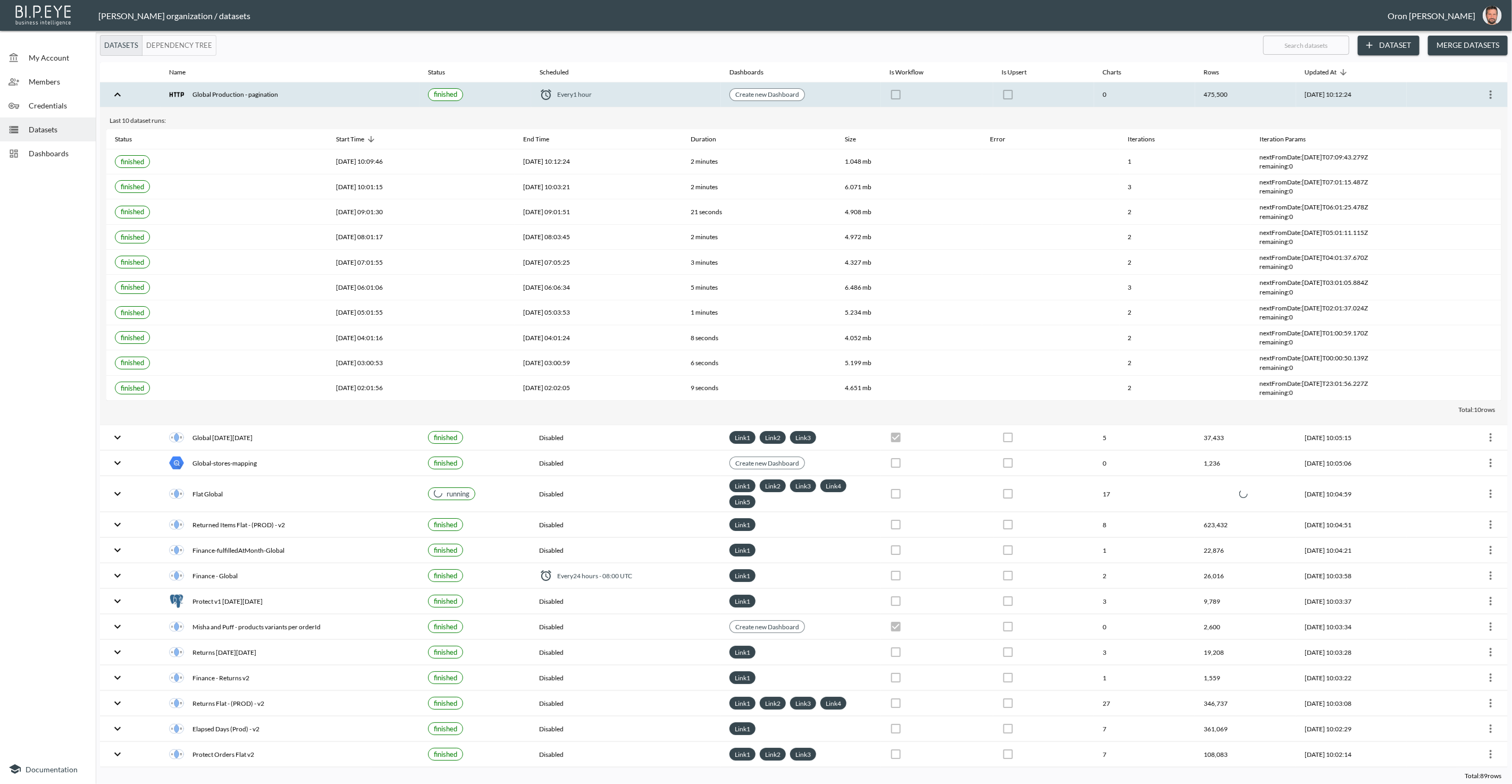
checkbox input "false"
checkbox input "true"
checkbox input "false"
checkbox input "true"
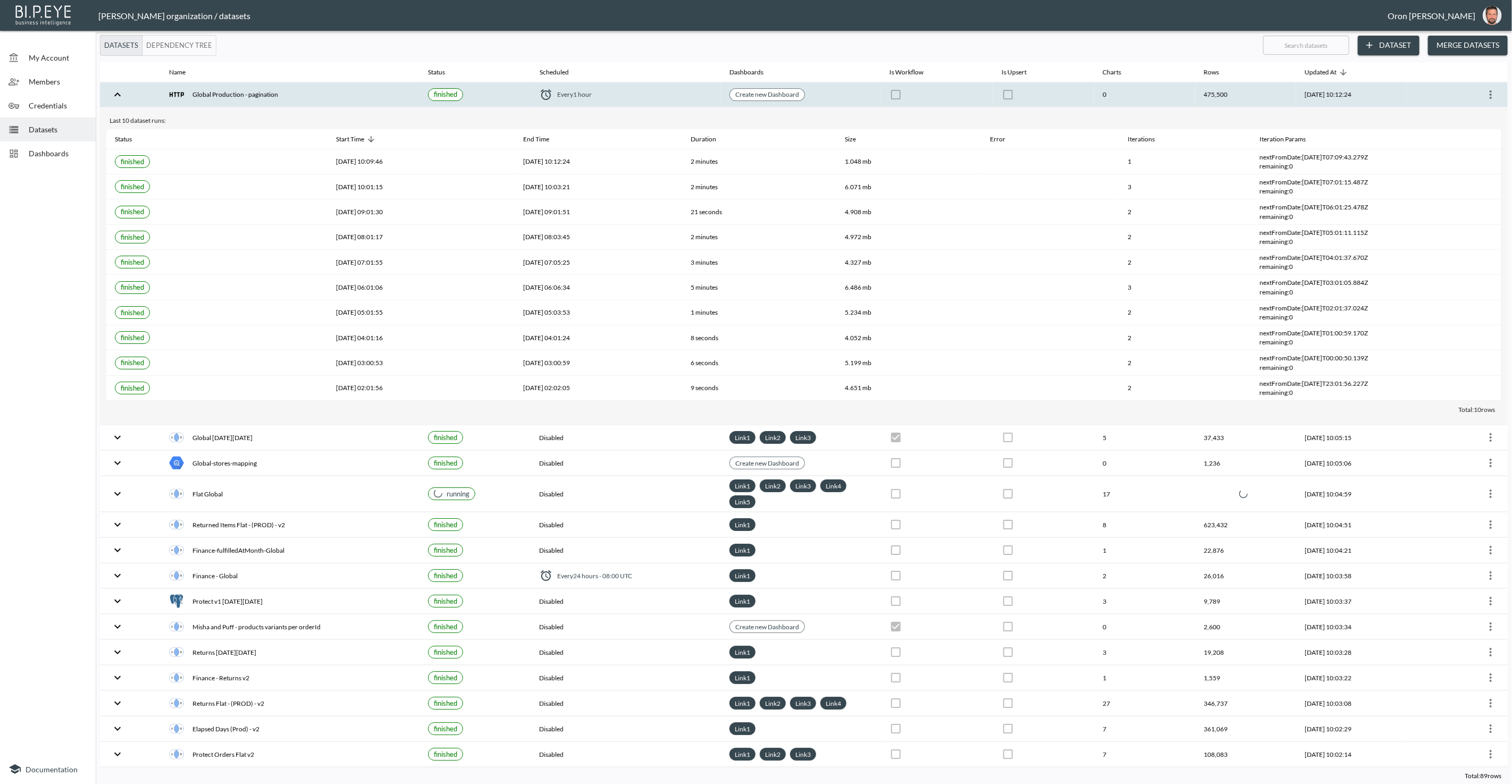
checkbox input "false"
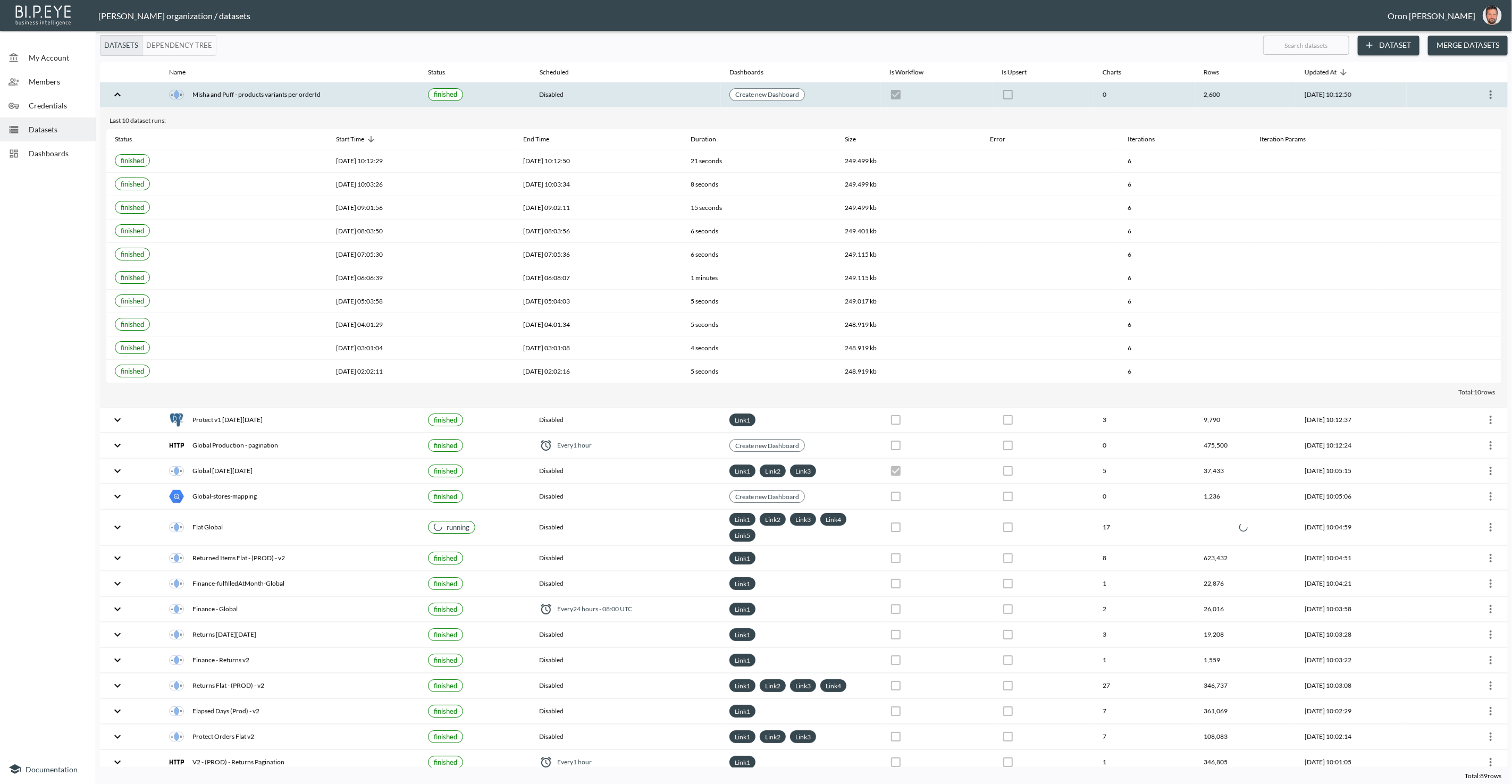
checkbox input "false"
checkbox input "true"
checkbox input "false"
checkbox input "true"
checkbox input "false"
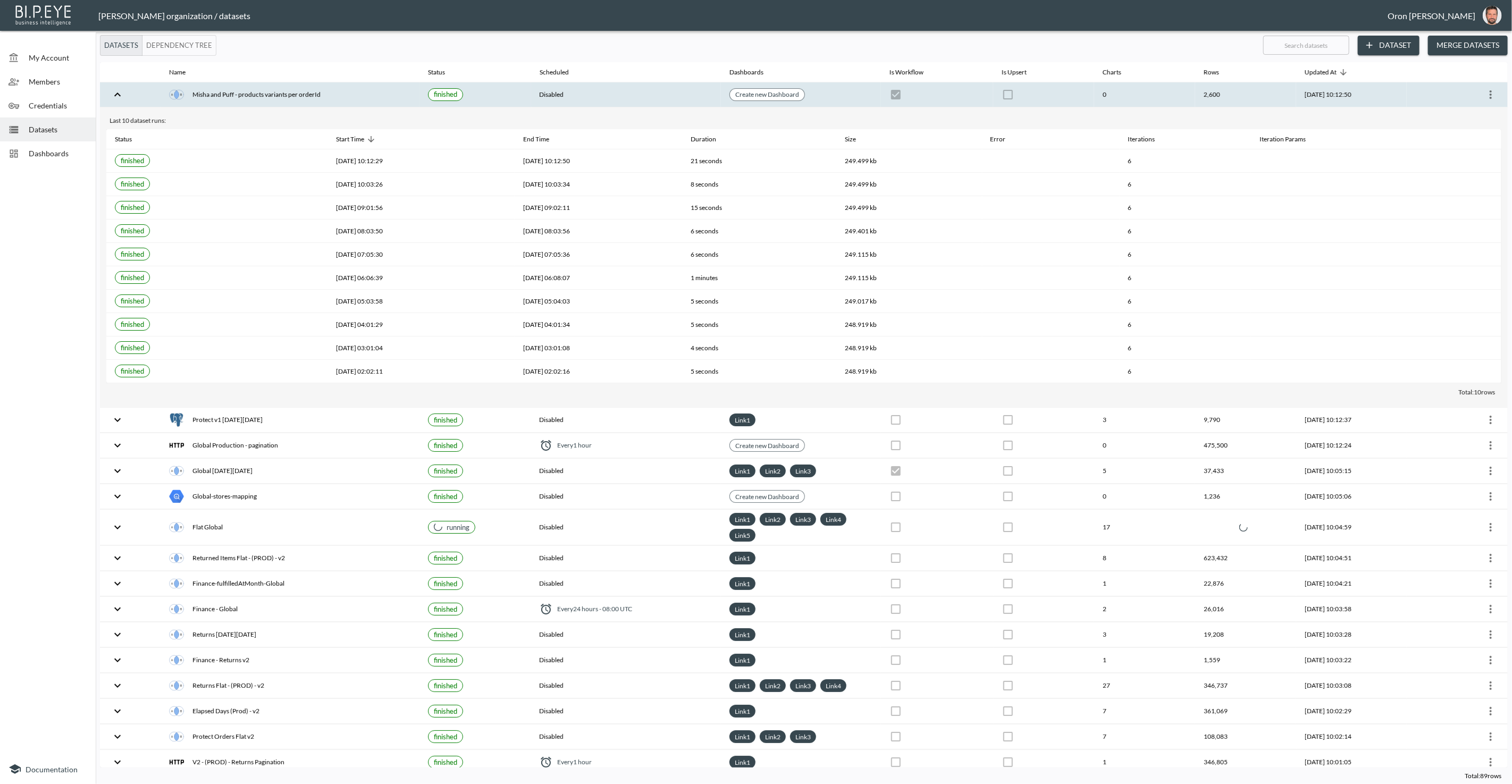
checkbox input "true"
checkbox input "false"
checkbox input "true"
checkbox input "false"
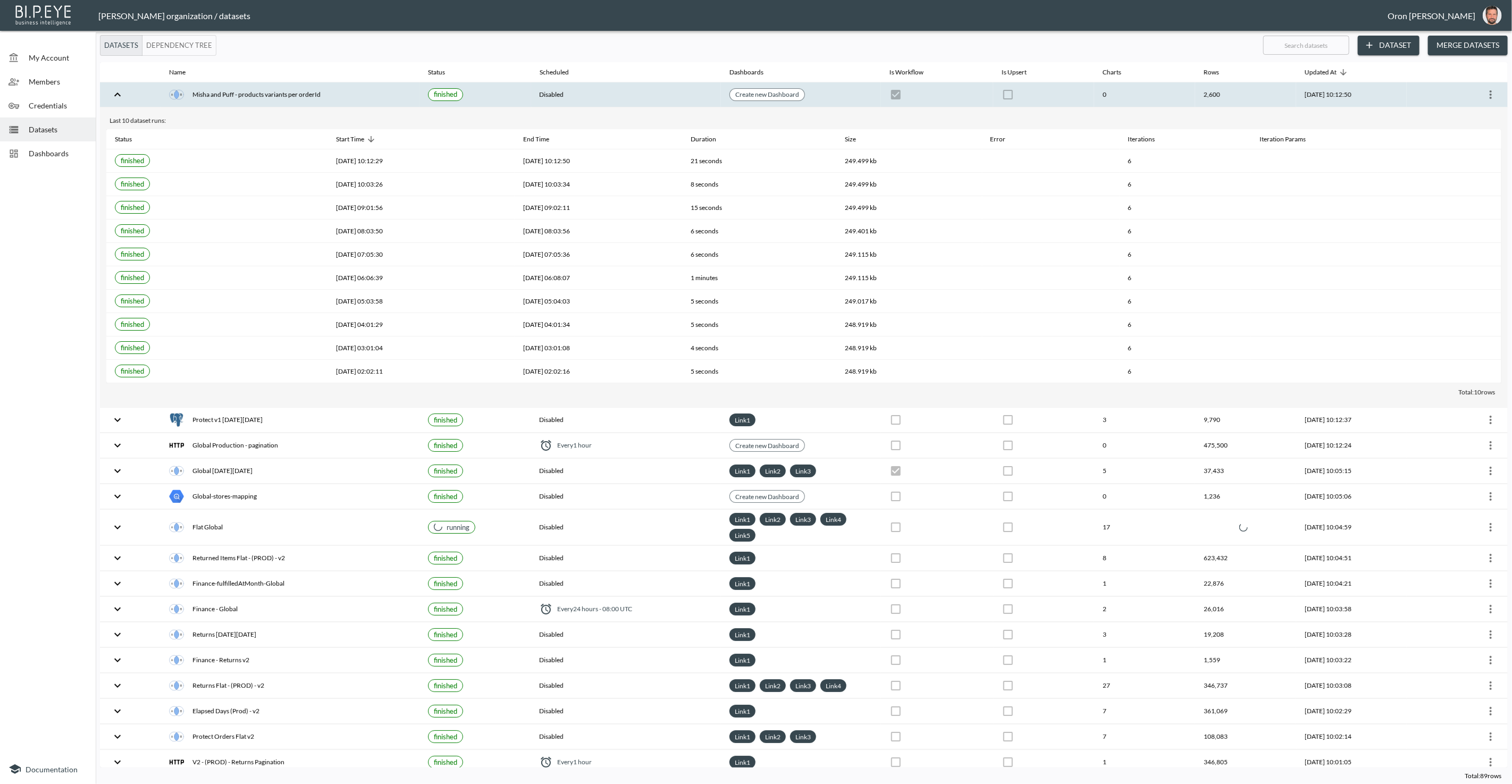
checkbox input "true"
checkbox input "false"
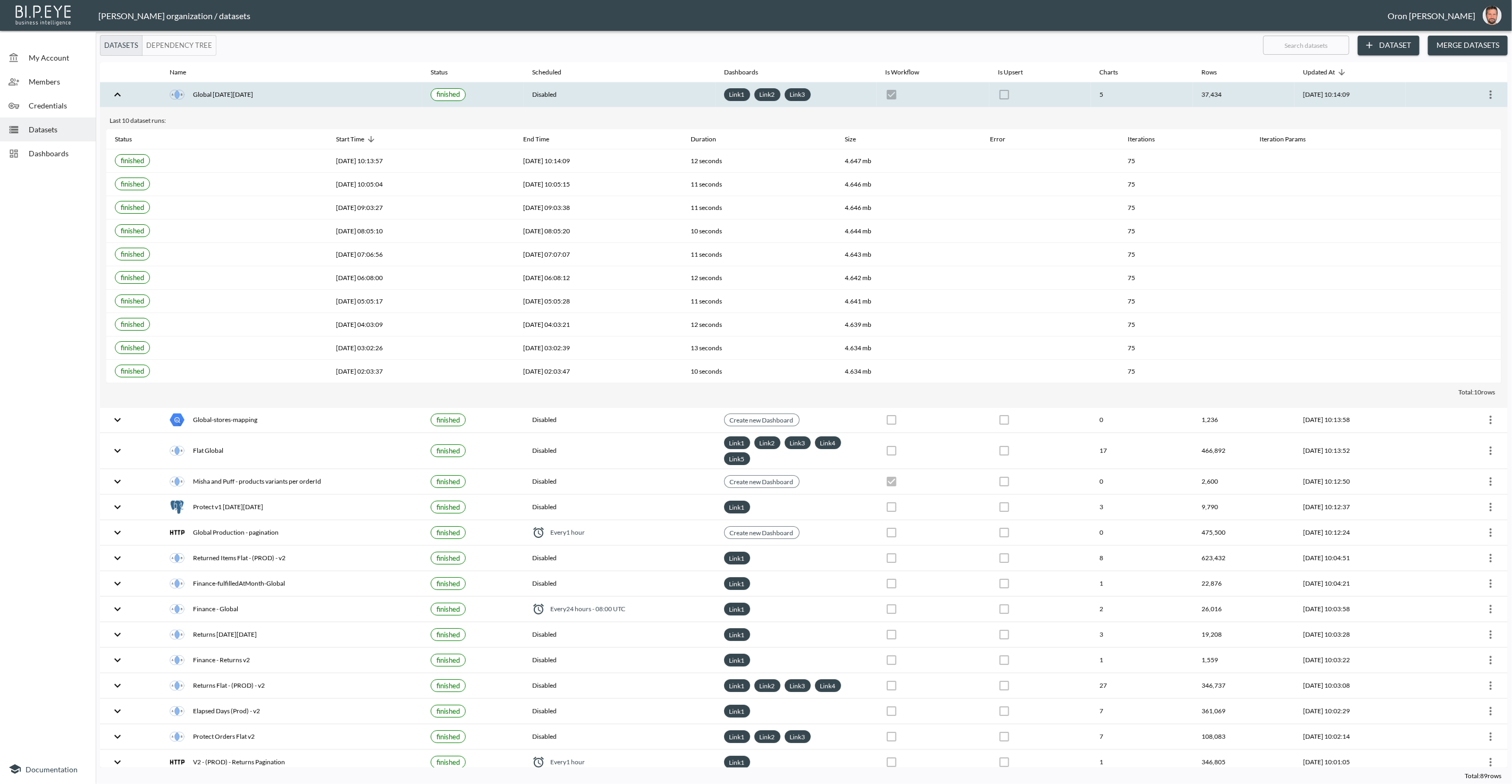
click at [122, 94] on icon "expand row" at bounding box center [117, 94] width 13 height 13
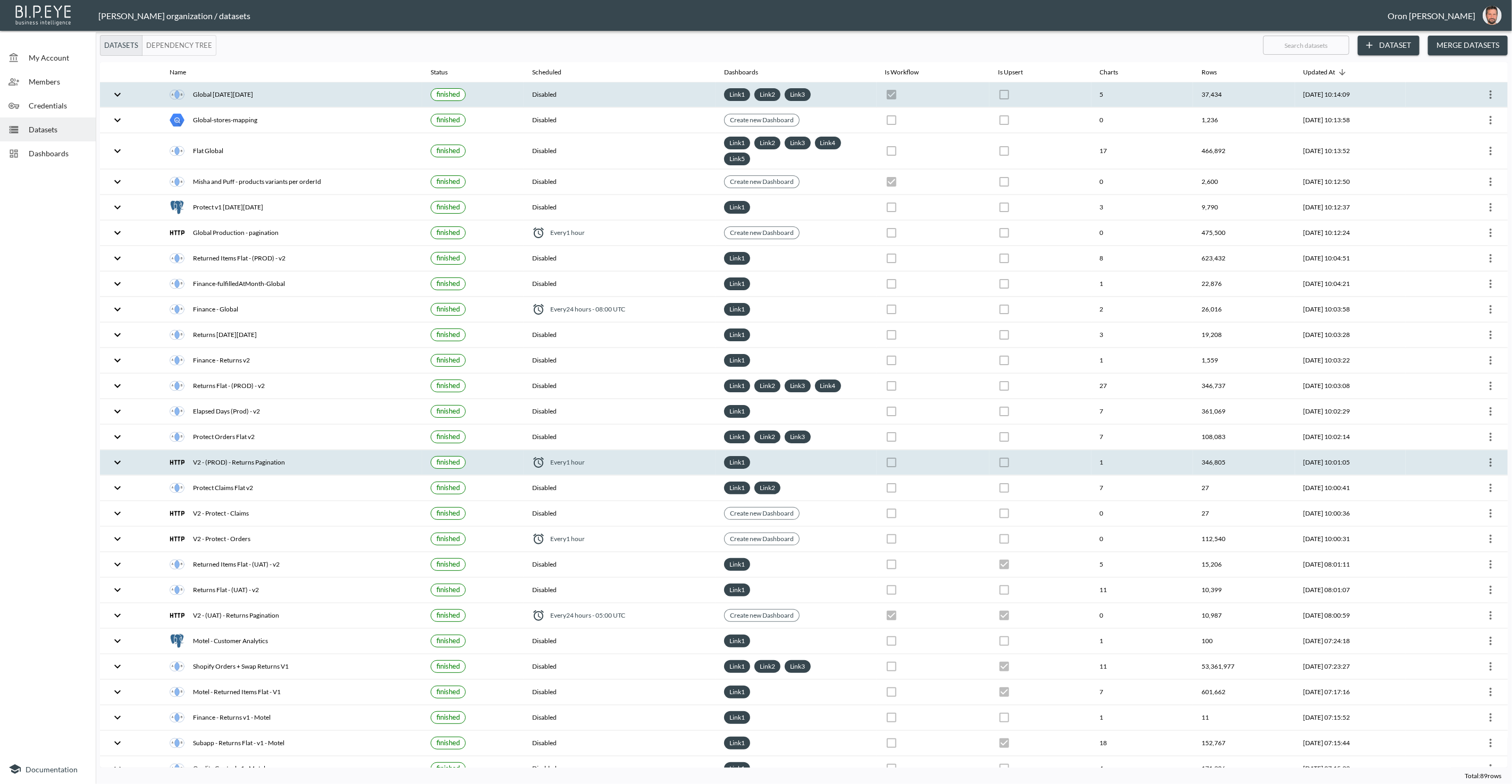
click at [1487, 456] on icon "more" at bounding box center [1491, 462] width 13 height 13
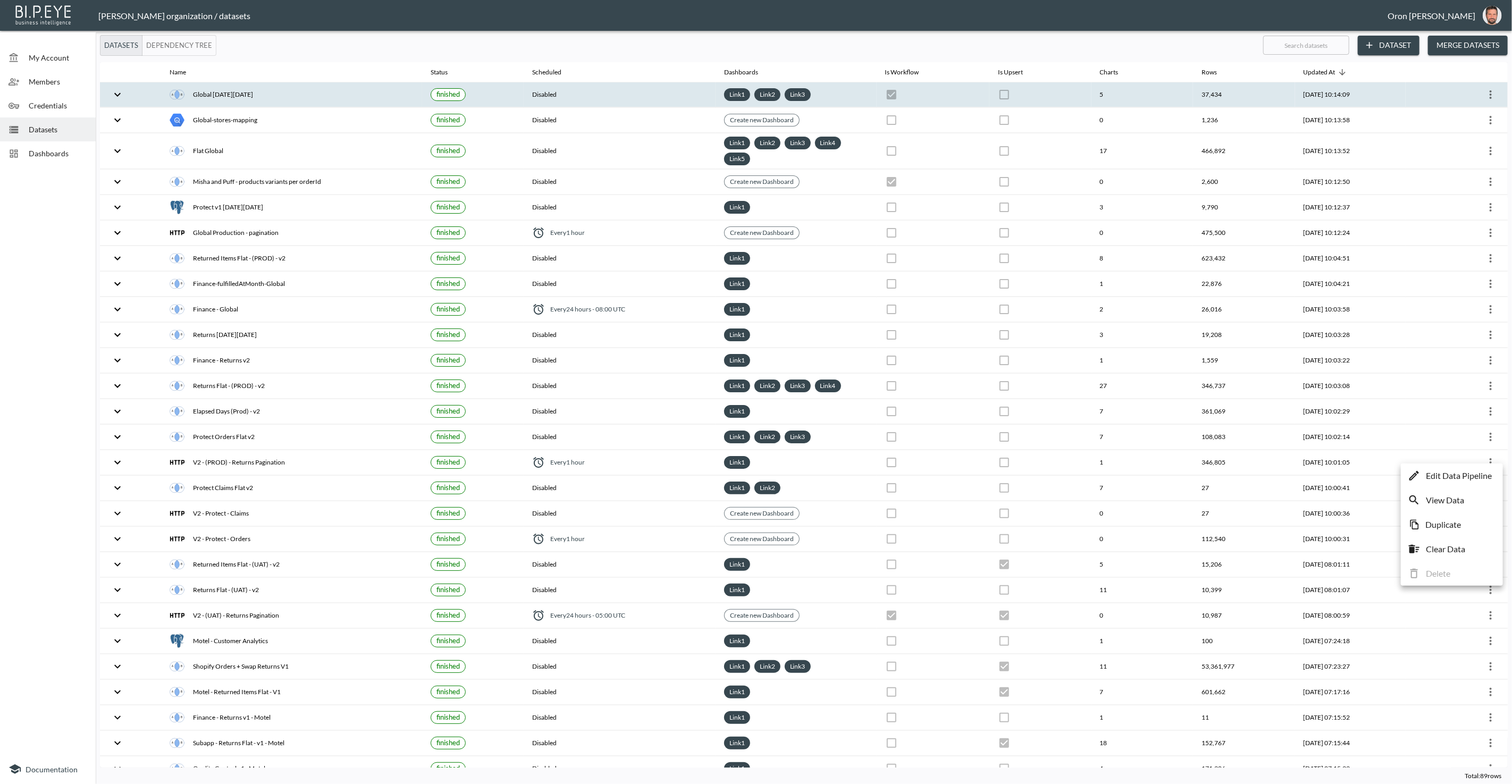
click at [1474, 471] on p "Edit Data Pipeline" at bounding box center [1459, 476] width 66 height 13
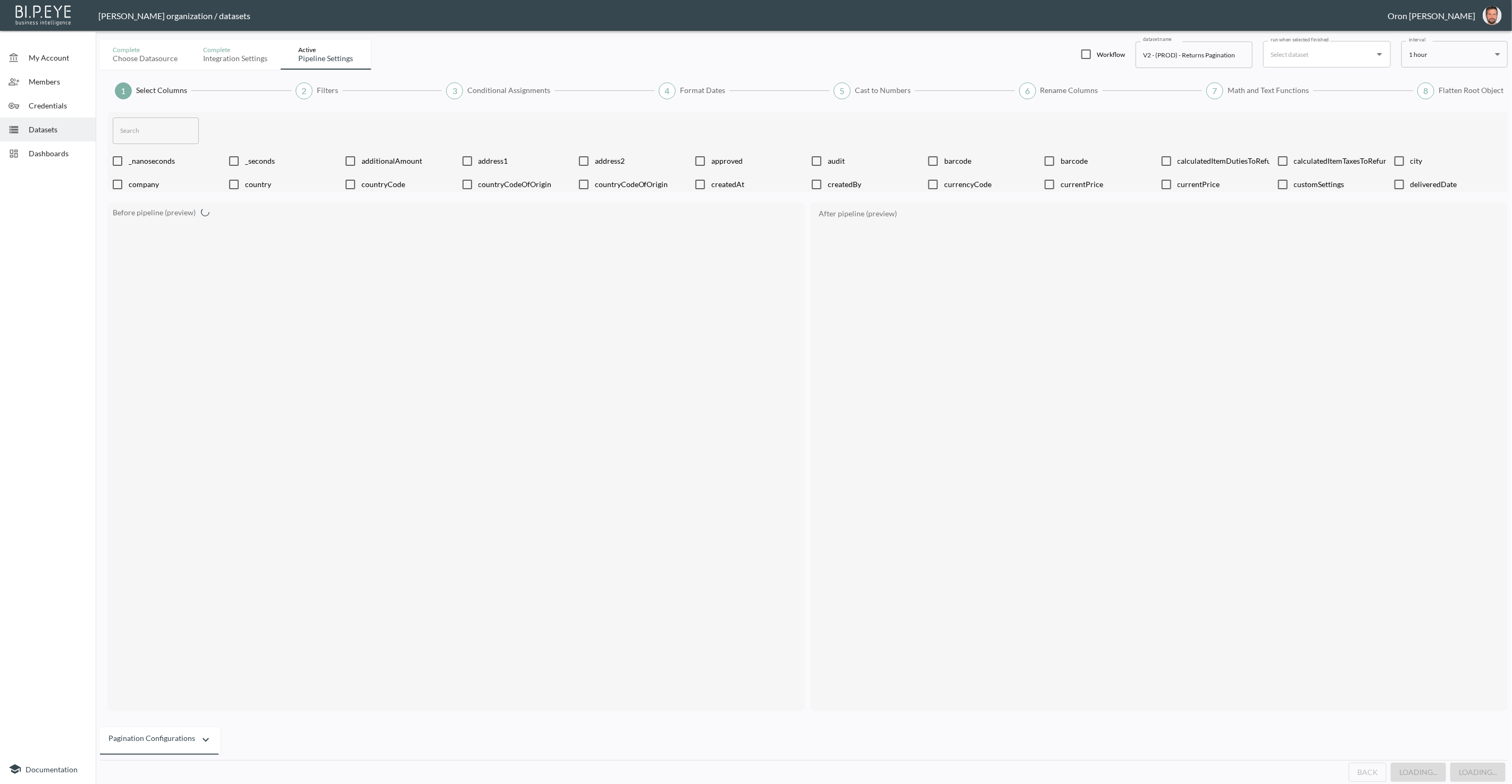
checkbox input "true"
checkbox input "false"
click at [1366, 764] on button "Back" at bounding box center [1372, 773] width 38 height 20
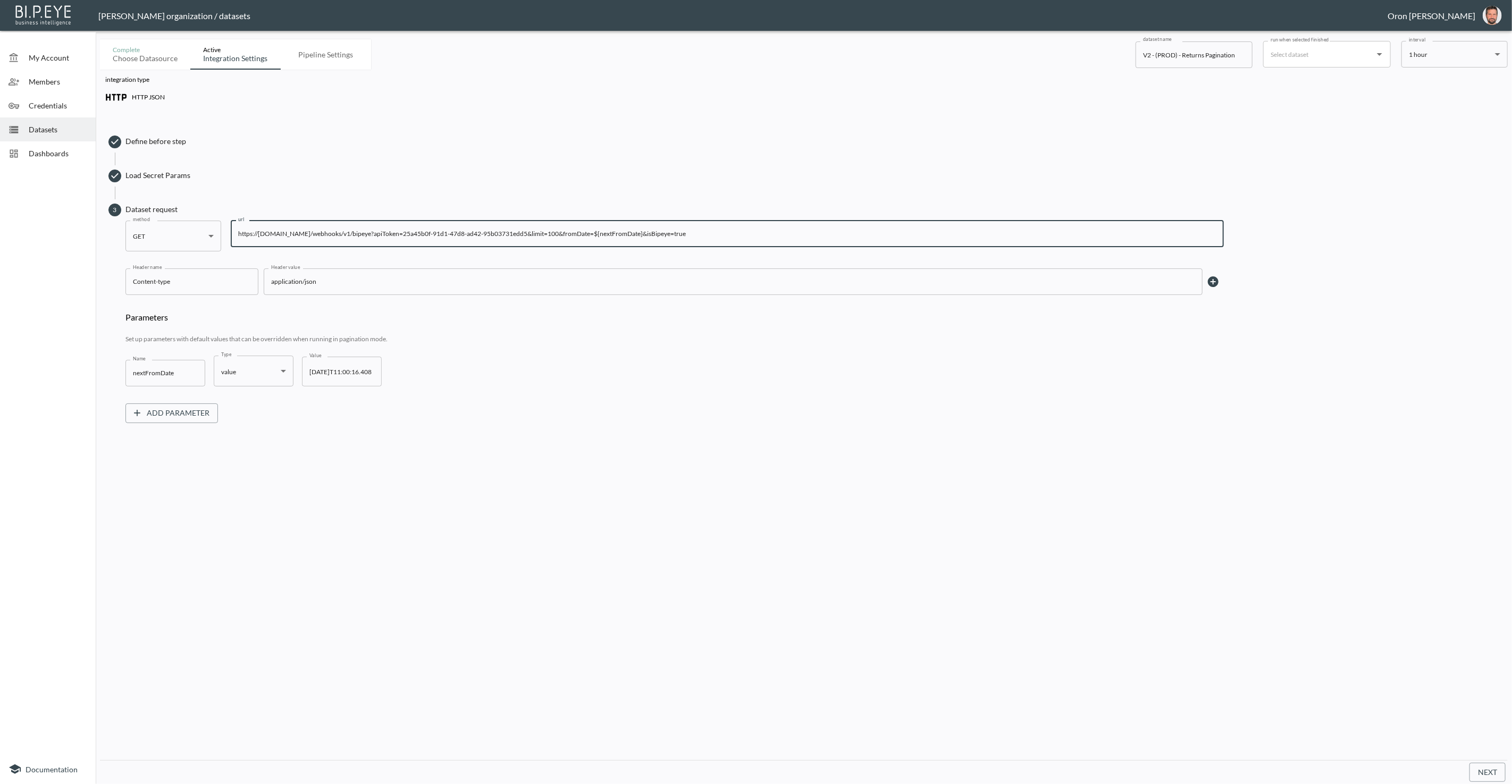
click at [439, 234] on input "https://[DOMAIN_NAME]/webhooks/v1/bipeye?apiToken=25a45b0f-91d1-47d8-ad42-95b03…" at bounding box center [727, 234] width 993 height 26
click at [442, 231] on input "https://[DOMAIN_NAME]/webhooks/v1/bipeye?apiToken=25a45b0f-91d1-47d8-ad42-95b03…" at bounding box center [727, 234] width 993 height 26
click at [441, 231] on input "https://[DOMAIN_NAME]/webhooks/v1/bipeye?apiToken=25a45b0f-91d1-47d8-ad42-95b03…" at bounding box center [727, 234] width 993 height 26
click at [56, 104] on span "Credentials" at bounding box center [58, 105] width 59 height 11
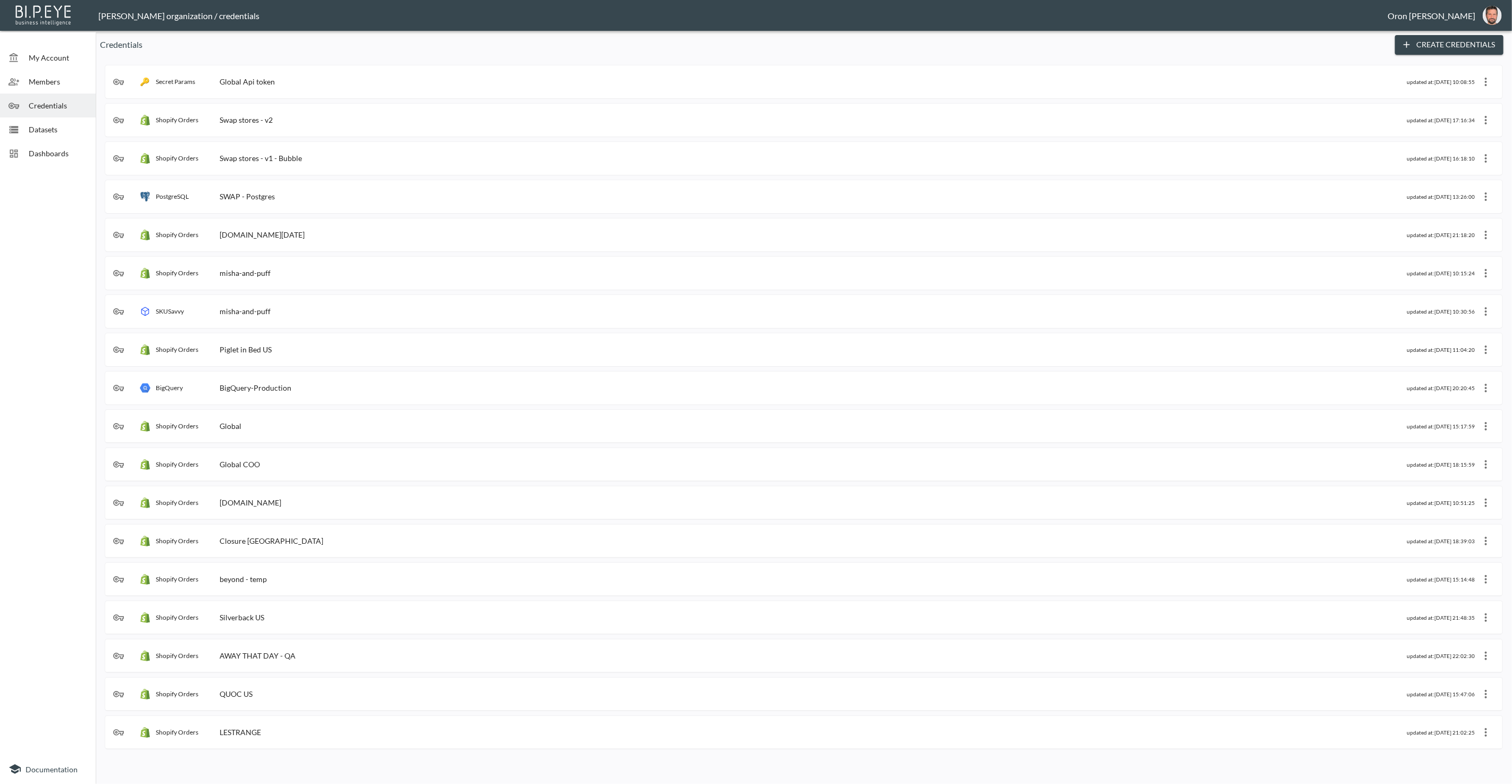
click at [1411, 40] on icon "button" at bounding box center [1407, 45] width 11 height 11
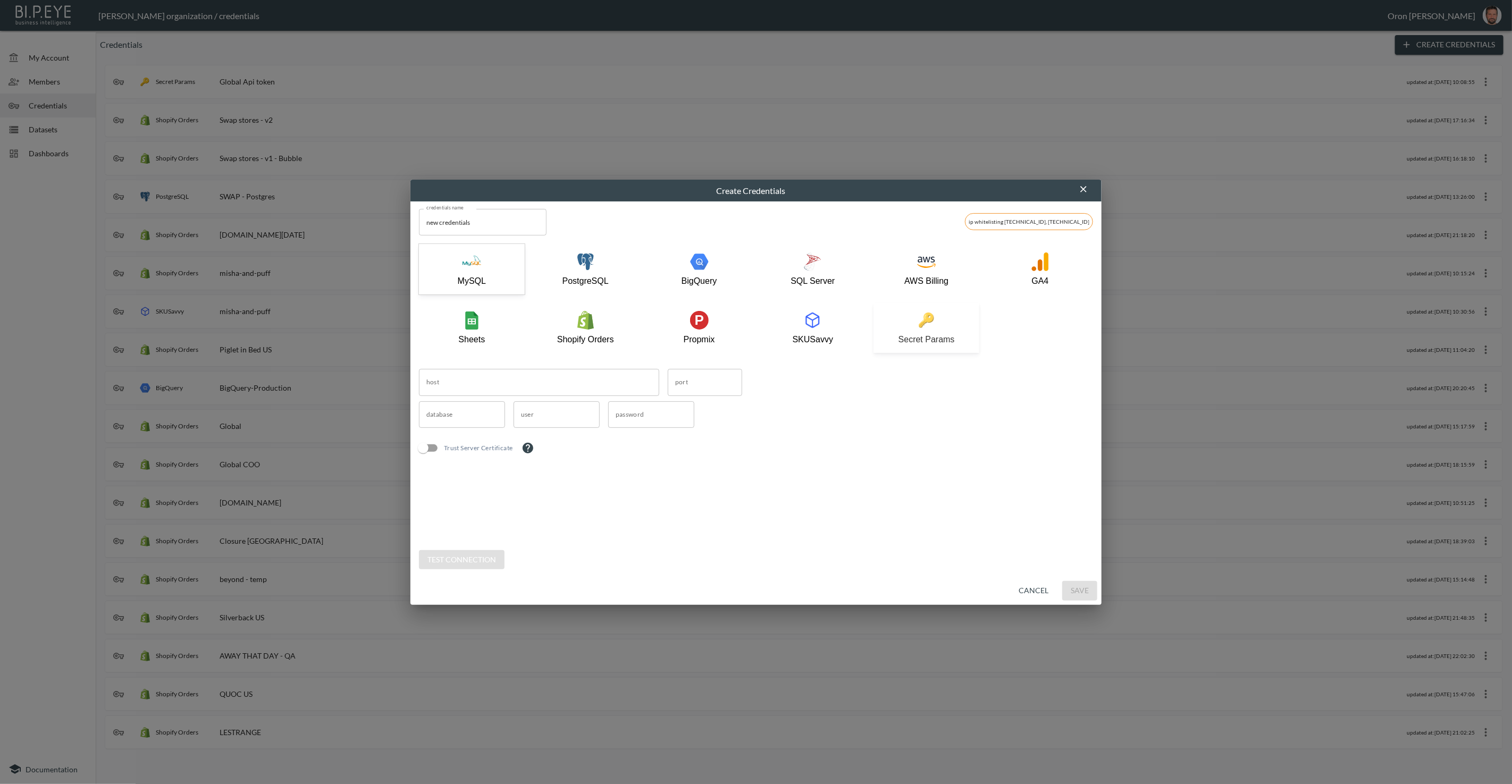
drag, startPoint x: 956, startPoint y: 332, endPoint x: 906, endPoint y: 332, distance: 50.0
click at [941, 330] on div "Secret Params" at bounding box center [926, 327] width 95 height 33
click at [498, 227] on input "new credentials" at bounding box center [482, 222] width 127 height 26
click at [497, 227] on input "new credentials" at bounding box center [482, 222] width 127 height 26
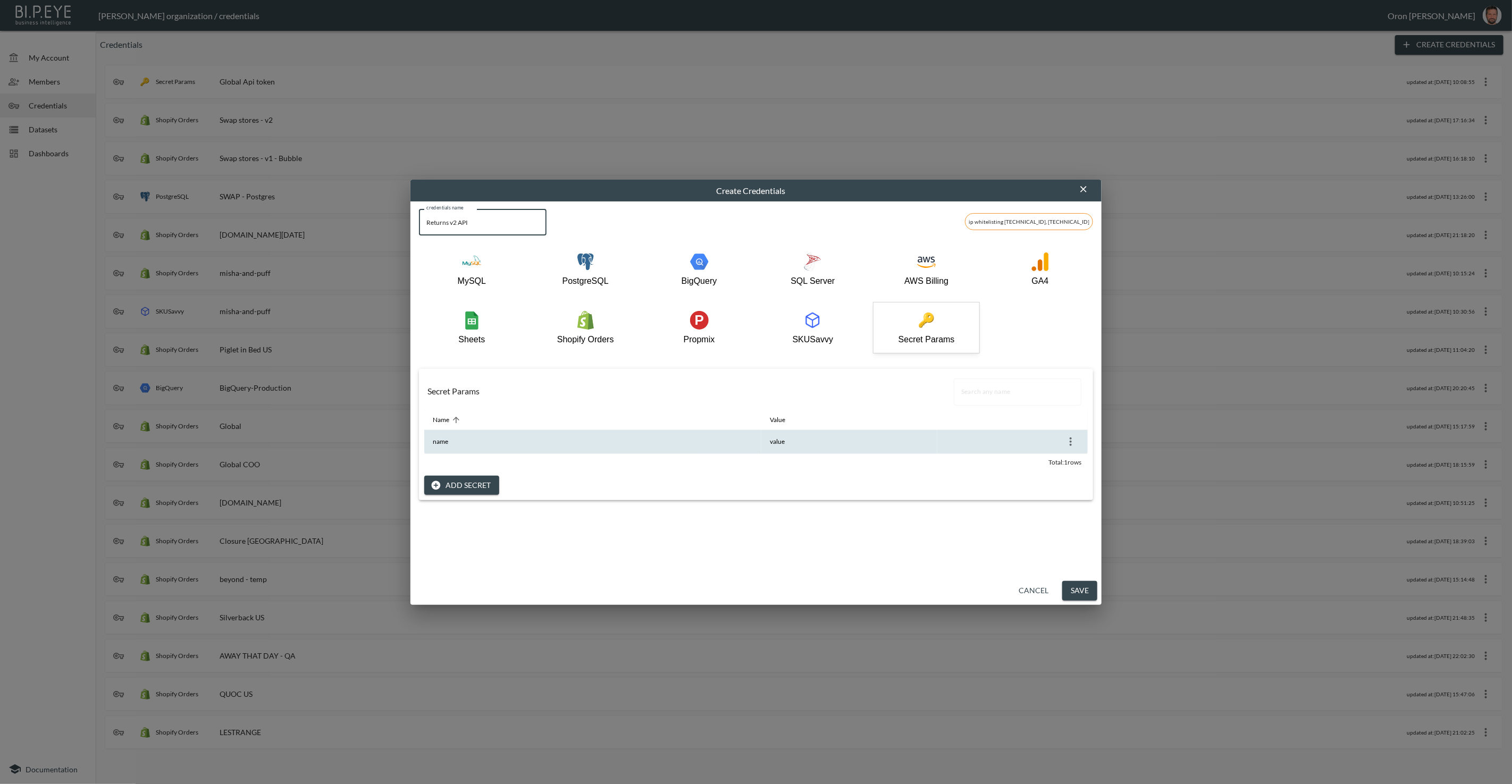
type input "Returns v2 API"
click at [1076, 441] on th at bounding box center [1013, 442] width 150 height 24
click at [1072, 440] on icon "more" at bounding box center [1071, 442] width 13 height 13
drag, startPoint x: 1058, startPoint y: 458, endPoint x: 1051, endPoint y: 459, distance: 7.1
click at [1051, 459] on li "Edit" at bounding box center [1068, 462] width 55 height 19
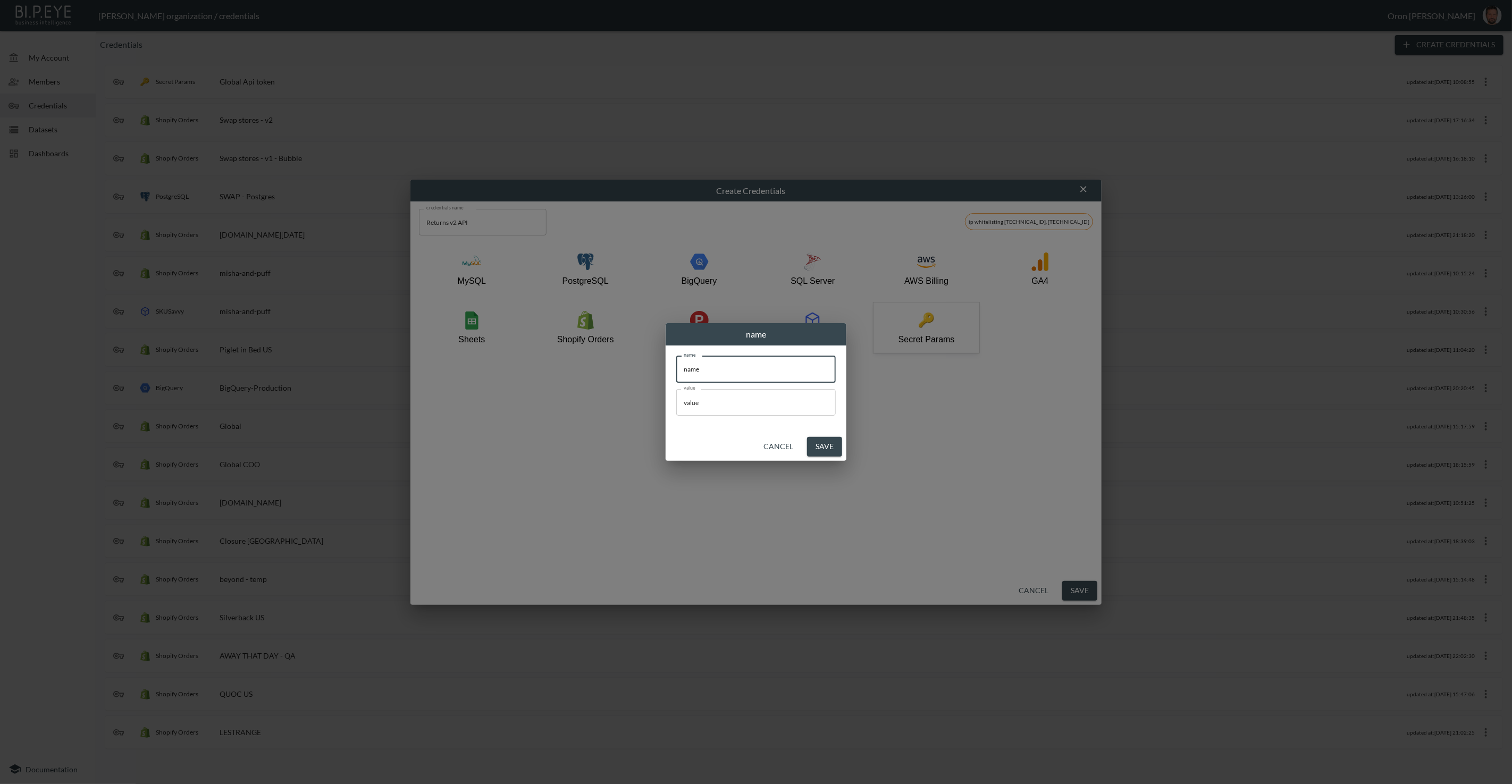
click at [714, 364] on input "name" at bounding box center [756, 369] width 160 height 26
type input "token"
paste input "25a45b0f-91d1-47d8-ad42-95b03731edd5"
type input "25a45b0f-91d1-47d8-ad42-95b03731edd5"
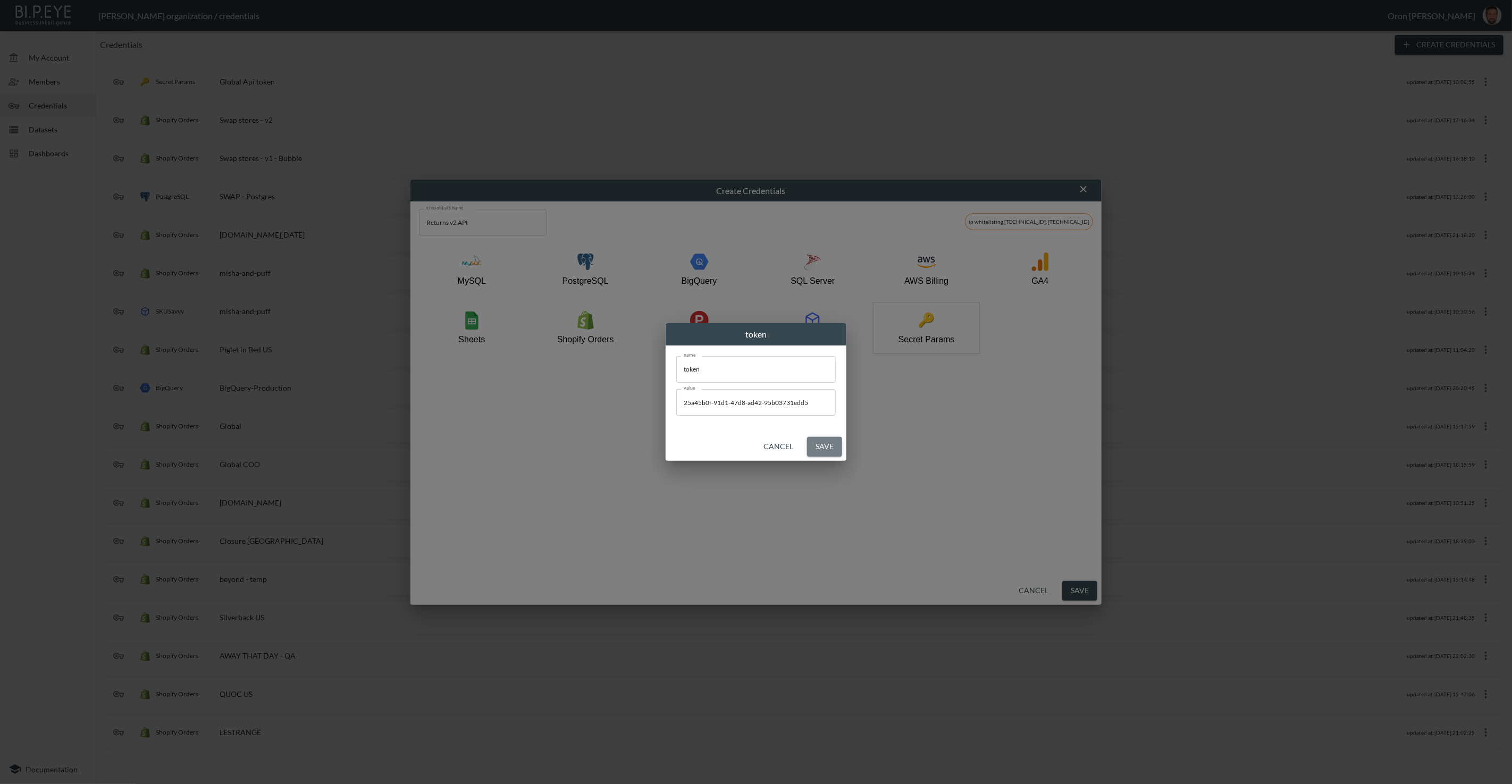
drag, startPoint x: 831, startPoint y: 444, endPoint x: 1084, endPoint y: 505, distance: 260.2
click at [833, 444] on button "Save" at bounding box center [825, 447] width 35 height 20
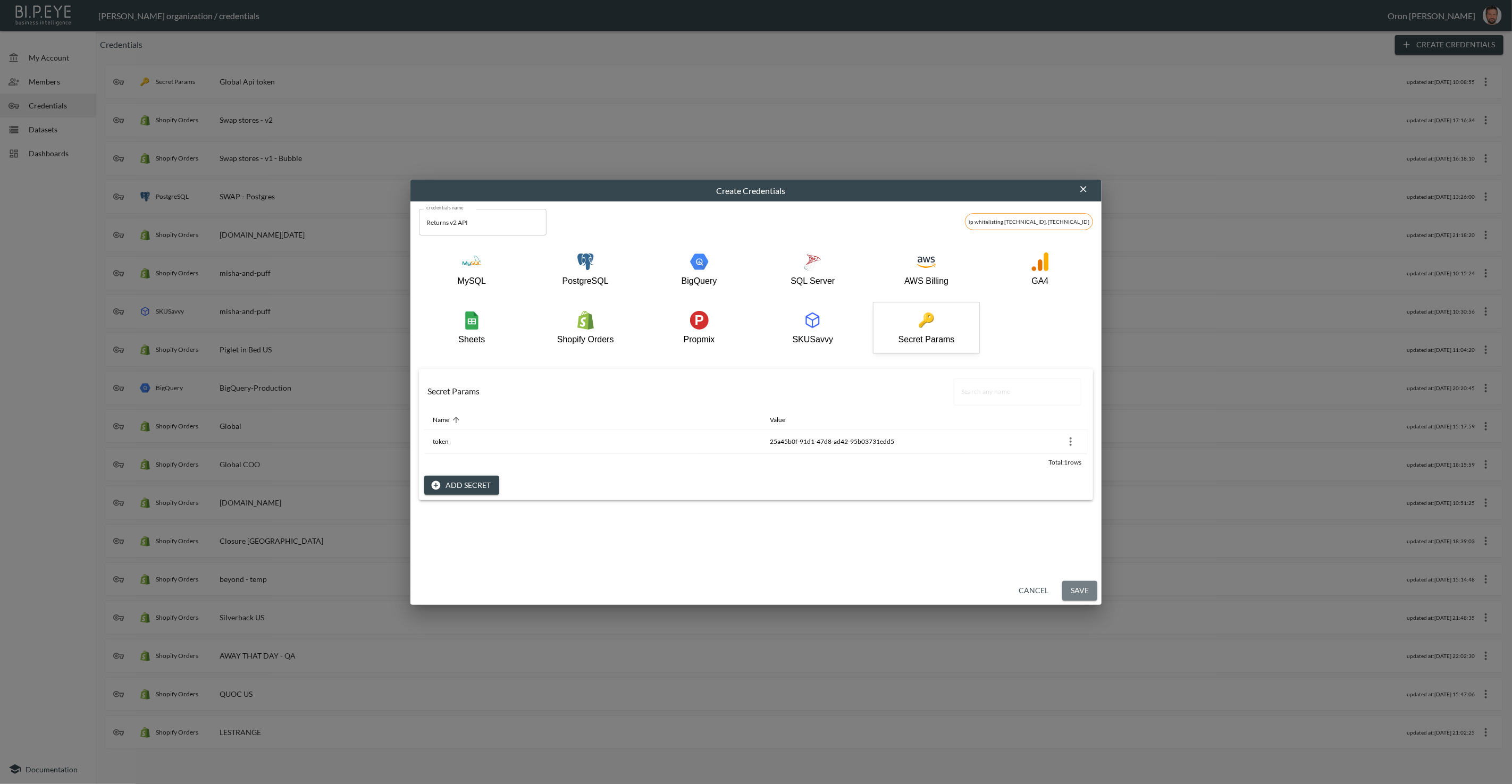
drag, startPoint x: 1089, startPoint y: 586, endPoint x: 1037, endPoint y: 551, distance: 62.7
click at [1088, 586] on button "Save" at bounding box center [1080, 591] width 35 height 20
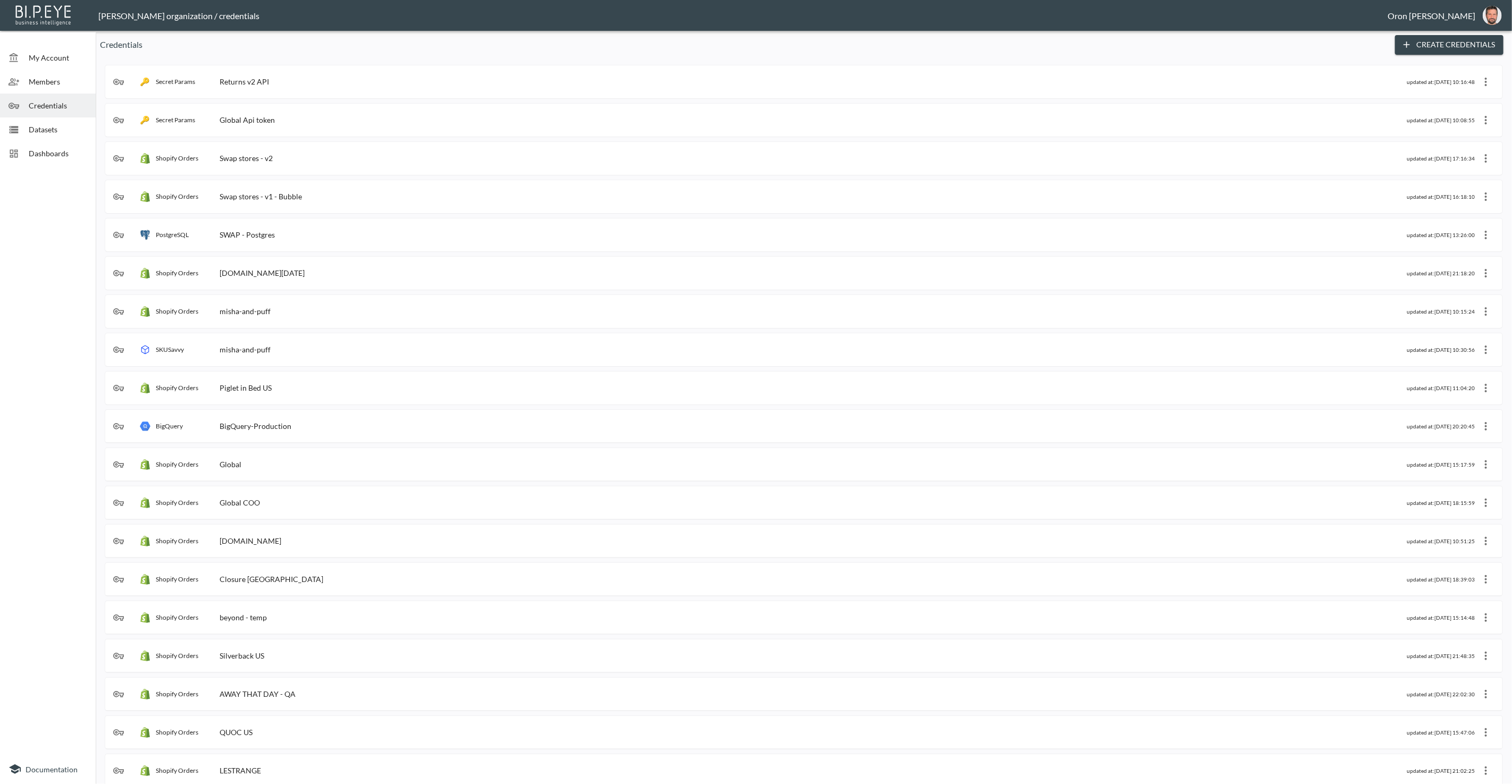
click at [69, 124] on span "Datasets" at bounding box center [58, 129] width 59 height 11
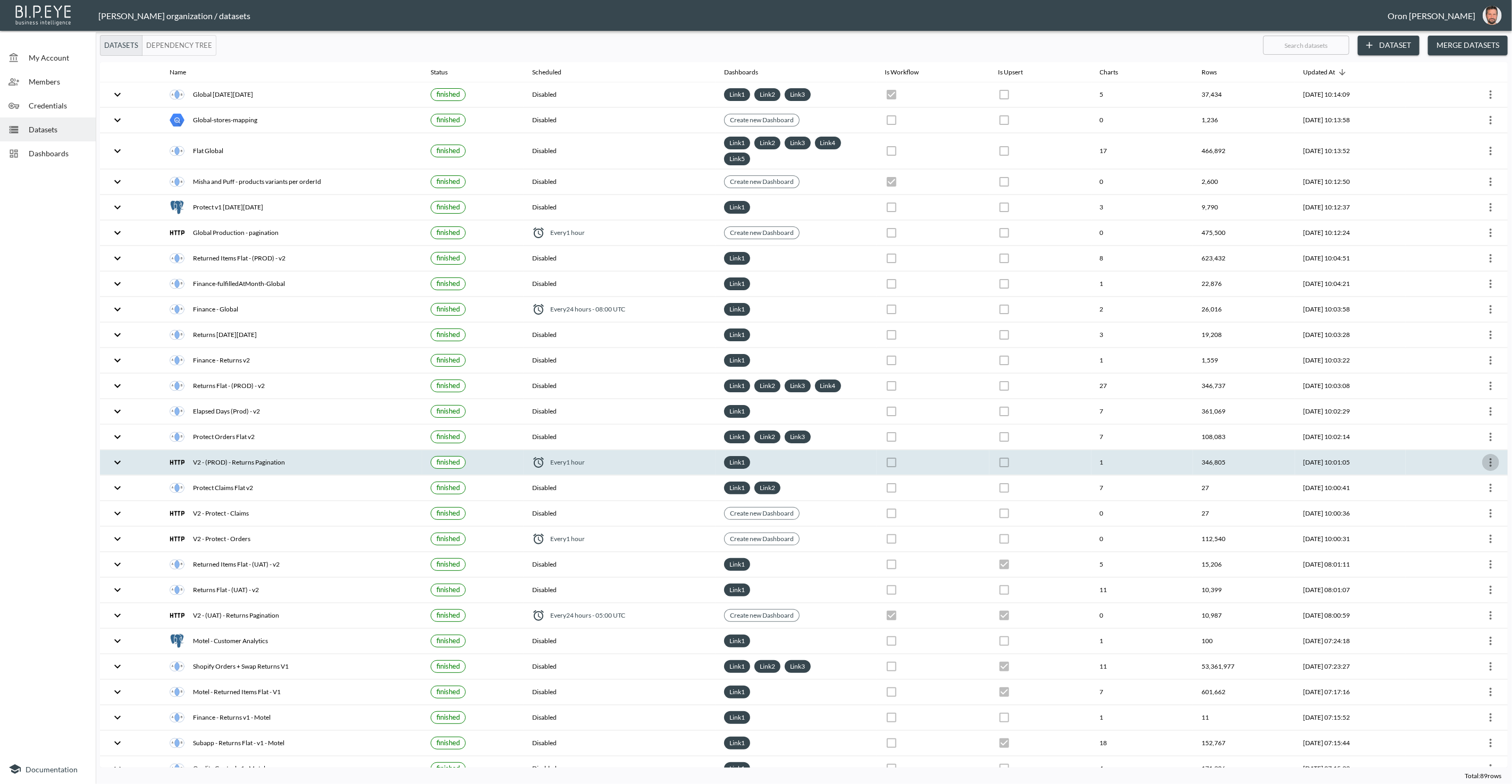
click at [1486, 456] on icon "more" at bounding box center [1491, 462] width 13 height 13
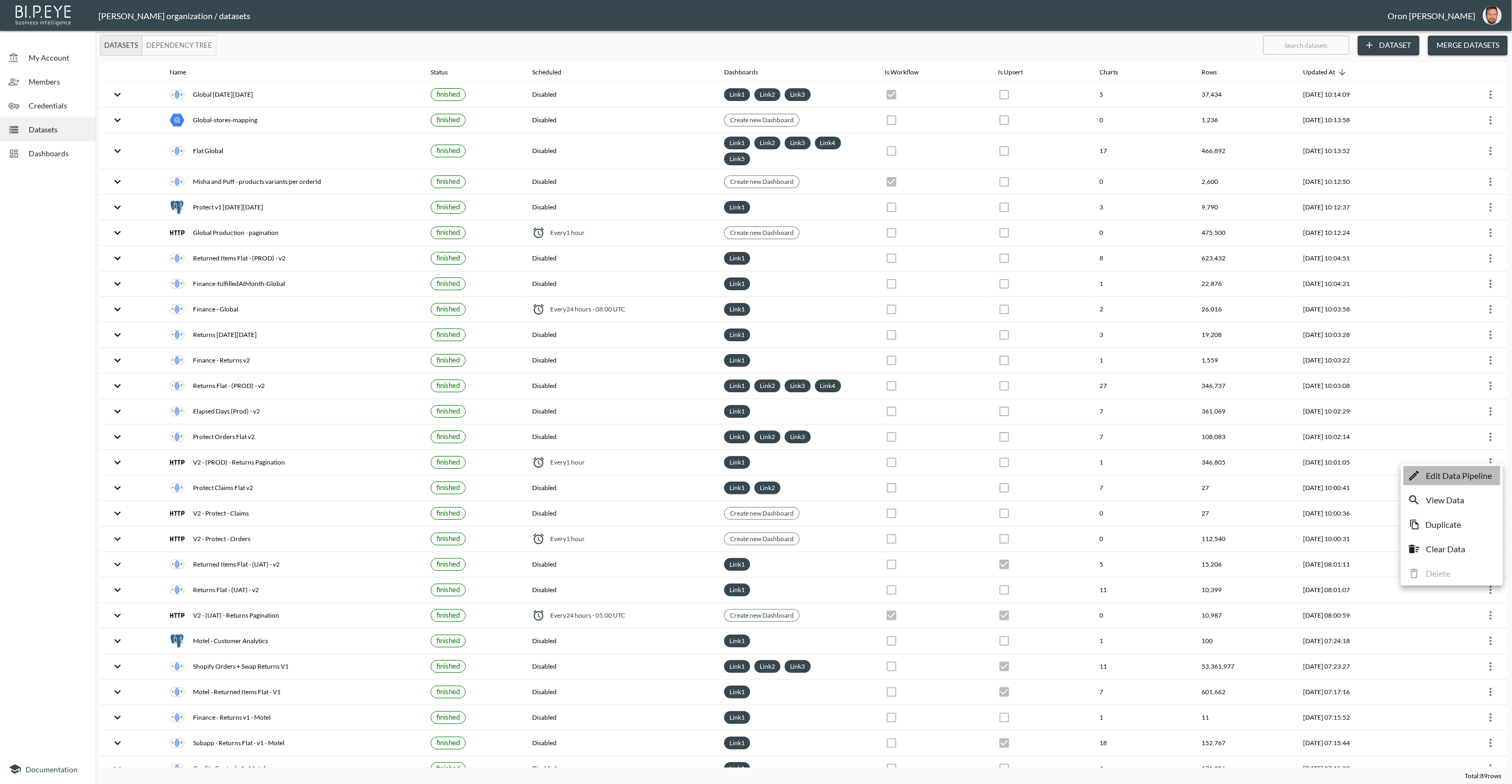
click at [1474, 472] on p "Edit Data Pipeline" at bounding box center [1459, 476] width 66 height 13
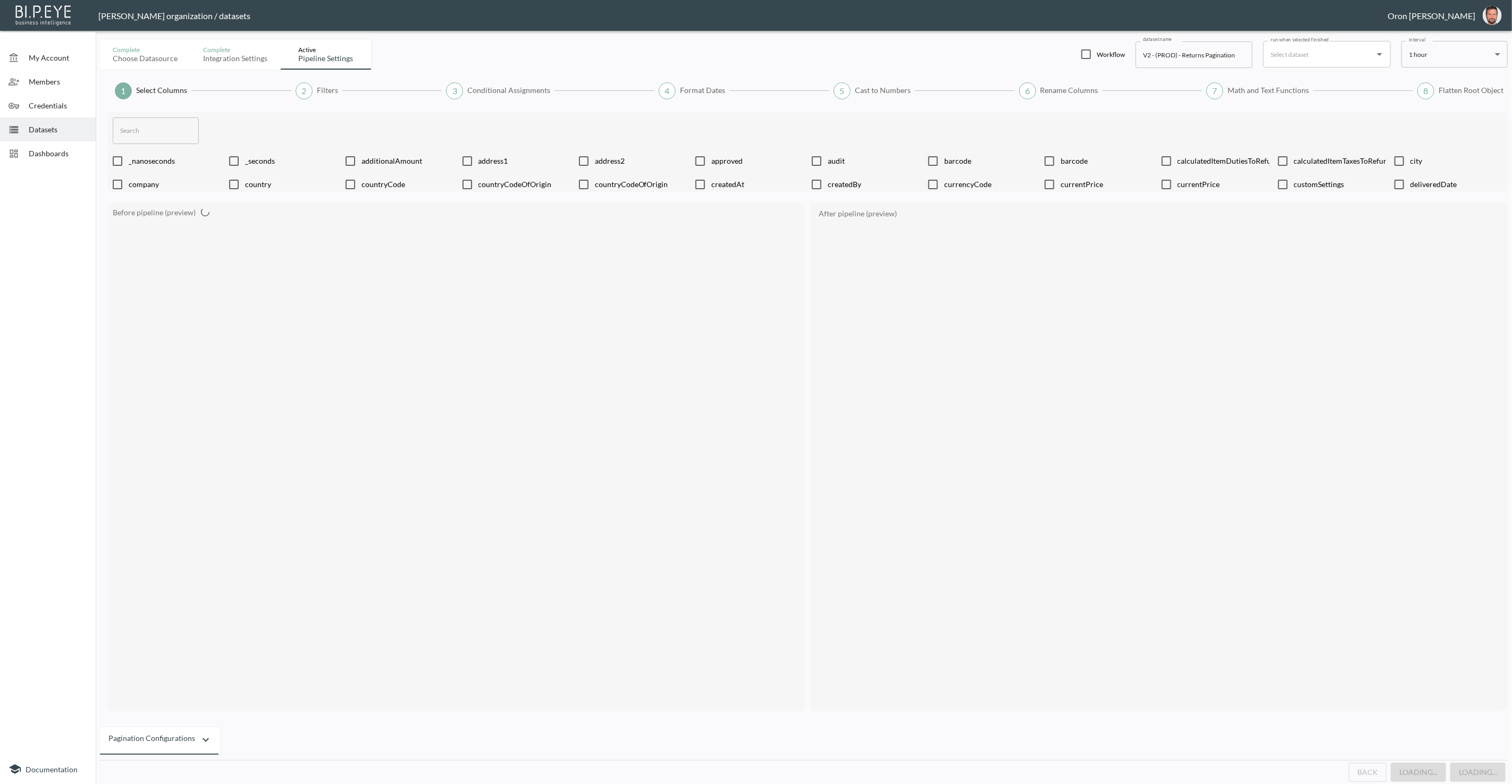
checkbox input "true"
checkbox input "false"
click at [1369, 766] on button "Back" at bounding box center [1372, 773] width 38 height 20
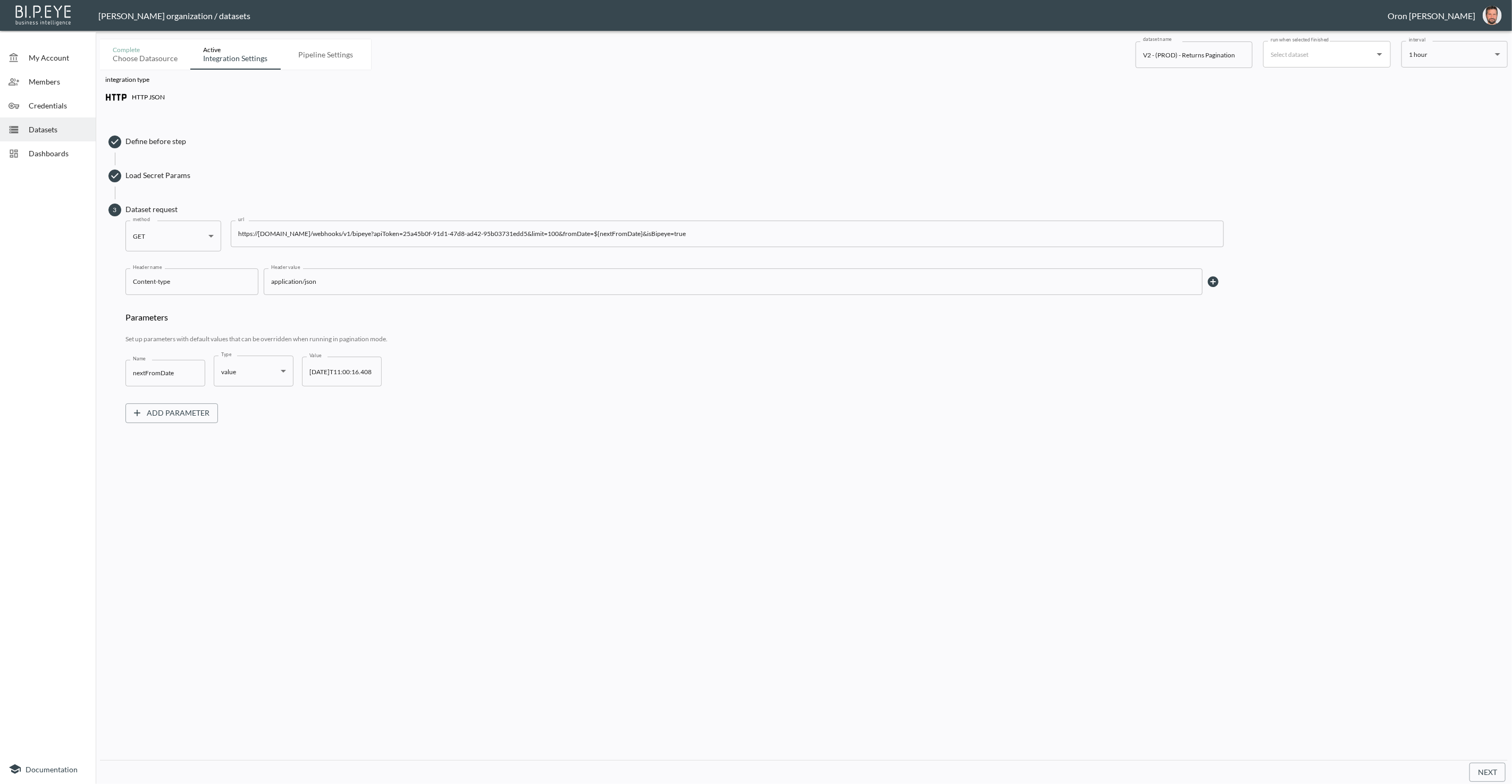
click at [176, 171] on span "Load Secret Params" at bounding box center [814, 175] width 1377 height 11
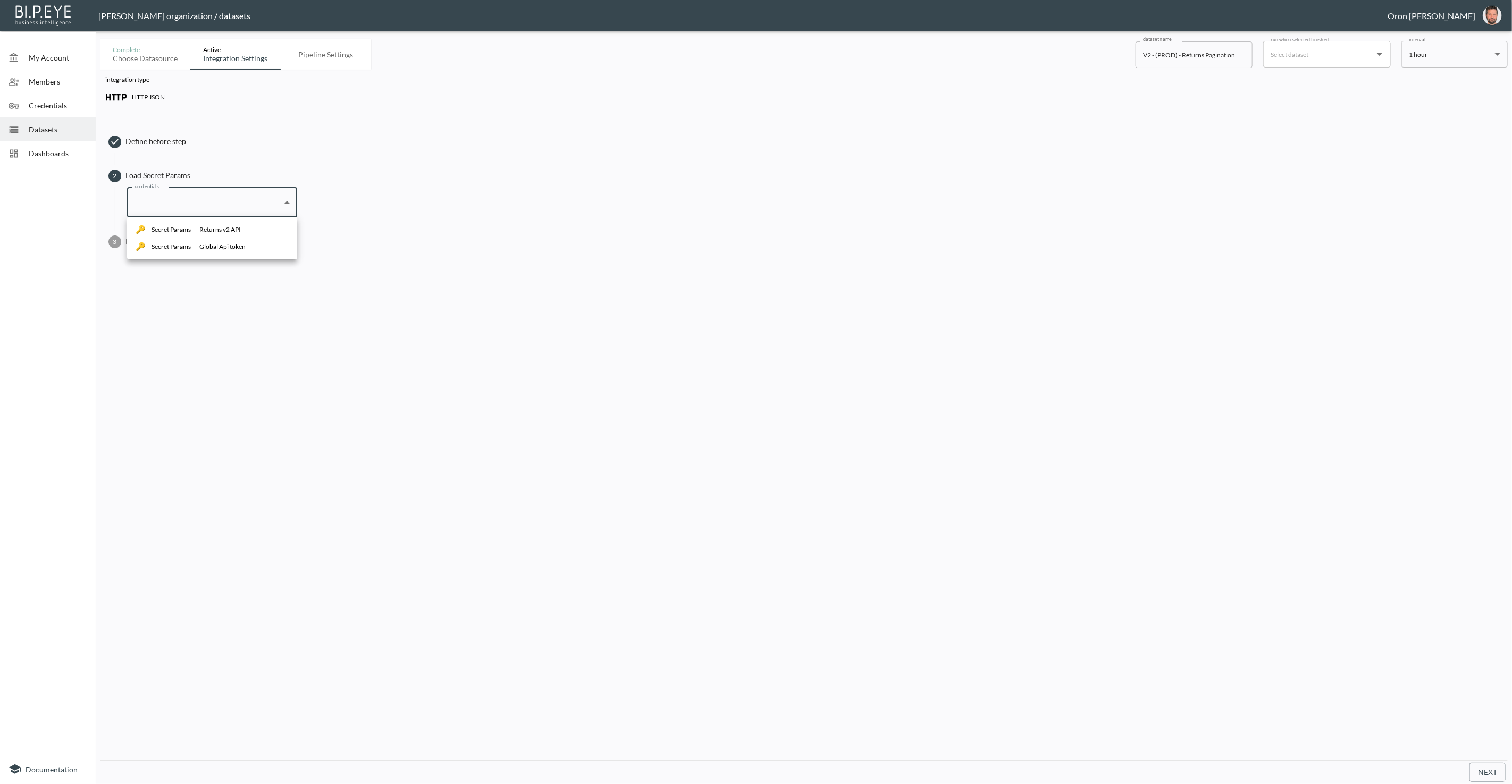
click at [211, 208] on body "BI.P.EYE, Interactive Analytics Dashboards - app [PERSON_NAME] organization / d…" at bounding box center [756, 392] width 1512 height 784
click at [211, 232] on div "Returns v2 API" at bounding box center [220, 229] width 42 height 9
type input "78309669-7143-49a6-aaef-eef72c901356"
click at [171, 241] on span "Dataset request" at bounding box center [814, 241] width 1377 height 11
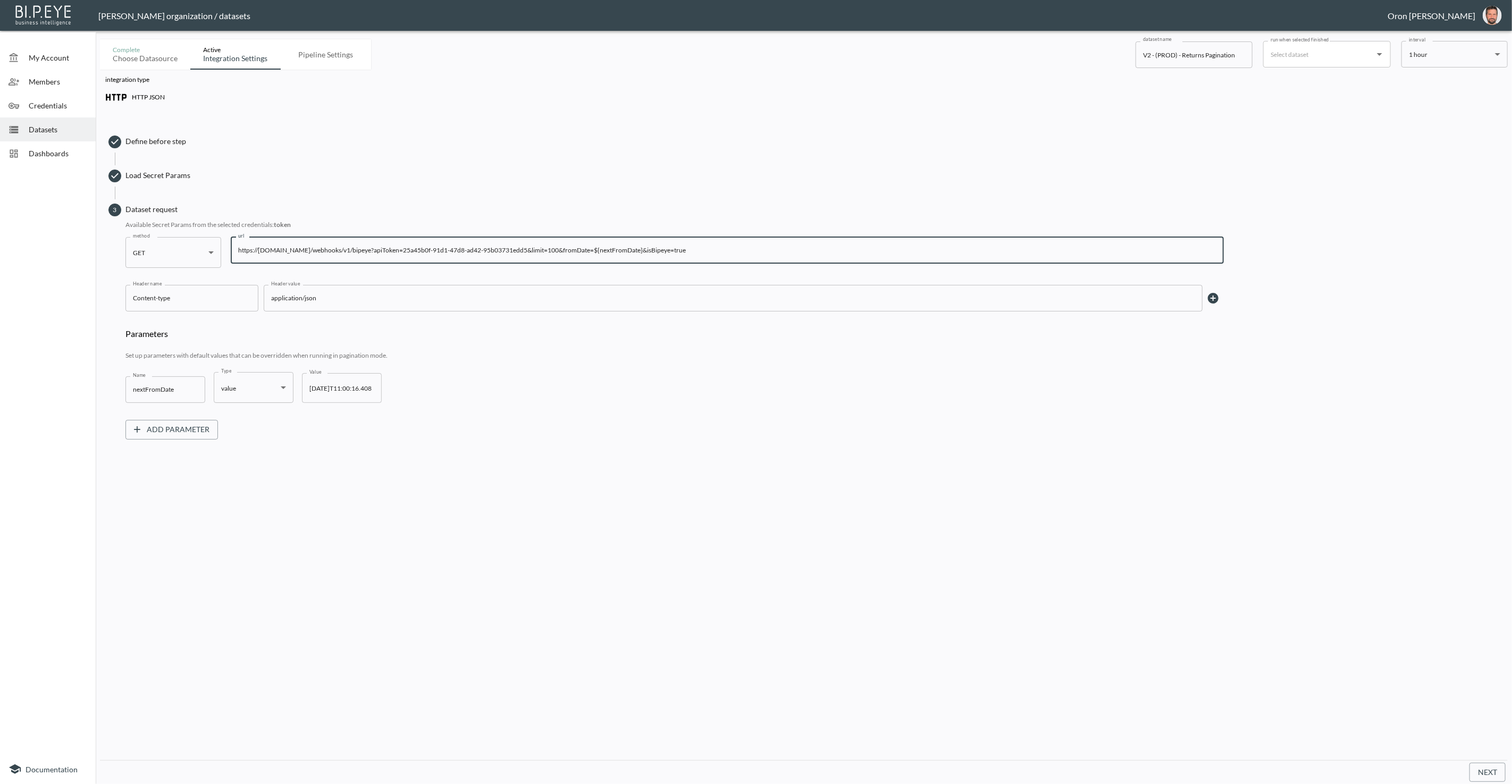
drag, startPoint x: 436, startPoint y: 249, endPoint x: 555, endPoint y: 250, distance: 119.0
click at [556, 250] on input "https://[DOMAIN_NAME]/webhooks/v1/bipeye?apiToken=25a45b0f-91d1-47d8-ad42-95b03…" at bounding box center [727, 250] width 993 height 26
drag, startPoint x: 477, startPoint y: 254, endPoint x: 465, endPoint y: 253, distance: 12.0
click at [477, 254] on input "https://[DOMAIN_NAME]/webhooks/v1/bipeye?apiToken=25a45b0f-91d1-47d8-ad42-95b03…" at bounding box center [727, 250] width 993 height 26
drag, startPoint x: 431, startPoint y: 248, endPoint x: 553, endPoint y: 248, distance: 122.0
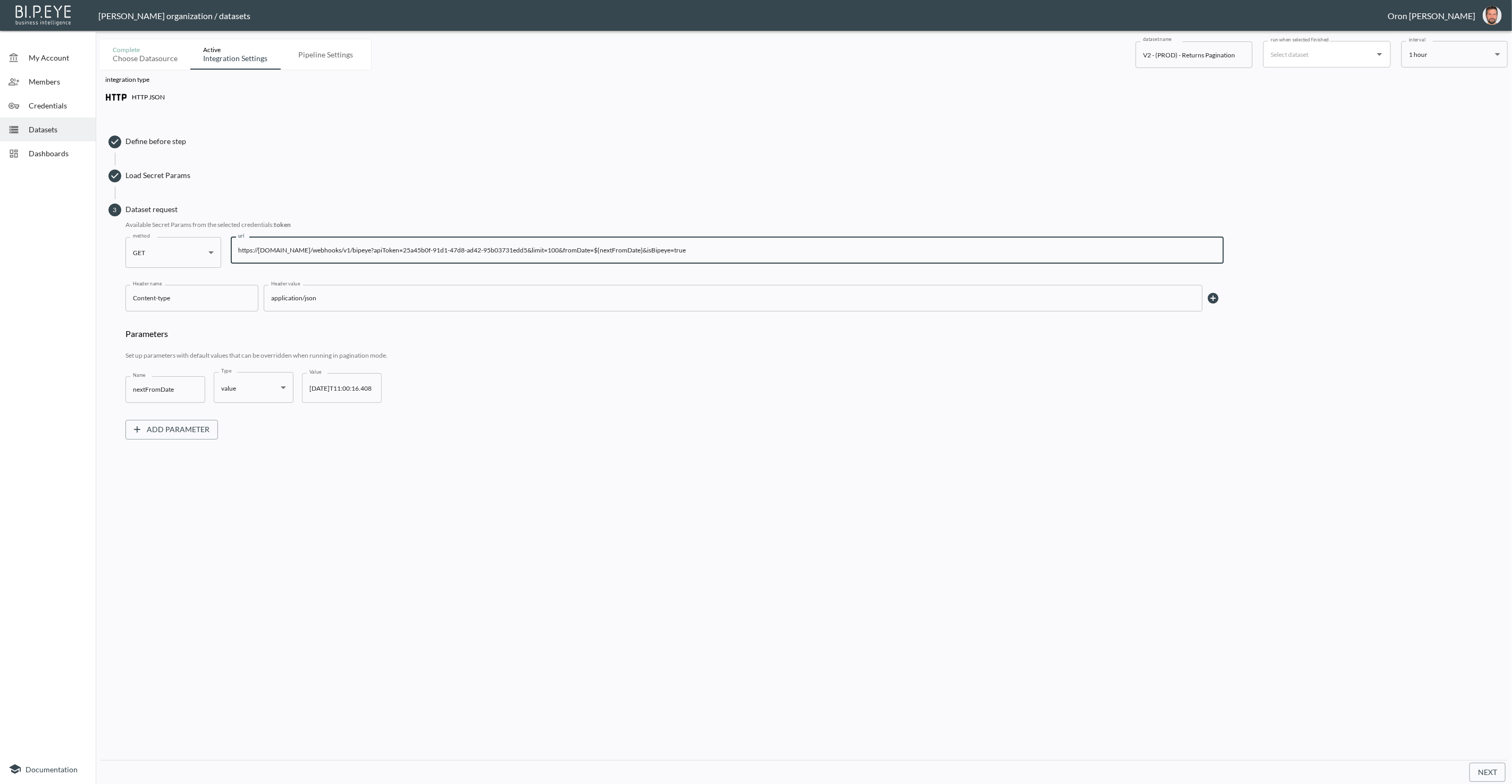
click at [553, 248] on input "https://[DOMAIN_NAME]/webhooks/v1/bipeye?apiToken=25a45b0f-91d1-47d8-ad42-95b03…" at bounding box center [727, 250] width 993 height 26
type input "https://[DOMAIN_NAME]/webhooks/v1/bipeye?apiToken=${token2}&limit=100&fromDate=…"
click at [1484, 764] on button "Next" at bounding box center [1488, 773] width 36 height 20
click at [332, 383] on input "[DATE]T11:00:16.408" at bounding box center [342, 388] width 80 height 30
type input "[DATE]T11:00:16.408"
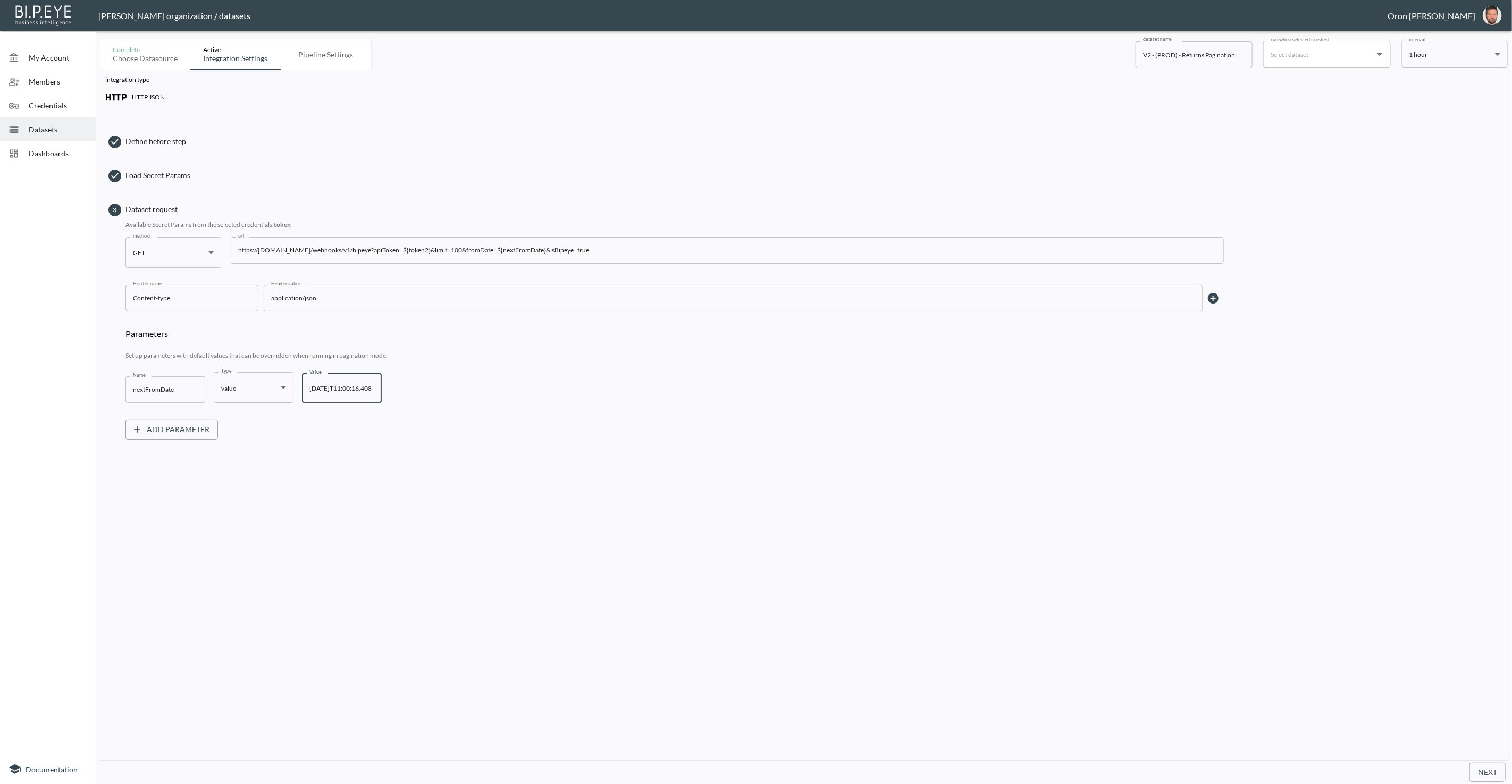
click at [456, 248] on input "https://[DOMAIN_NAME]/webhooks/v1/bipeye?apiToken=${token2}&limit=100&fromDate=…" at bounding box center [727, 250] width 993 height 26
type input "https://[DOMAIN_NAME]/webhooks/v1/bipeye?apiToken=${token}&limit=100&fromDate=$…"
drag, startPoint x: 1467, startPoint y: 751, endPoint x: 1476, endPoint y: 762, distance: 14.2
click at [1468, 753] on div "integration type HTTP JSON Define before step Load Secret Params 3 Dataset requ…" at bounding box center [804, 415] width 1408 height 691
drag, startPoint x: 1476, startPoint y: 769, endPoint x: 1408, endPoint y: 726, distance: 80.5
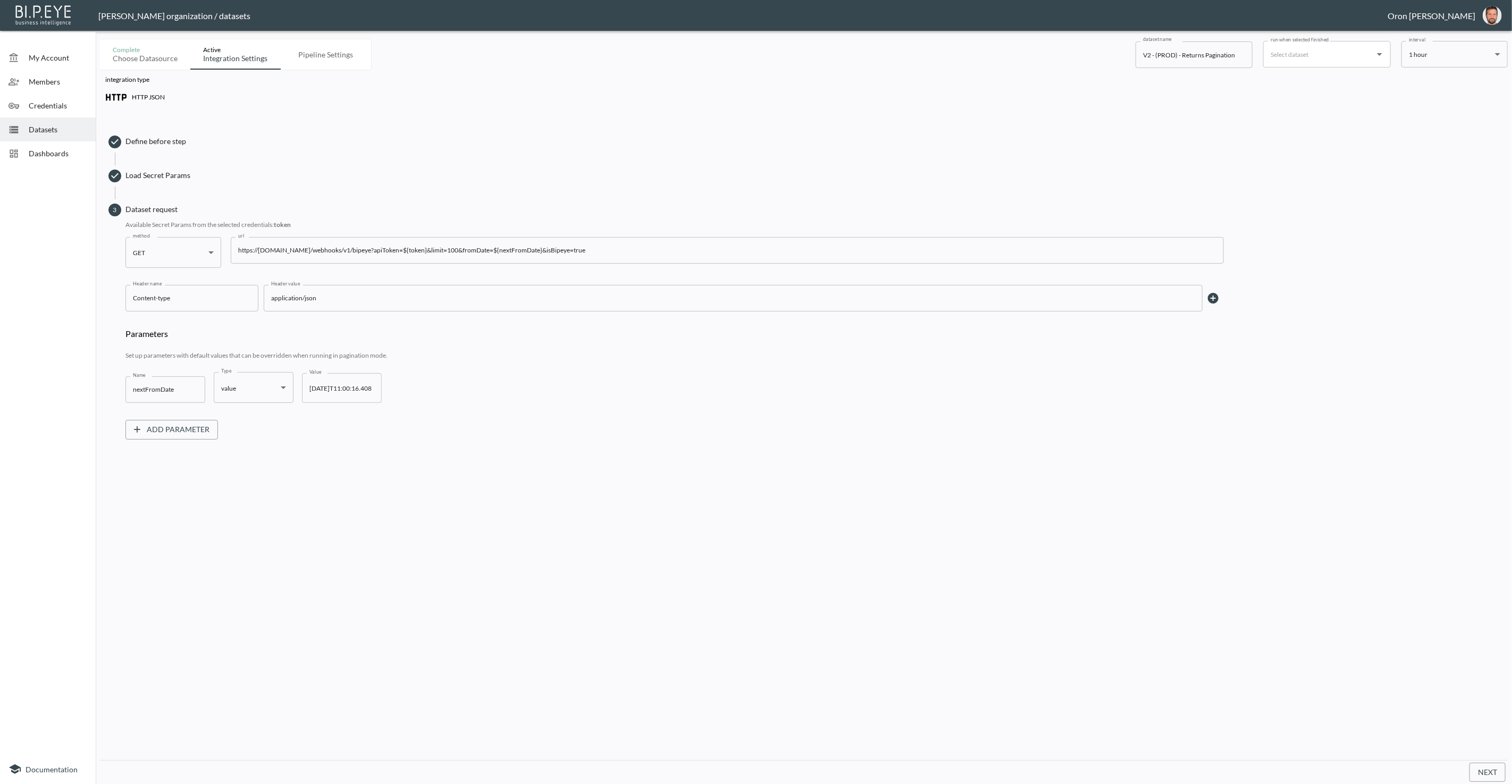
click at [1476, 770] on button "Next" at bounding box center [1488, 773] width 36 height 20
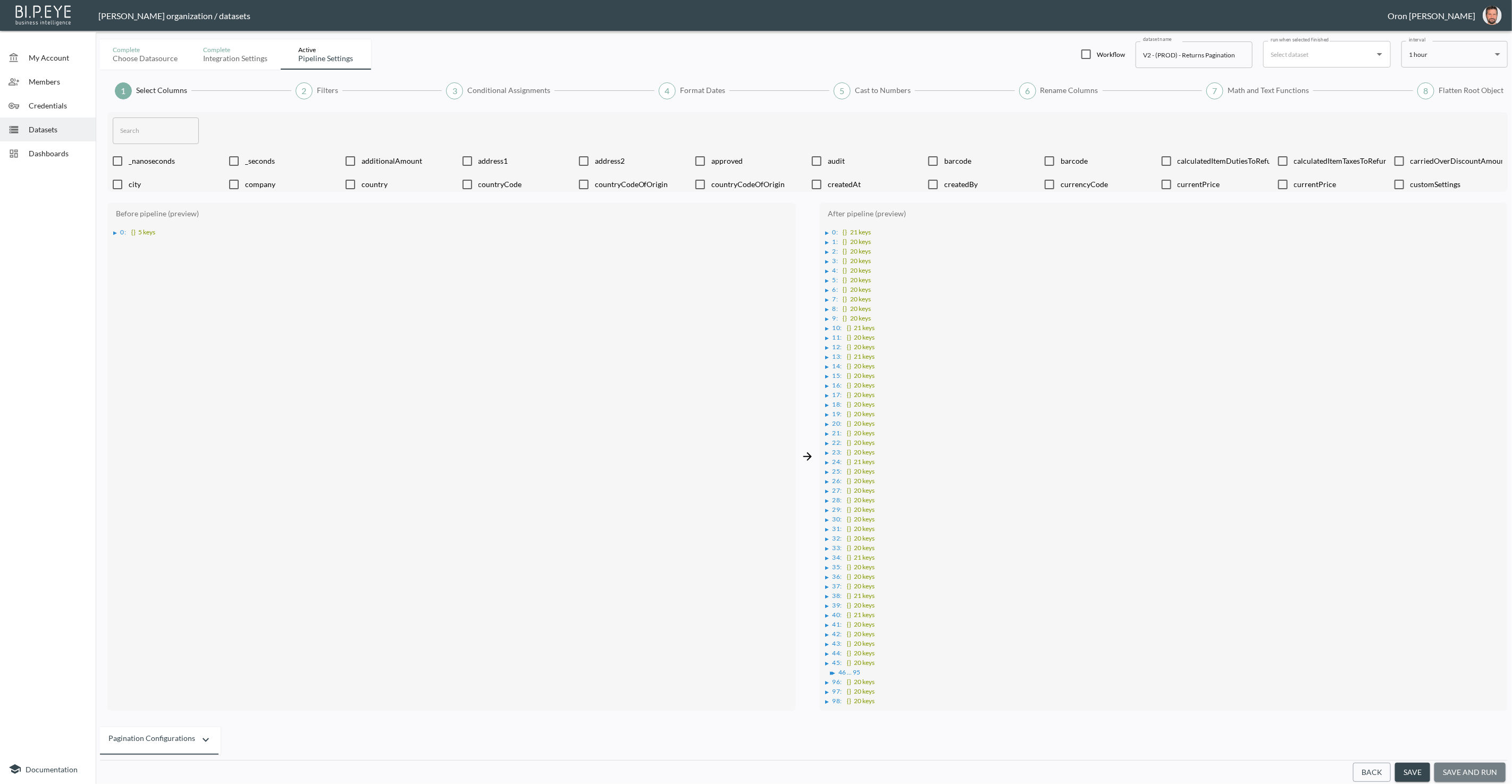
click at [1476, 766] on button "save and run" at bounding box center [1470, 773] width 71 height 20
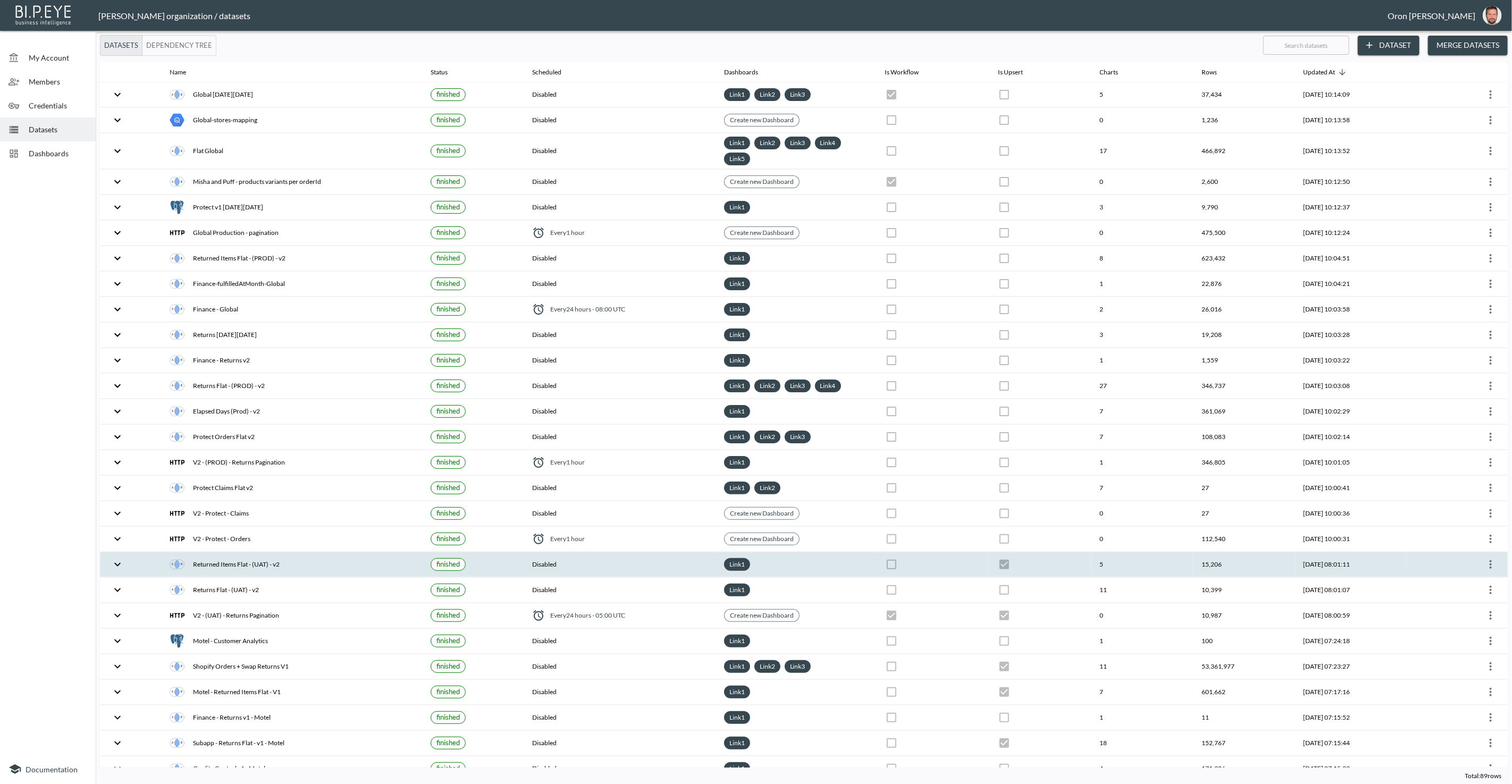
checkbox input "false"
checkbox input "true"
checkbox input "false"
checkbox input "true"
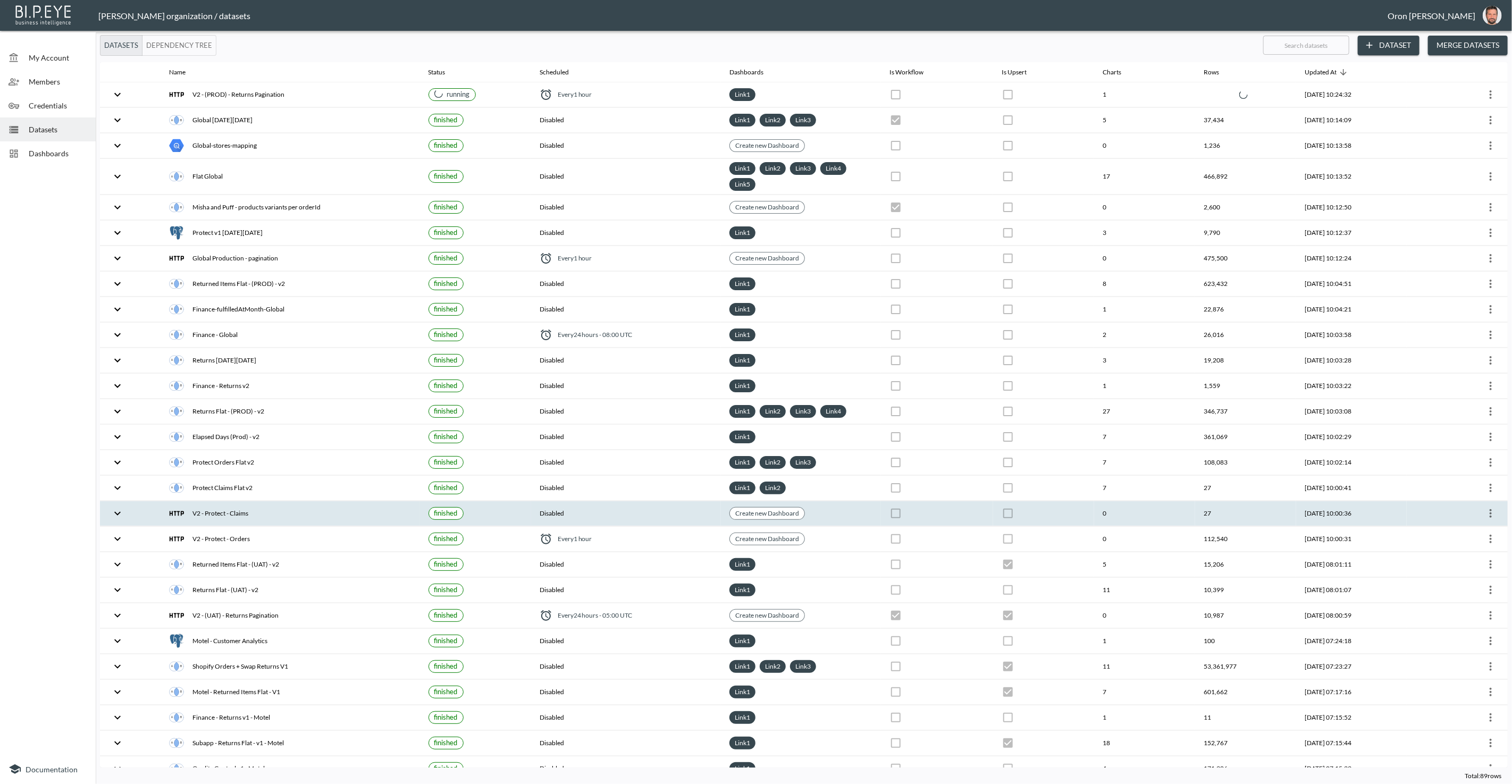
drag, startPoint x: 315, startPoint y: 505, endPoint x: 306, endPoint y: 502, distance: 9.5
click at [315, 506] on div "V2 - Protect - Claims" at bounding box center [290, 513] width 242 height 15
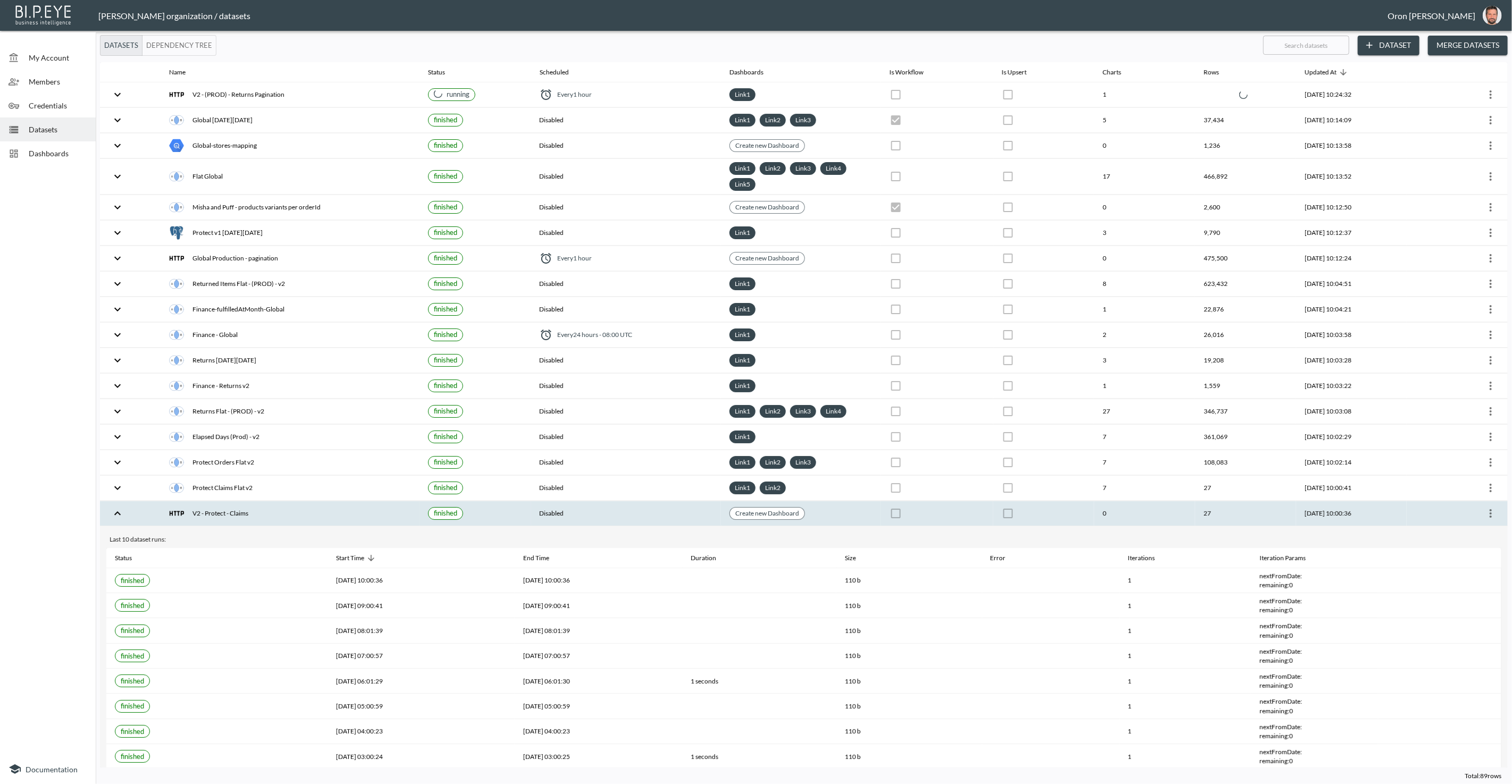
click at [1491, 507] on icon "more" at bounding box center [1491, 513] width 13 height 13
click at [1482, 522] on p "Edit Data Pipeline" at bounding box center [1459, 526] width 66 height 13
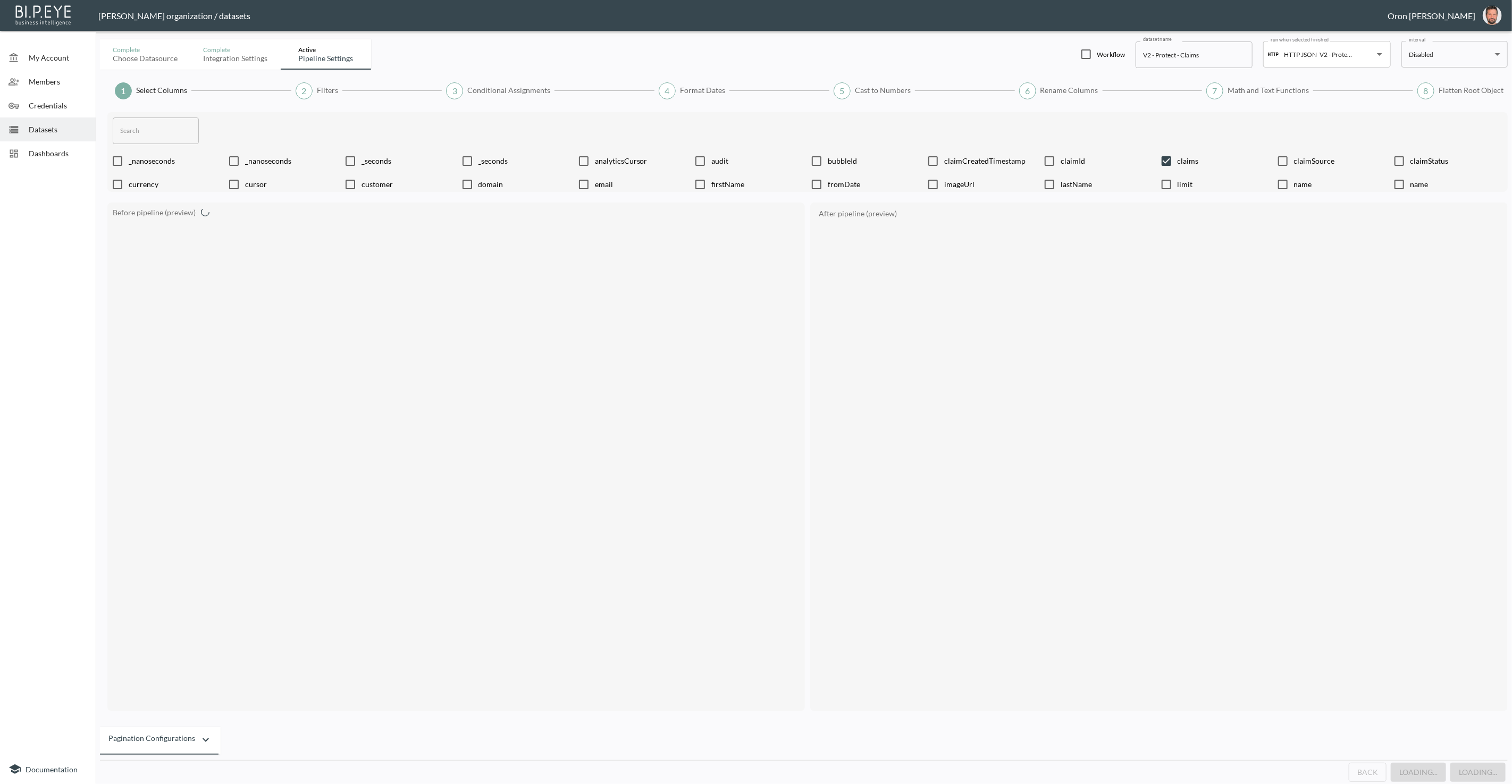
checkbox input "false"
checkbox input "true"
drag, startPoint x: 1369, startPoint y: 768, endPoint x: 1353, endPoint y: 764, distance: 16.5
click at [1368, 768] on button "Back" at bounding box center [1372, 773] width 38 height 20
